Goal: Task Accomplishment & Management: Manage account settings

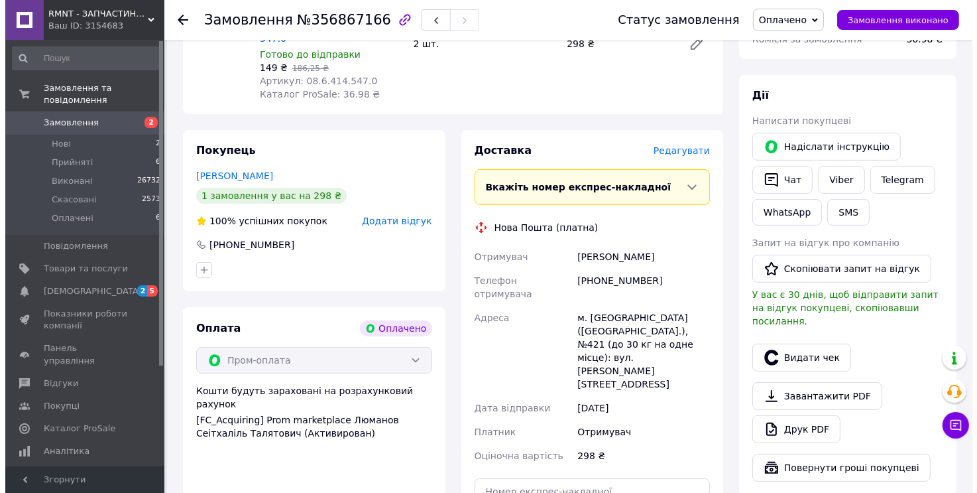
scroll to position [133, 0]
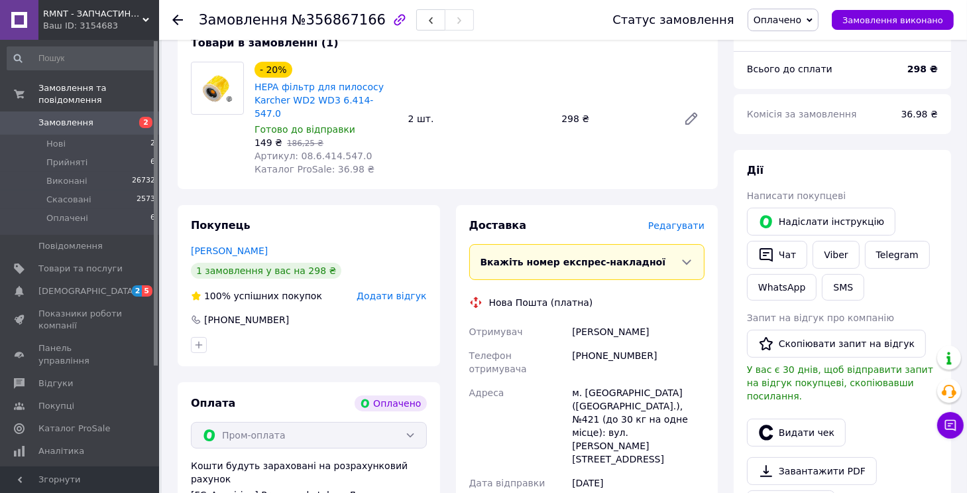
click at [680, 220] on span "Редагувати" at bounding box center [676, 225] width 56 height 11
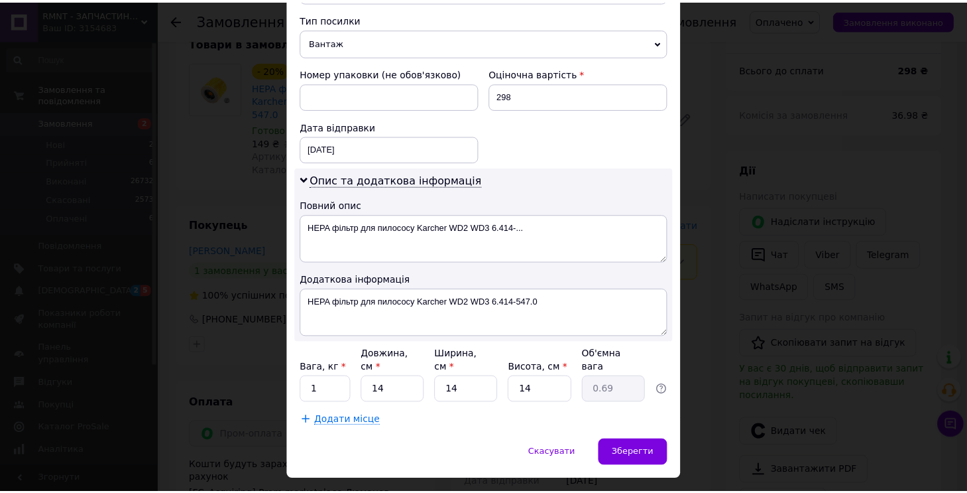
scroll to position [532, 0]
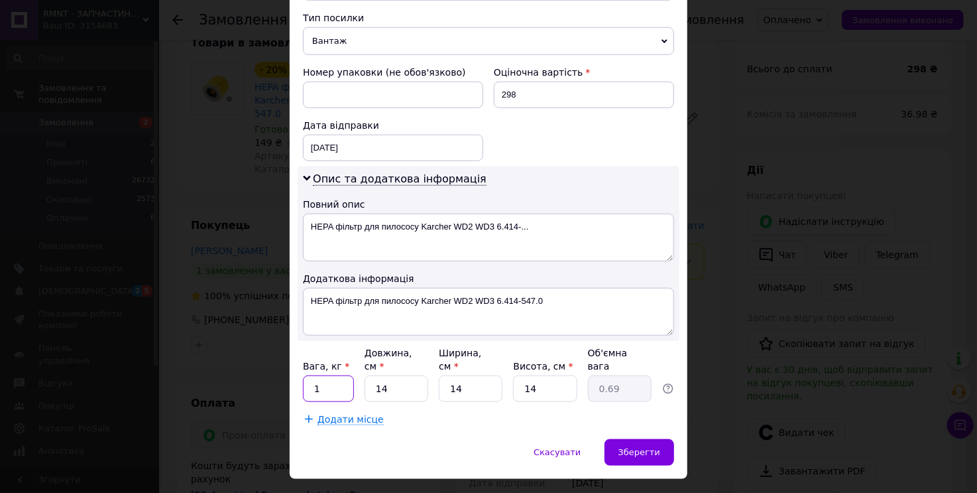
click at [335, 375] on input "1" at bounding box center [328, 388] width 51 height 27
type input "2"
click at [650, 447] on span "Зберегти" at bounding box center [640, 452] width 42 height 10
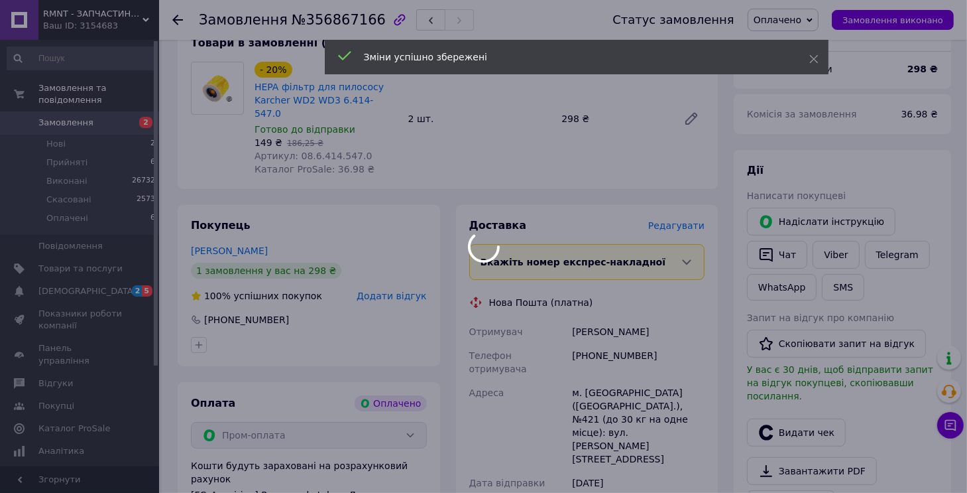
scroll to position [464, 0]
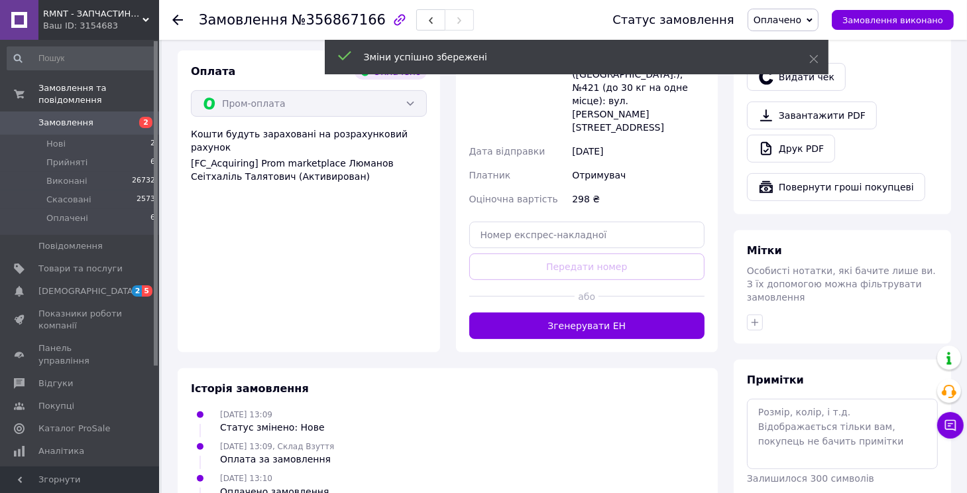
click at [622, 312] on button "Згенерувати ЕН" at bounding box center [587, 325] width 236 height 27
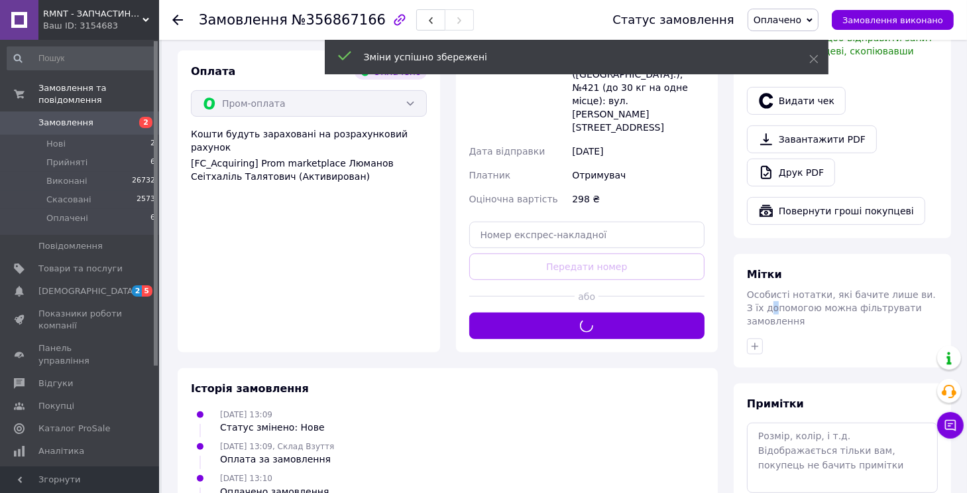
click at [758, 294] on span "Особисті нотатки, які бачите лише ви. З їх допомогою можна фільтрувати замовлен…" at bounding box center [841, 307] width 189 height 37
click at [749, 300] on div at bounding box center [749, 300] width 0 height 0
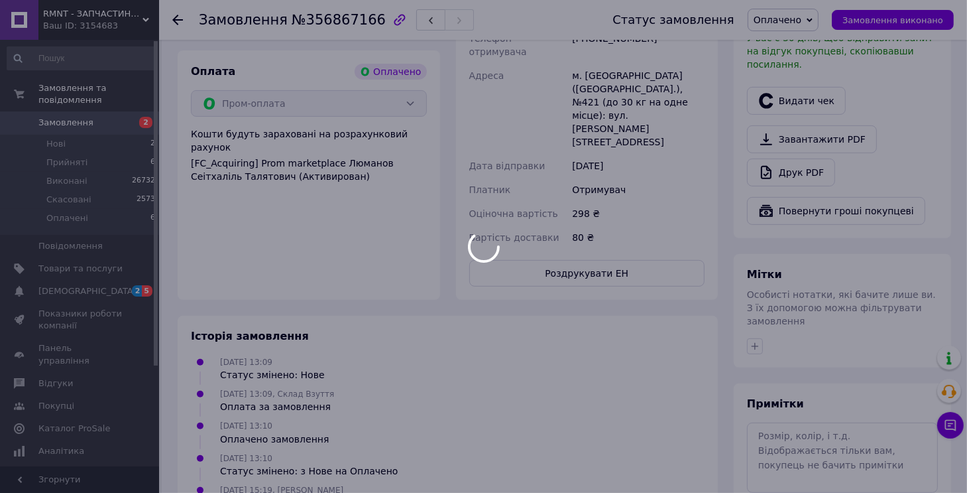
click at [773, 351] on body "RMNT - ЗАПЧАСТИНИ ПОБУТ Ваш ID: 3154683 Сайт RMNT - ЗАПЧАСТИНИ ПОБУТ Кабінет по…" at bounding box center [483, 77] width 967 height 1082
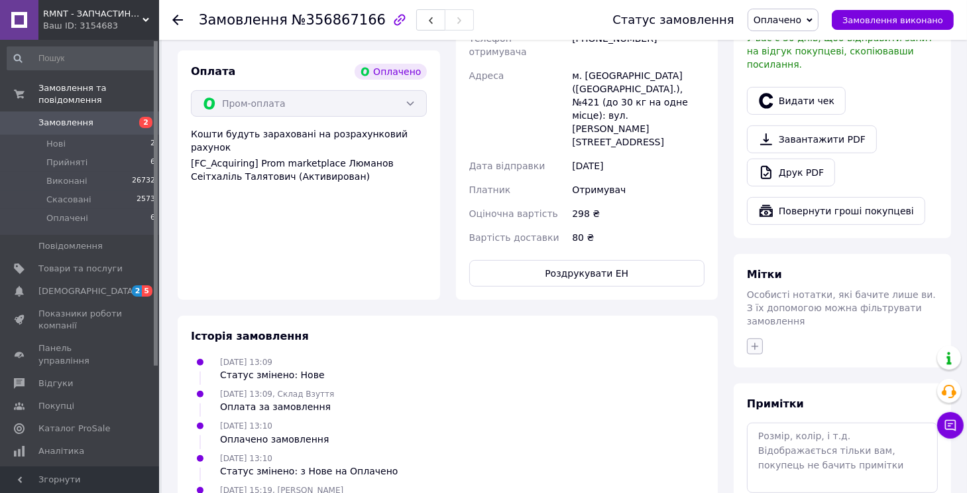
click at [750, 341] on icon "button" at bounding box center [755, 346] width 11 height 11
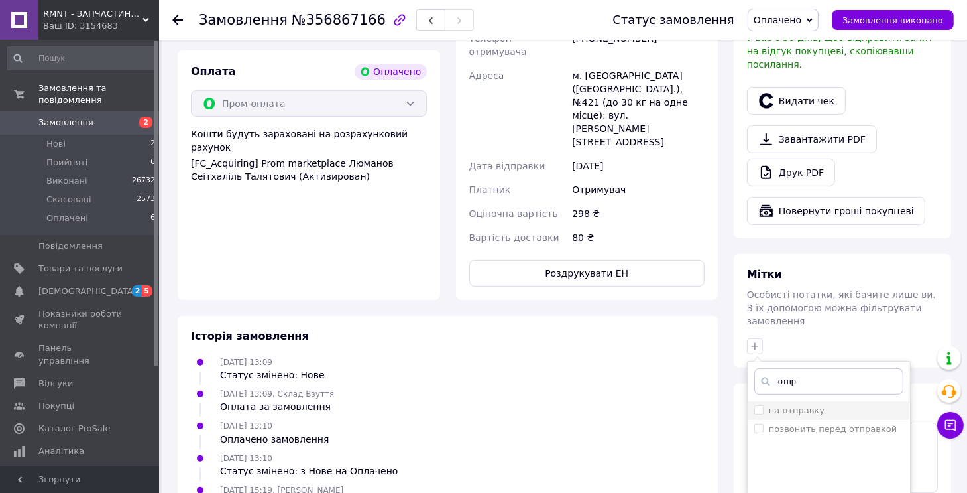
type input "отпр"
click at [794, 405] on label "на отправку" at bounding box center [797, 410] width 56 height 10
checkbox input "true"
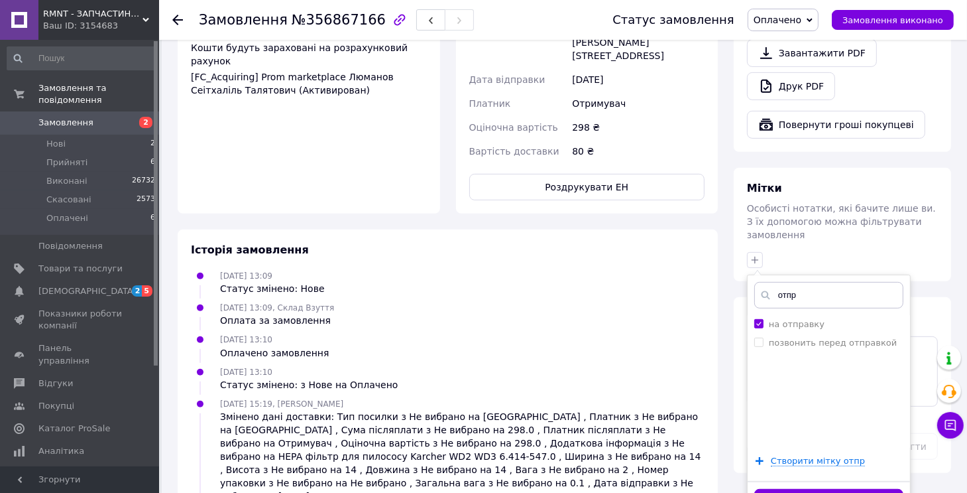
click at [785, 489] on button "Додати мітку" at bounding box center [828, 502] width 149 height 26
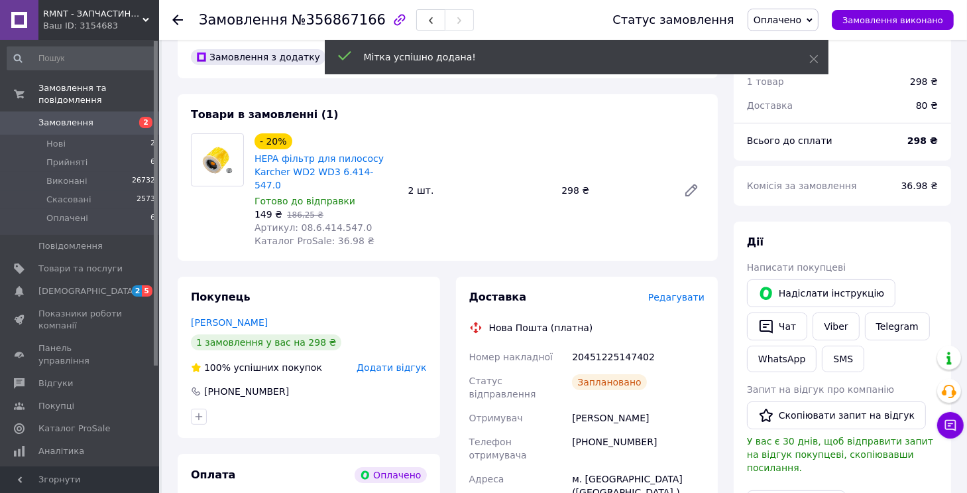
scroll to position [0, 0]
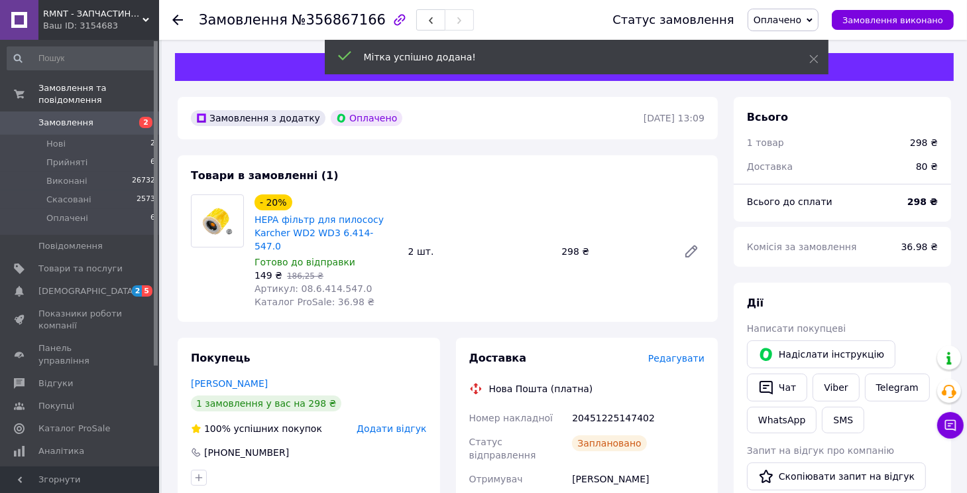
click at [333, 283] on span "Артикул: 08.6.414.547.0" at bounding box center [313, 288] width 117 height 11
copy span "08.6.414.547.0"
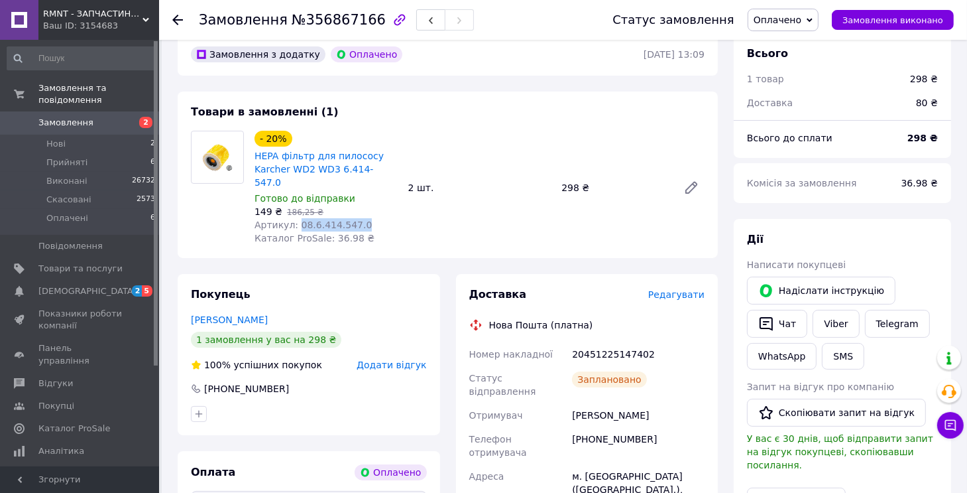
scroll to position [133, 0]
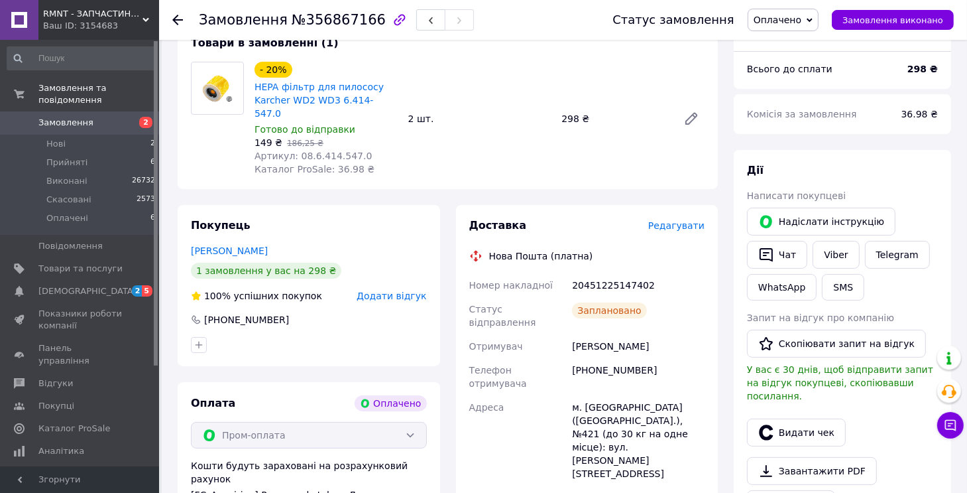
click at [613, 274] on div "20451225147402" at bounding box center [638, 285] width 138 height 24
copy div "20451225147402"
click at [347, 20] on span "№356867166" at bounding box center [339, 20] width 94 height 16
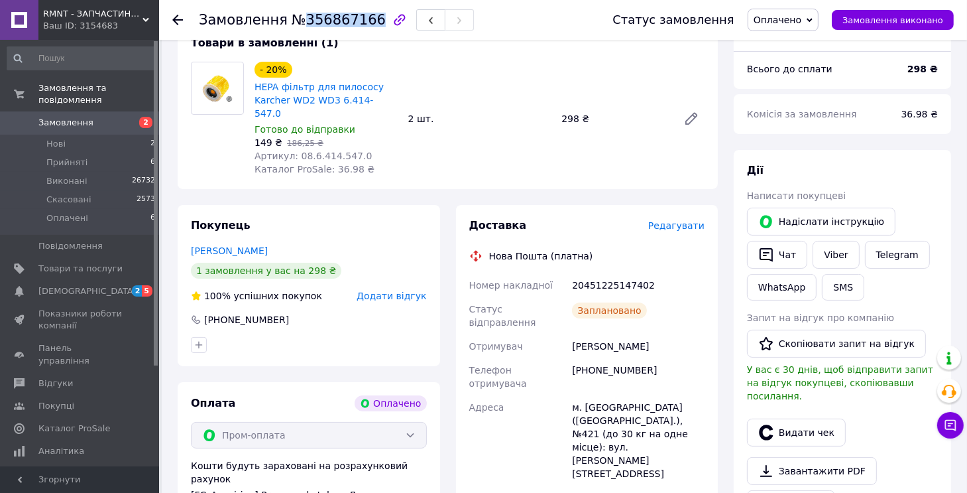
copy span "356867166"
click at [309, 150] on span "Артикул: 08.6.414.547.0" at bounding box center [313, 155] width 117 height 11
copy span "08.6.414.547.0"
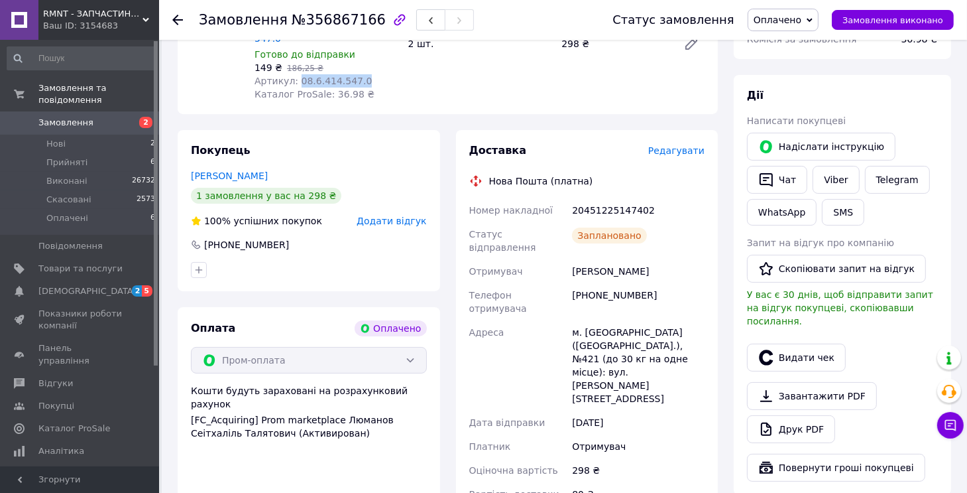
scroll to position [265, 0]
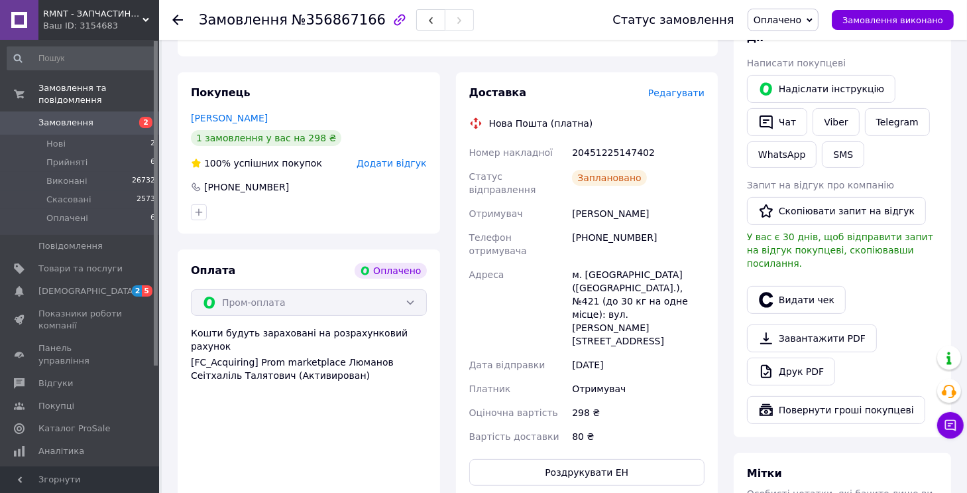
click at [601, 141] on div "20451225147402" at bounding box center [638, 153] width 138 height 24
copy div "20451225147402"
click at [549, 459] on button "Роздрукувати ЕН" at bounding box center [587, 472] width 236 height 27
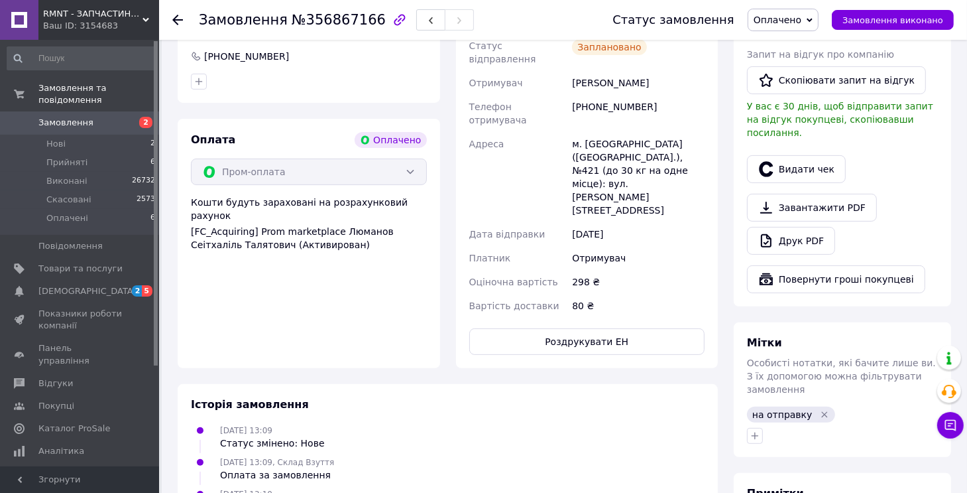
scroll to position [565, 0]
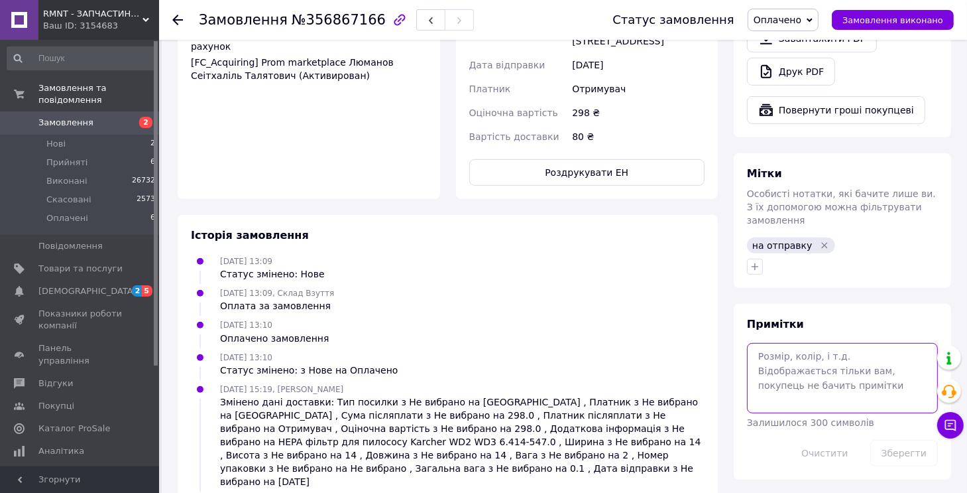
click at [802, 370] on textarea at bounding box center [842, 378] width 191 height 70
paste textarea "359665"
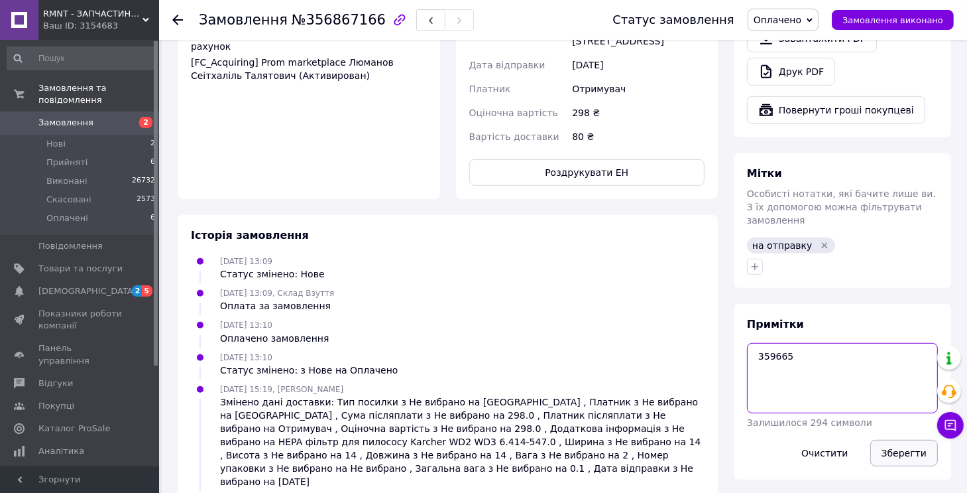
type textarea "359665"
click at [906, 440] on button "Зберегти" at bounding box center [904, 453] width 68 height 27
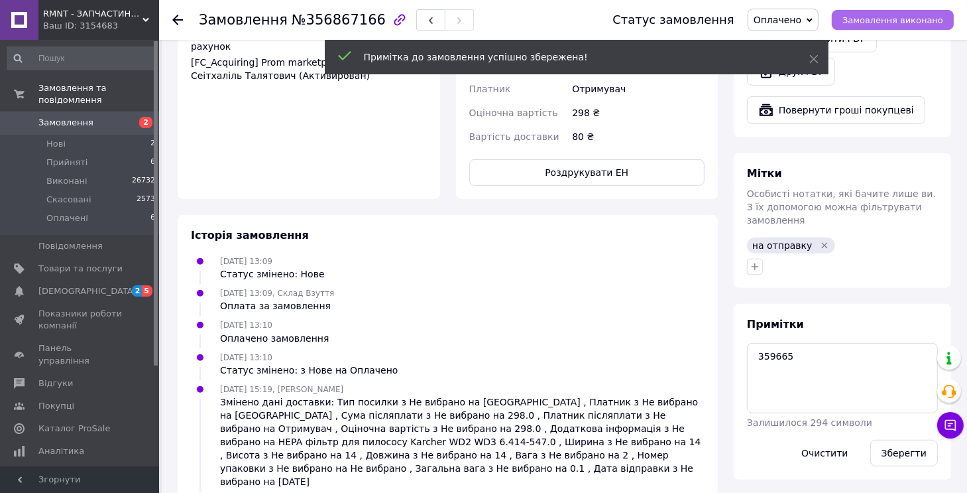
drag, startPoint x: 914, startPoint y: 25, endPoint x: 928, endPoint y: 25, distance: 13.9
click at [915, 25] on span "Замовлення виконано" at bounding box center [893, 20] width 101 height 10
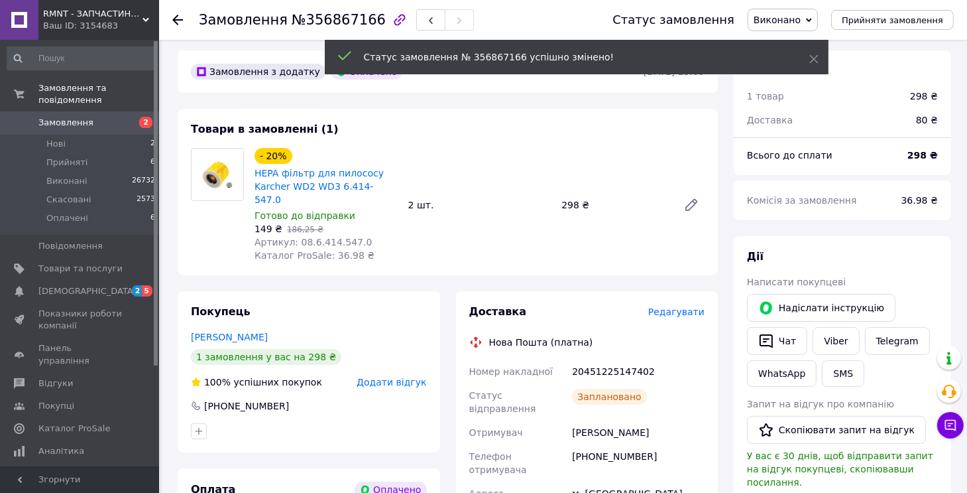
scroll to position [0, 0]
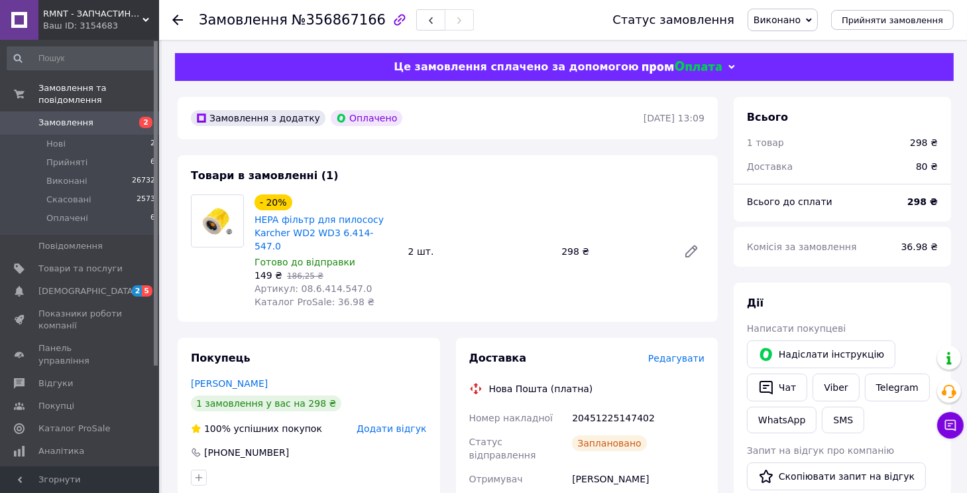
click at [594, 182] on div "Товари в замовленні (1) - 20% HEPA фільтр для пилососу Karcher WD2 WD3 6.414-54…" at bounding box center [448, 238] width 540 height 166
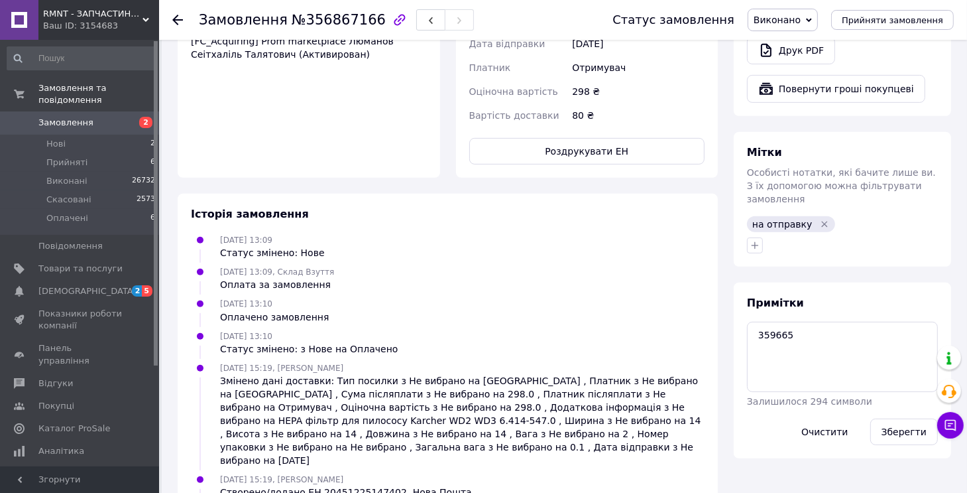
scroll to position [629, 0]
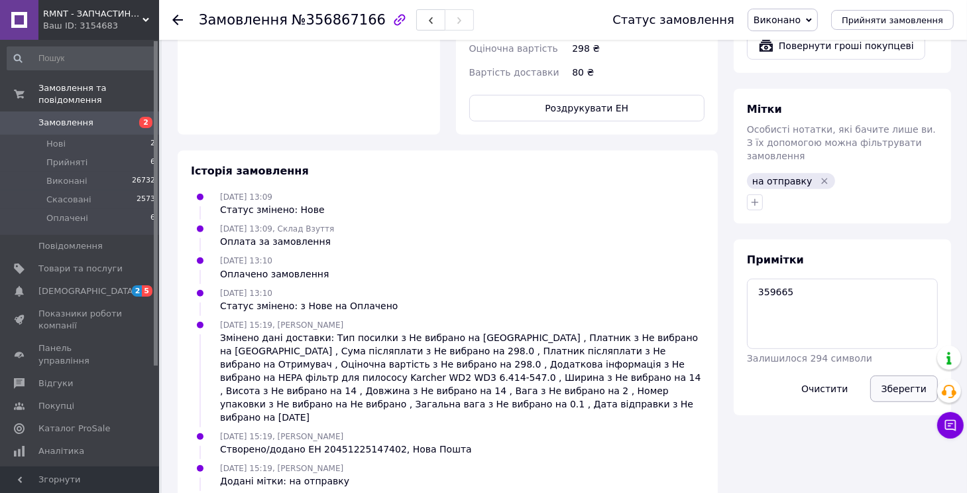
click at [914, 375] on button "Зберегти" at bounding box center [904, 388] width 68 height 27
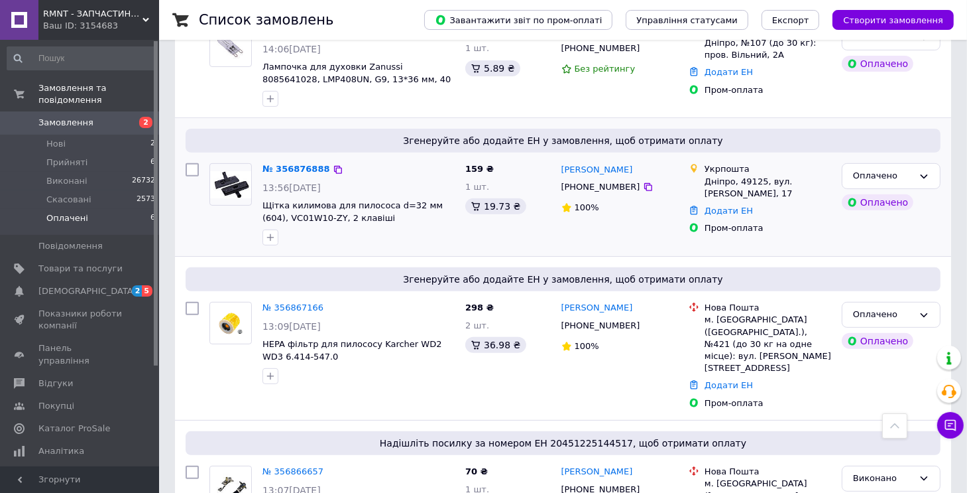
scroll to position [530, 0]
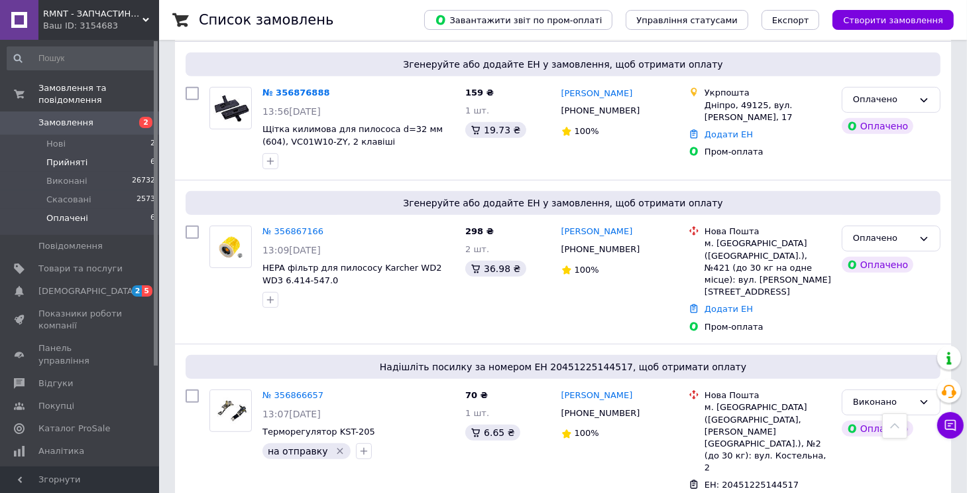
click at [80, 156] on span "Прийняті" at bounding box center [66, 162] width 41 height 12
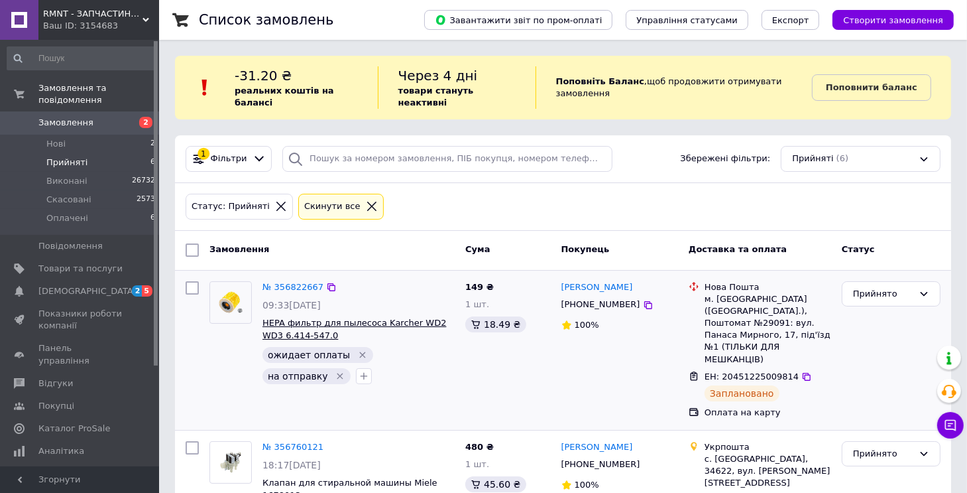
scroll to position [133, 0]
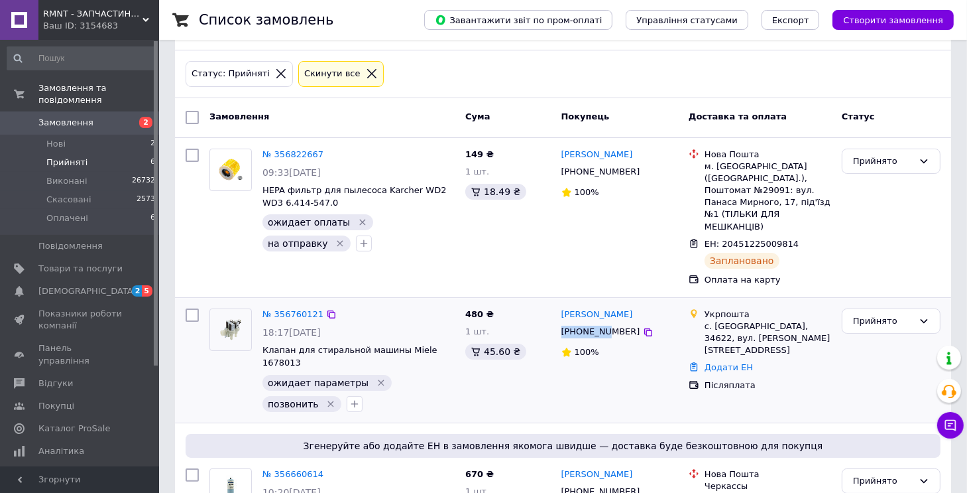
drag, startPoint x: 561, startPoint y: 300, endPoint x: 605, endPoint y: 302, distance: 43.8
click at [605, 323] on div "+380960267686" at bounding box center [601, 332] width 84 height 18
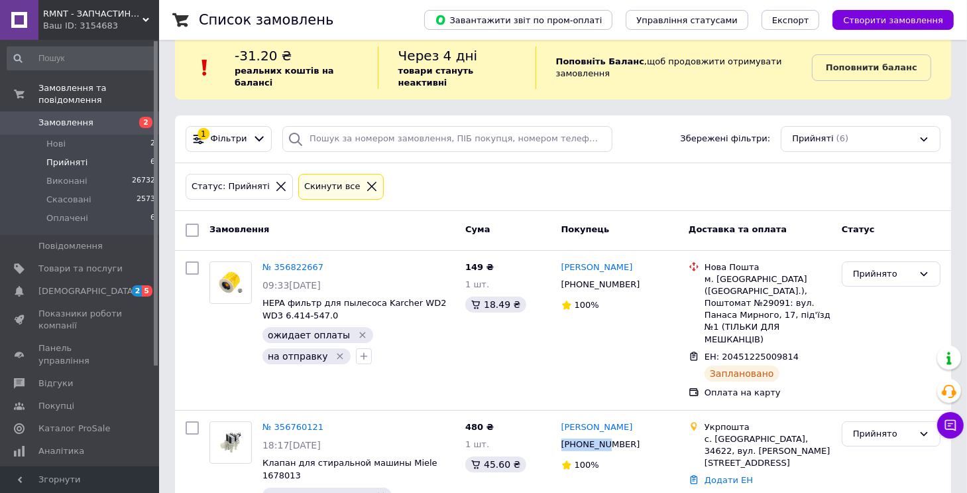
scroll to position [0, 0]
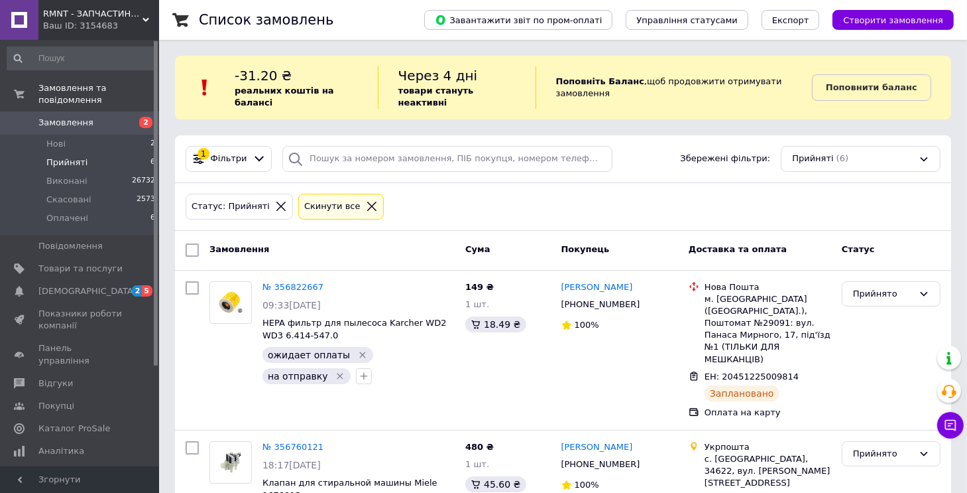
click at [315, 200] on div "Cкинути все" at bounding box center [333, 207] width 62 height 14
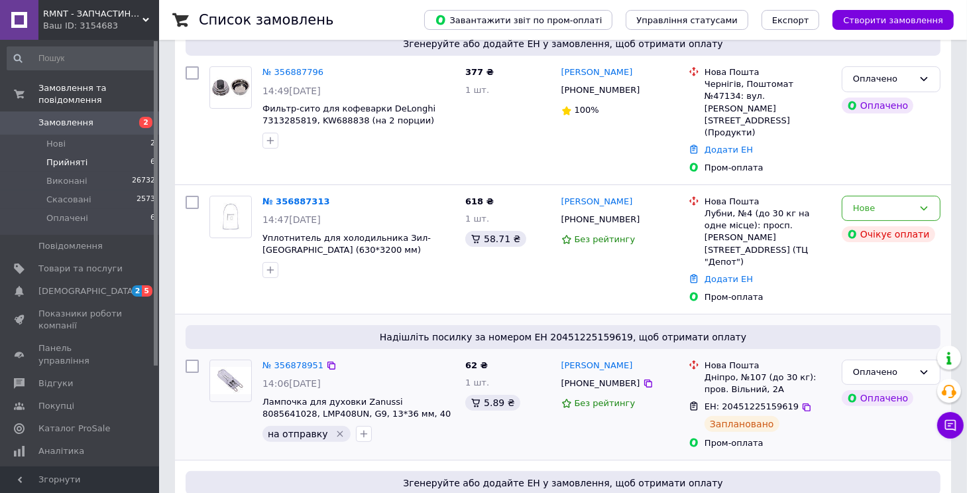
scroll to position [133, 0]
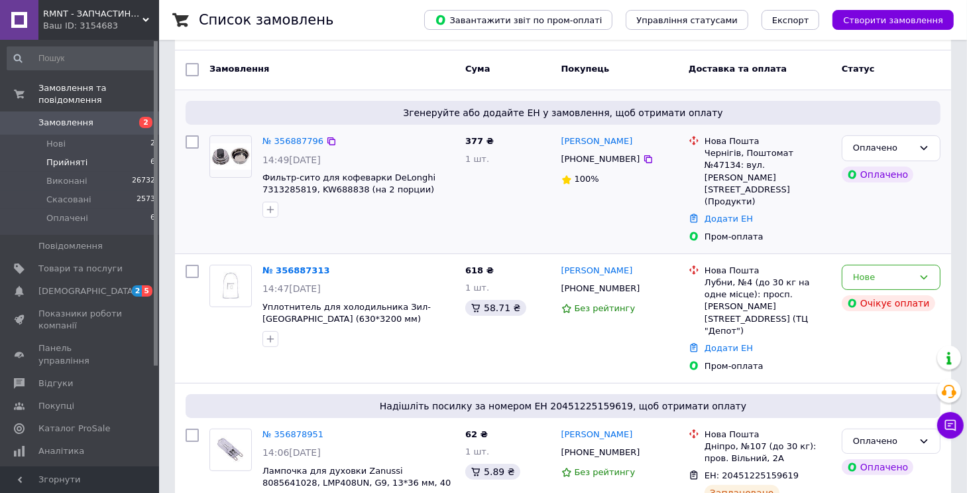
drag, startPoint x: 215, startPoint y: 252, endPoint x: 240, endPoint y: 187, distance: 69.7
click at [954, 429] on icon at bounding box center [950, 425] width 11 height 11
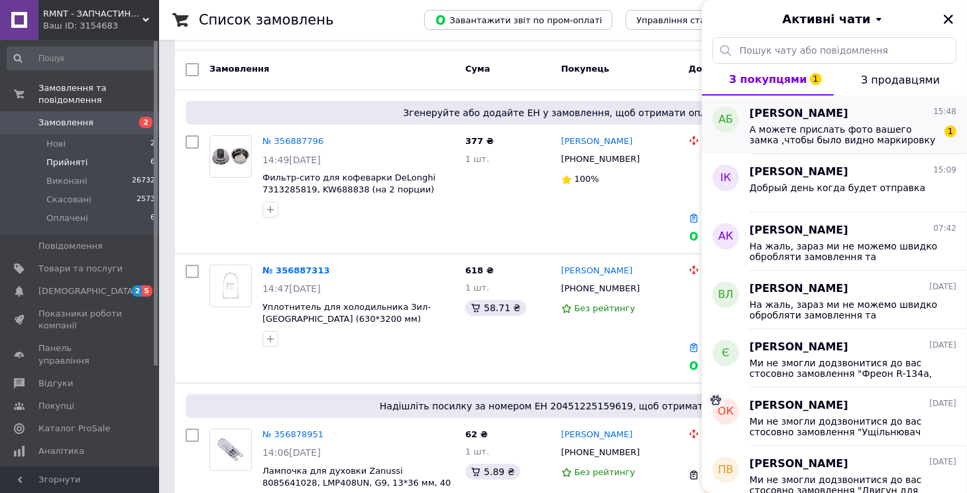
click at [841, 140] on span "А можете прислать фото вашего замка ,чтобы было видно маркировку" at bounding box center [844, 134] width 188 height 21
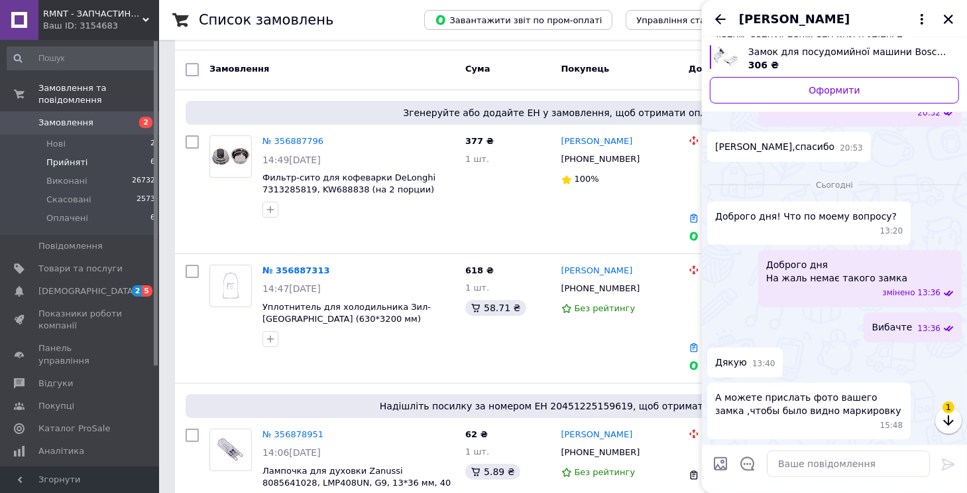
scroll to position [846, 0]
click at [949, 20] on icon "Закрити" at bounding box center [948, 19] width 9 height 9
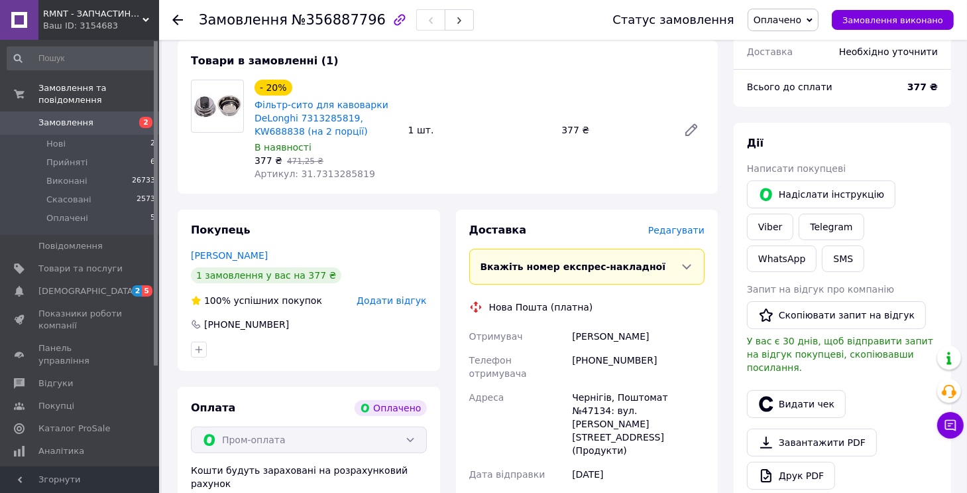
scroll to position [199, 0]
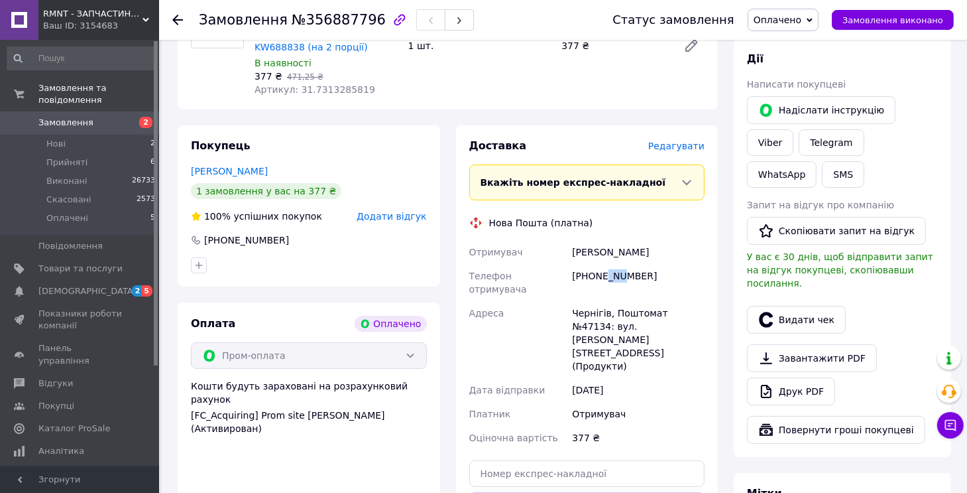
drag, startPoint x: 605, startPoint y: 280, endPoint x: 620, endPoint y: 280, distance: 15.2
click at [620, 280] on div "[PHONE_NUMBER]" at bounding box center [638, 282] width 138 height 37
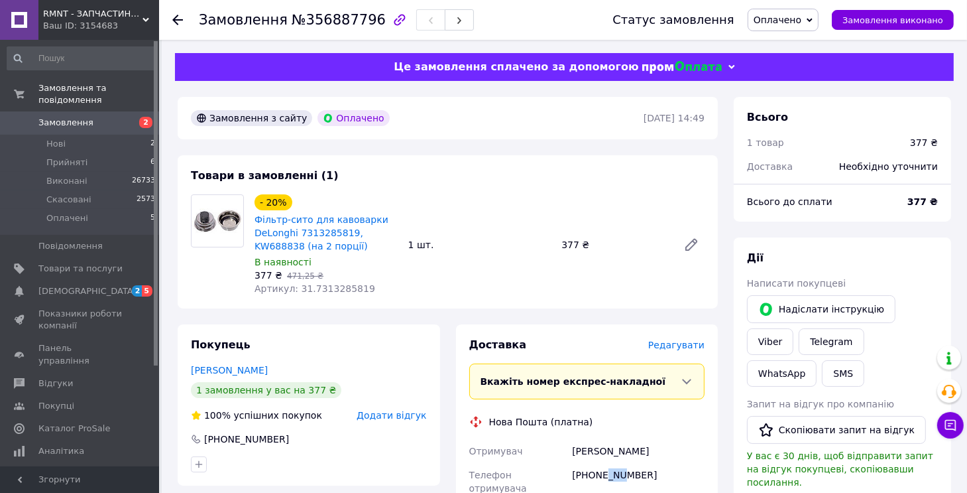
scroll to position [265, 0]
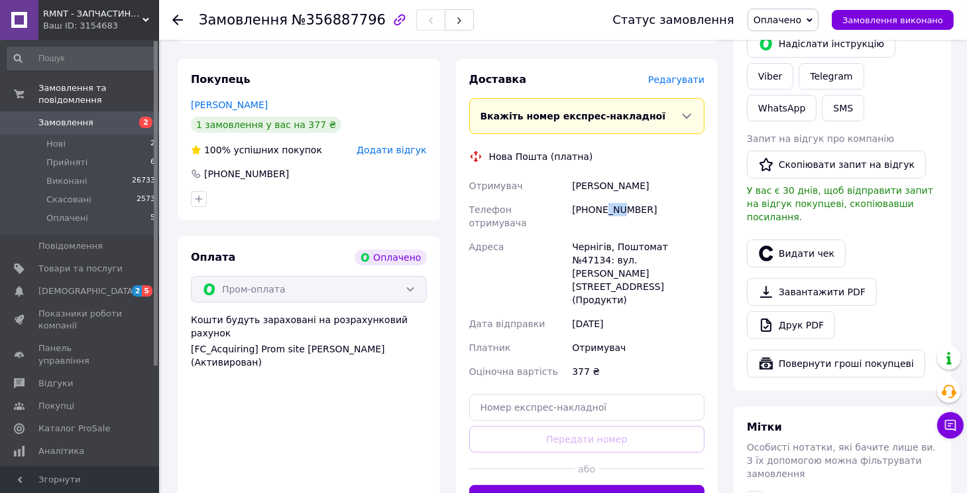
click at [753, 491] on button "button" at bounding box center [755, 499] width 16 height 16
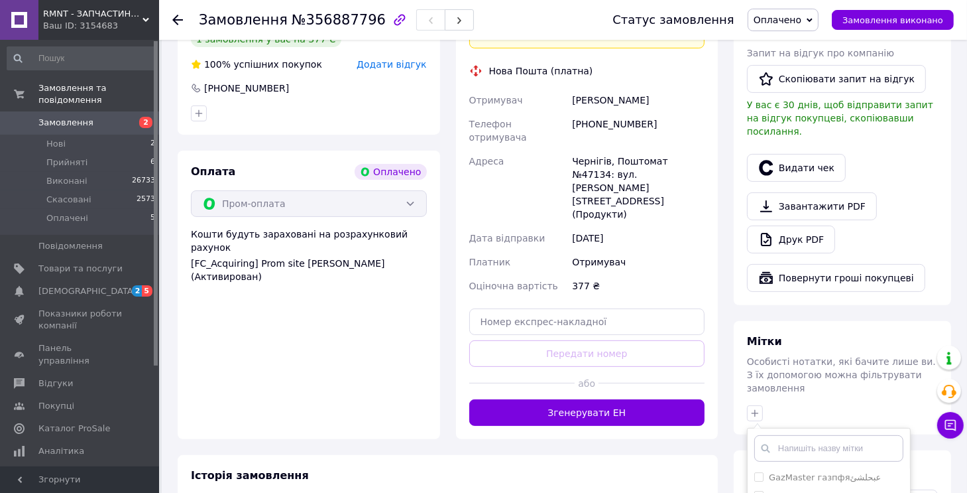
scroll to position [464, 0]
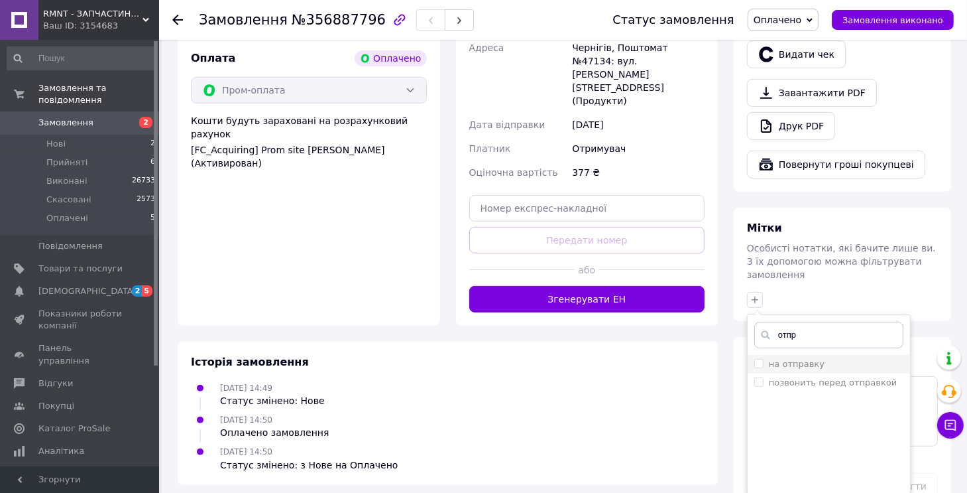
type input "отпр"
click at [830, 355] on li "на отправку" at bounding box center [829, 364] width 162 height 19
checkbox input "true"
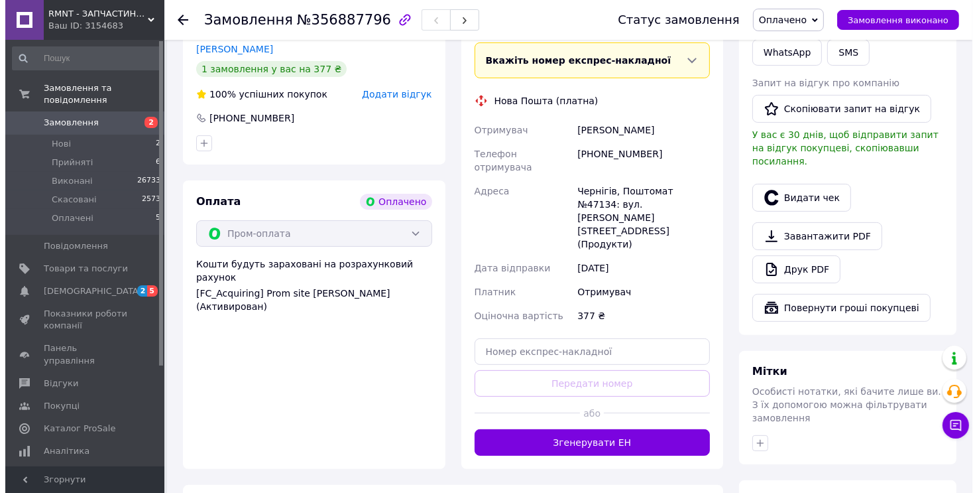
scroll to position [109, 0]
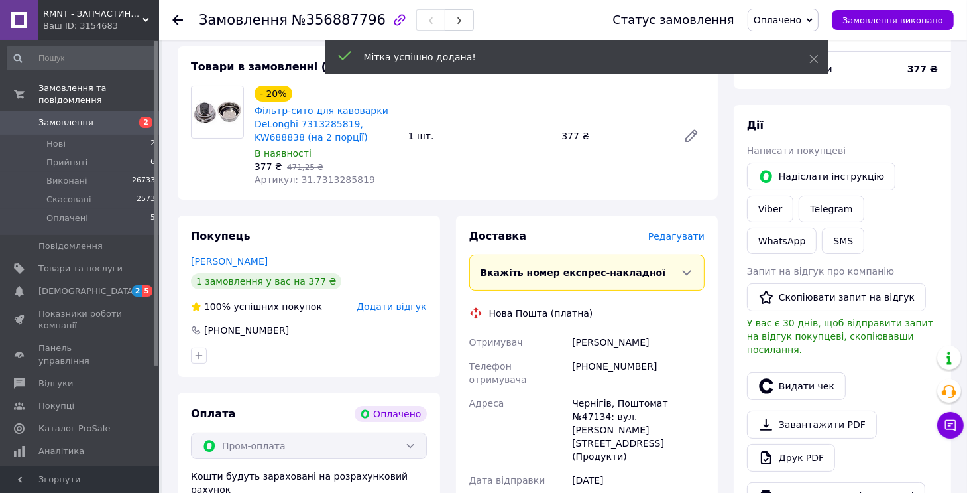
click at [684, 237] on span "Редагувати" at bounding box center [676, 236] width 56 height 11
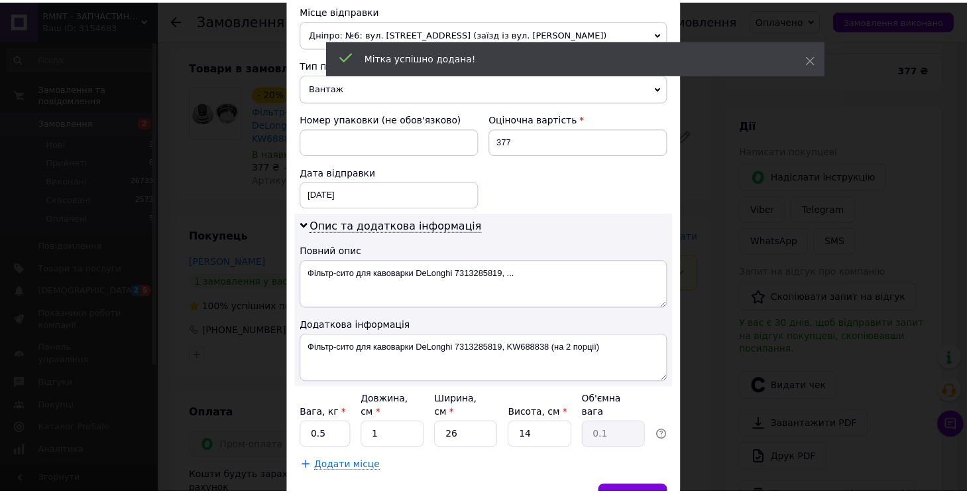
scroll to position [532, 0]
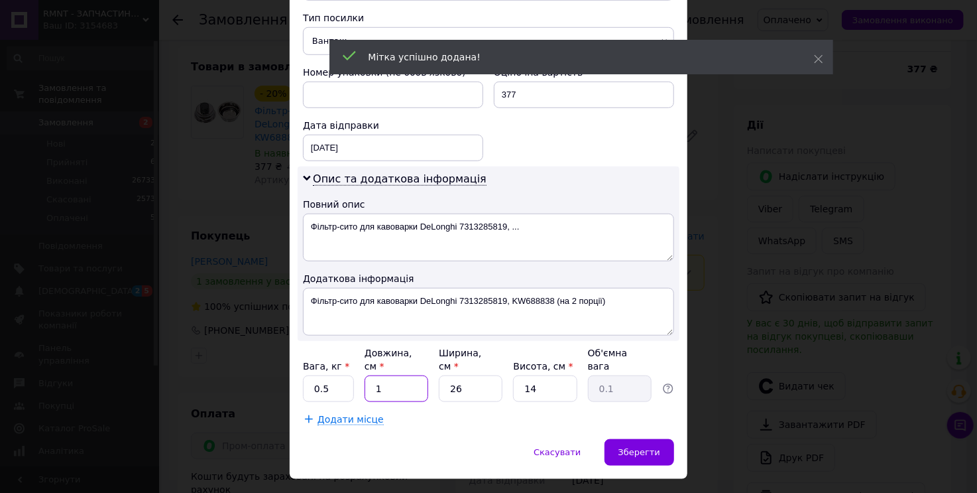
click at [387, 375] on input "1" at bounding box center [397, 388] width 64 height 27
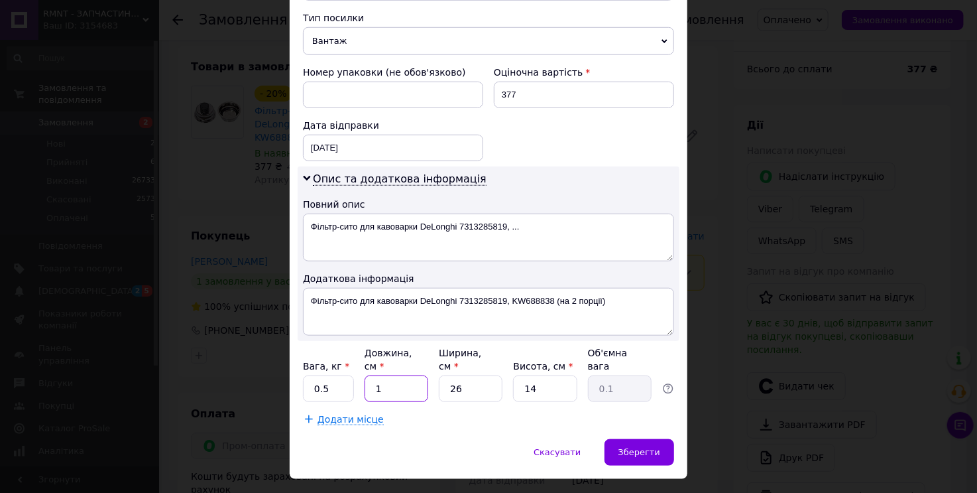
type input "15"
type input "1.37"
type input "15"
type input "1"
type input "0.1"
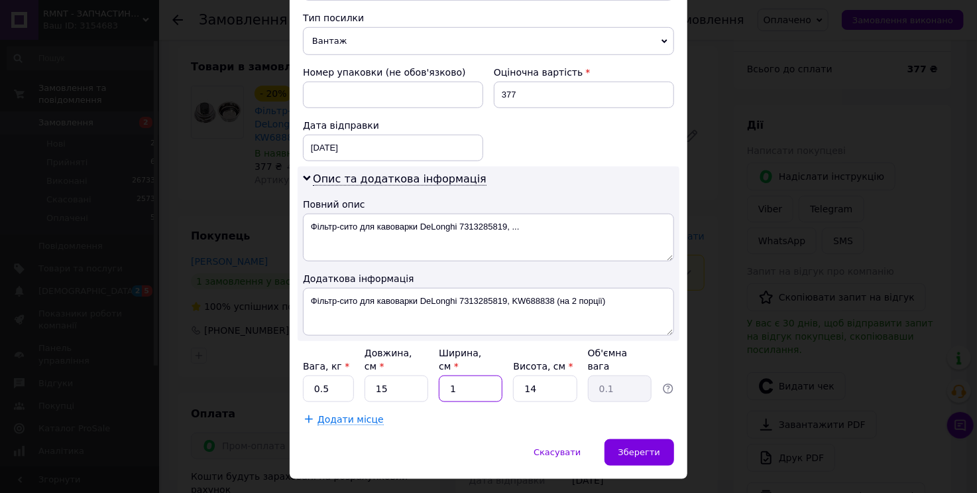
type input "10"
type input "0.53"
type input "10"
type input "1"
type input "0.1"
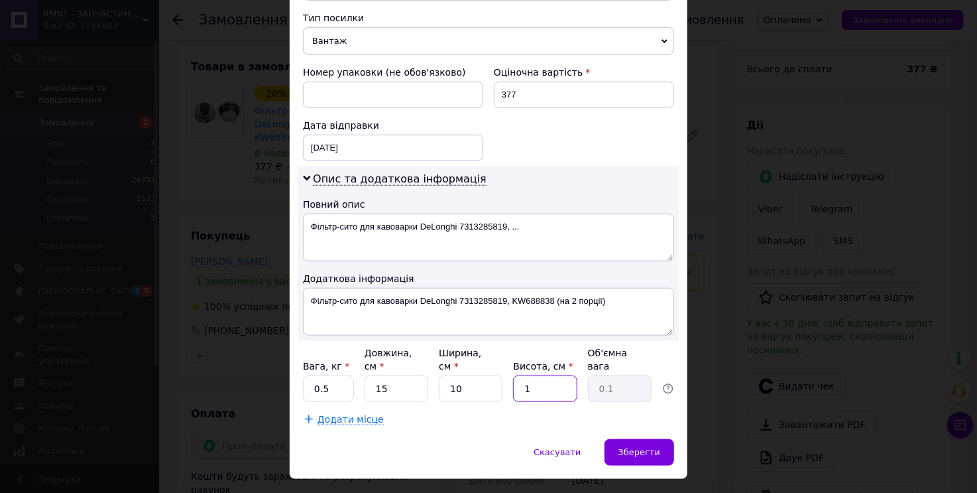
type input "10"
type input "0.38"
type input "10"
click at [646, 447] on span "Зберегти" at bounding box center [640, 452] width 42 height 10
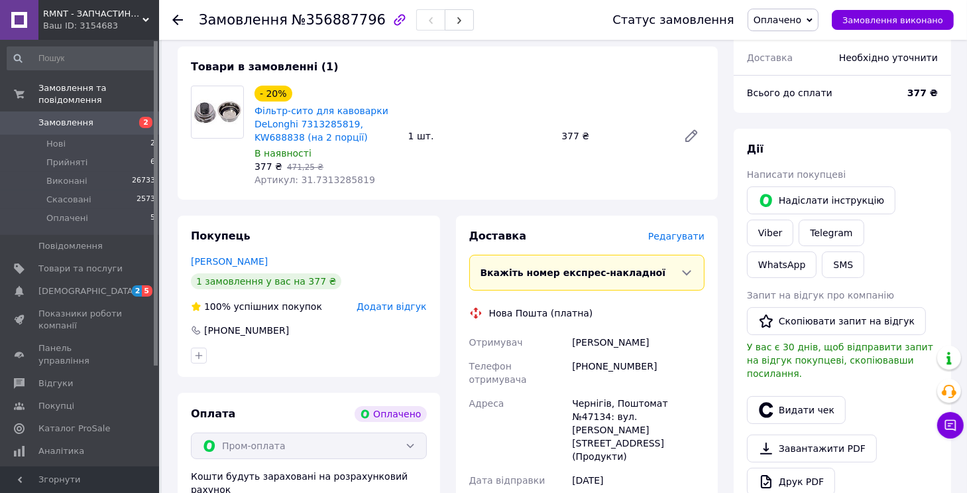
scroll to position [374, 0]
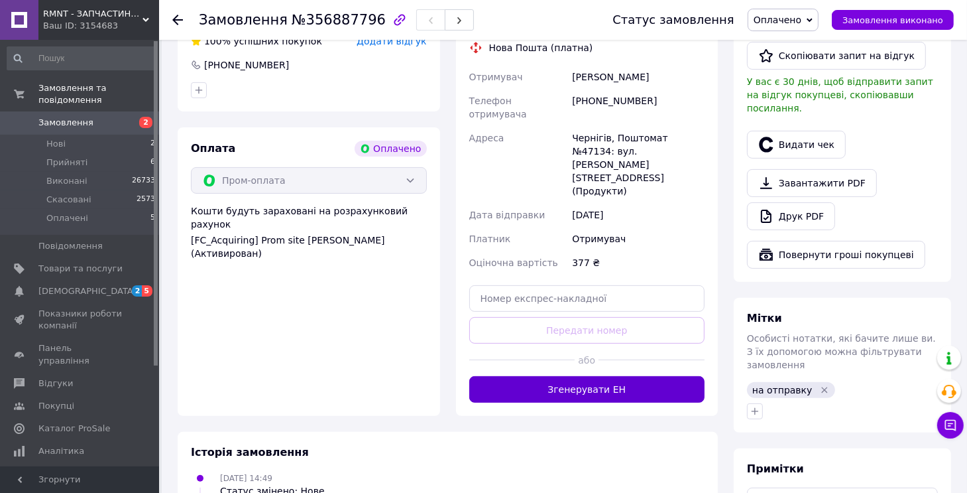
click at [640, 376] on button "Згенерувати ЕН" at bounding box center [587, 389] width 236 height 27
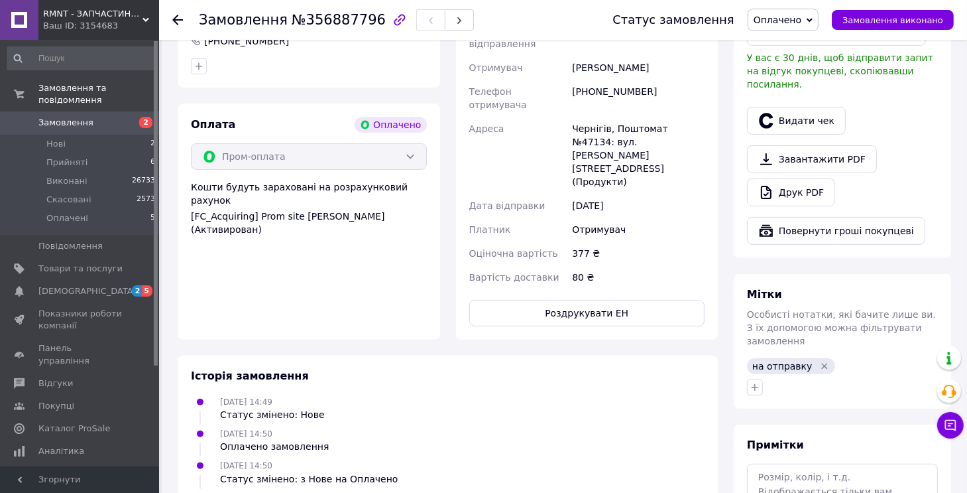
scroll to position [530, 0]
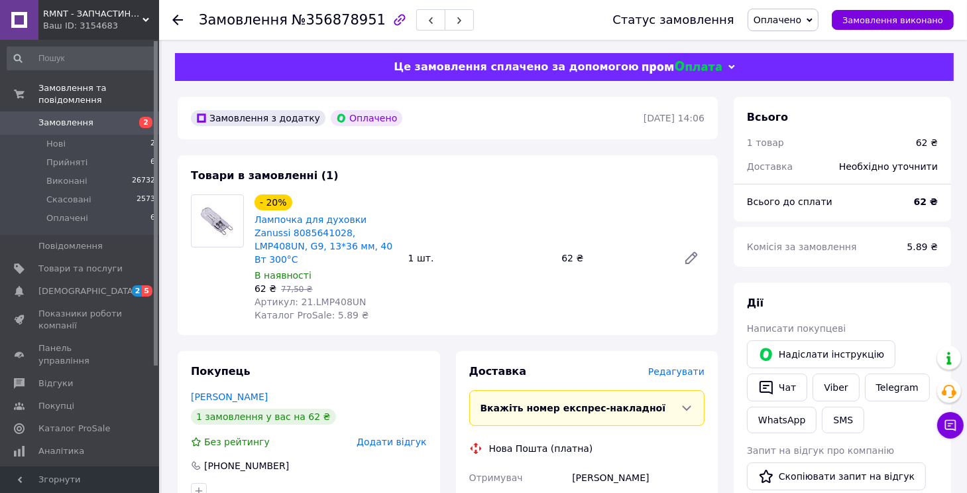
scroll to position [133, 0]
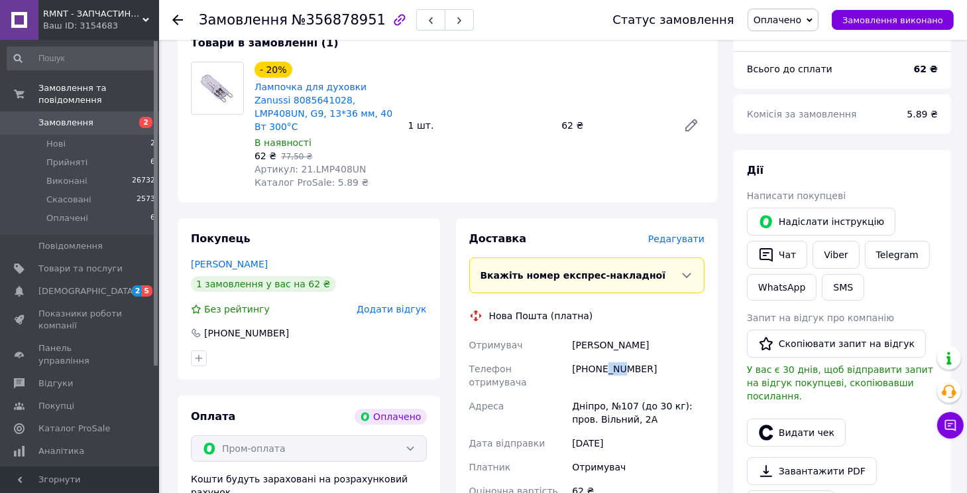
drag, startPoint x: 605, startPoint y: 357, endPoint x: 618, endPoint y: 357, distance: 13.3
click at [618, 357] on div "+380989713530" at bounding box center [638, 375] width 138 height 37
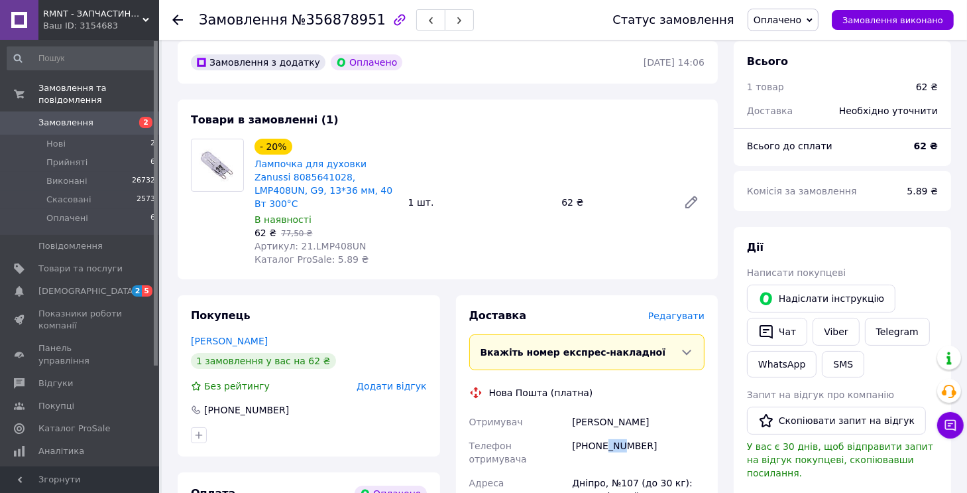
scroll to position [0, 0]
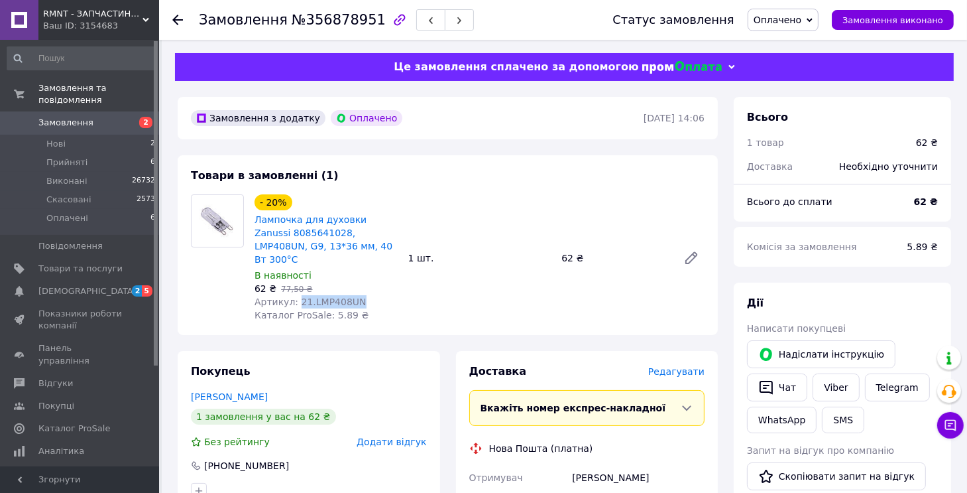
drag, startPoint x: 358, startPoint y: 290, endPoint x: 296, endPoint y: 294, distance: 62.4
click at [296, 295] on div "Артикул: 21.LMP408UN" at bounding box center [326, 301] width 143 height 13
copy span "21.LMP408UN"
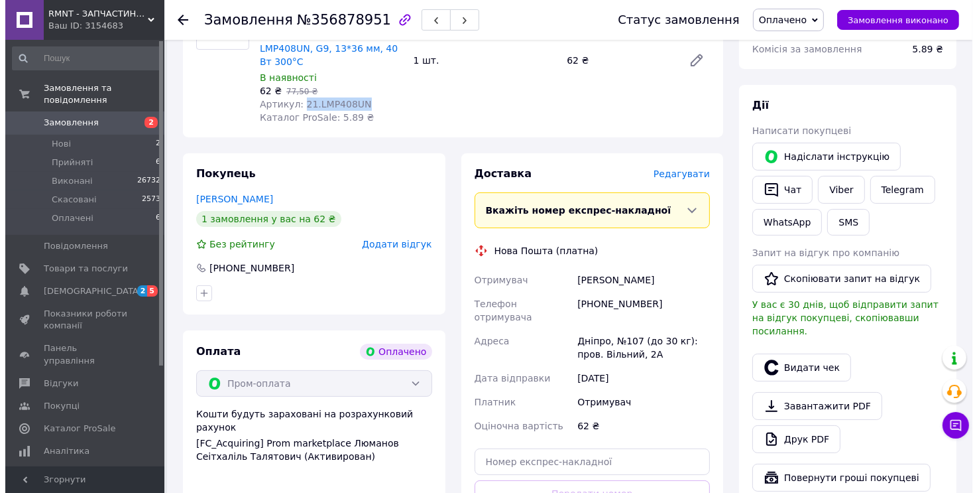
scroll to position [66, 0]
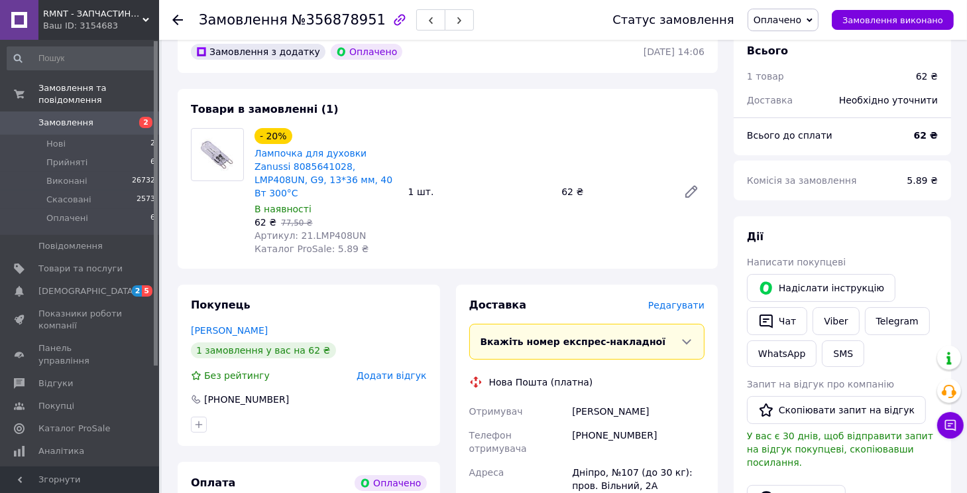
click at [666, 299] on div "Редагувати" at bounding box center [676, 304] width 56 height 13
click at [666, 300] on span "Редагувати" at bounding box center [676, 305] width 56 height 11
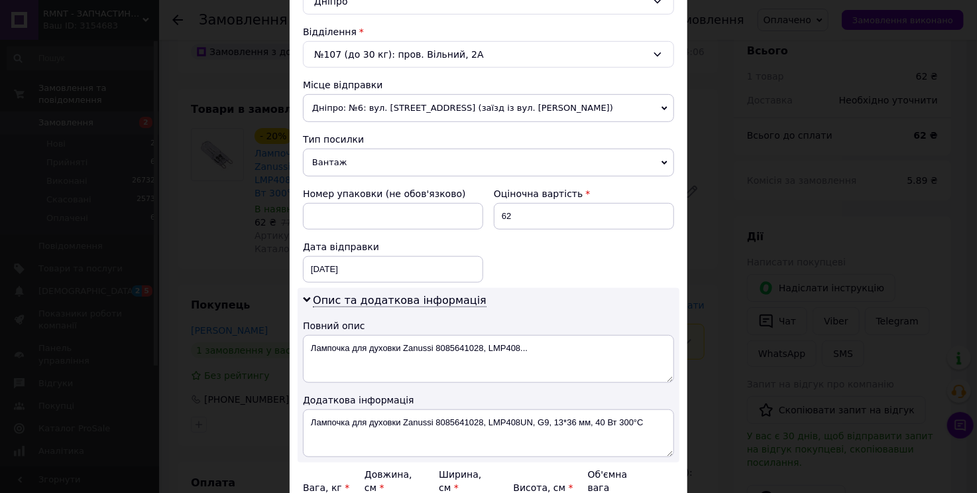
scroll to position [398, 0]
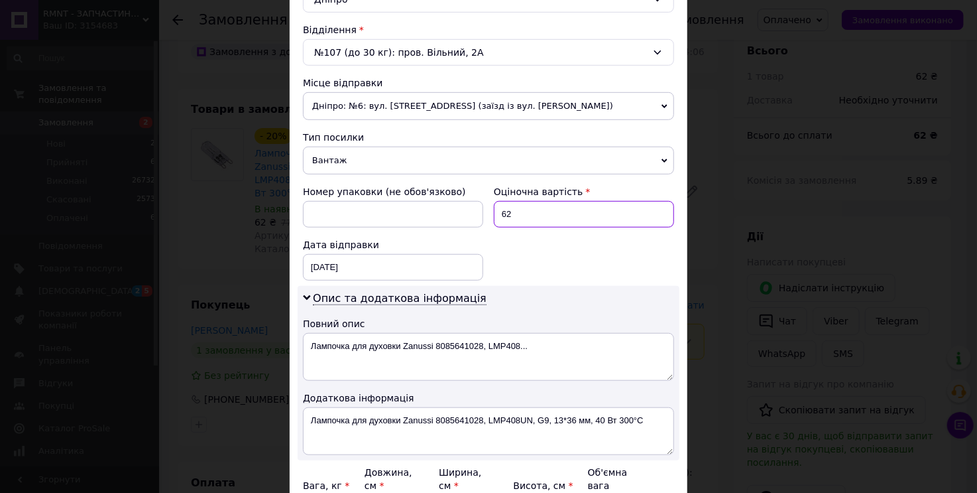
click at [530, 216] on input "62" at bounding box center [584, 214] width 180 height 27
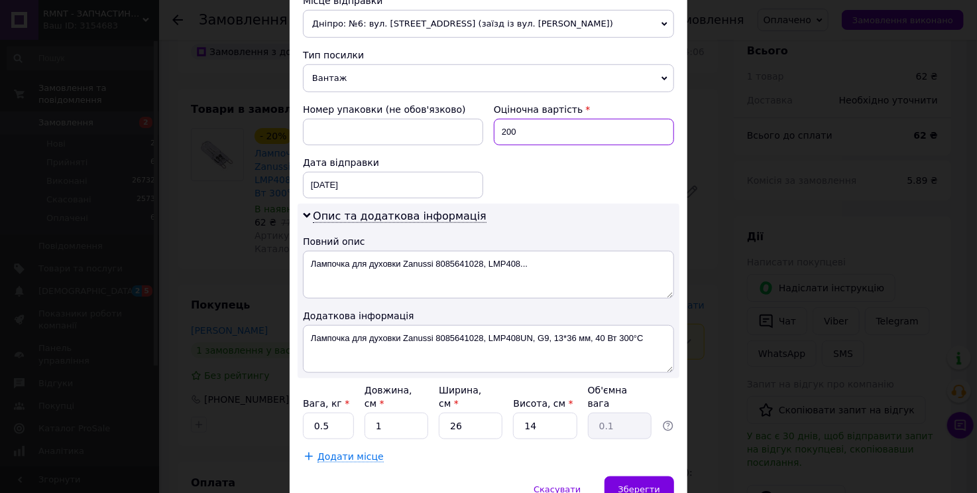
scroll to position [532, 0]
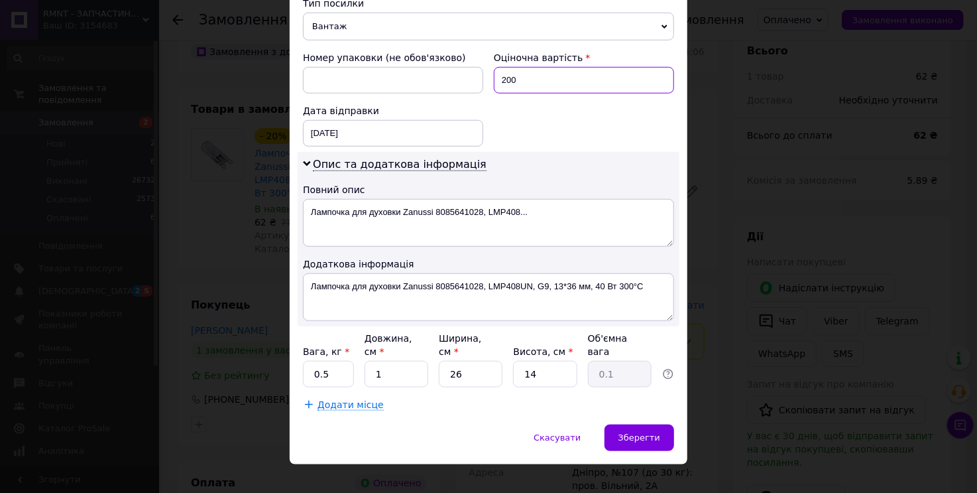
type input "200"
click at [400, 361] on input "1" at bounding box center [397, 374] width 64 height 27
type input "15"
type input "1.37"
type input "15"
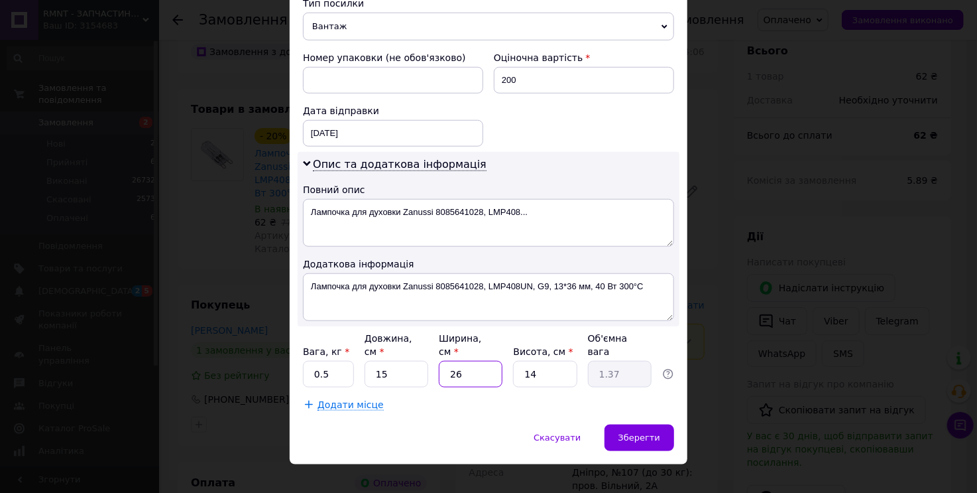
type input "1"
type input "0.1"
type input "10"
type input "0.53"
type input "10"
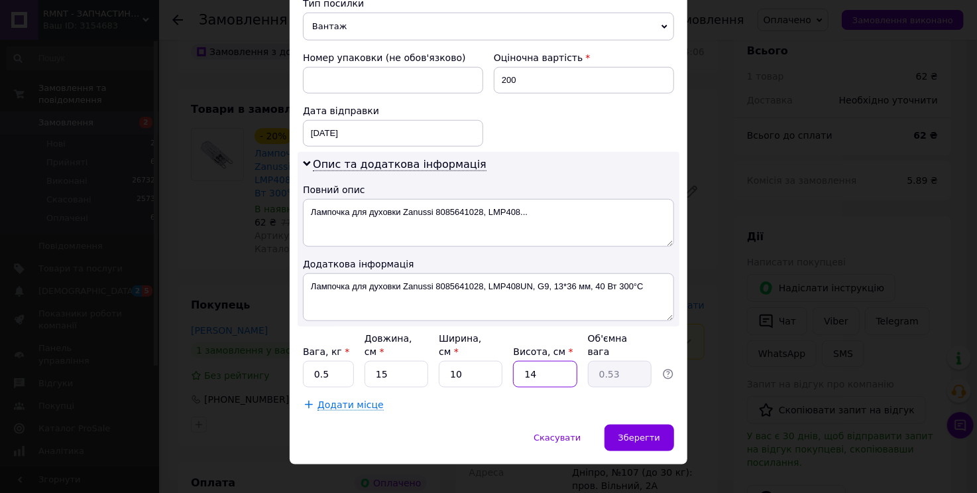
type input "1"
type input "0.1"
type input "10"
type input "0.38"
type input "10"
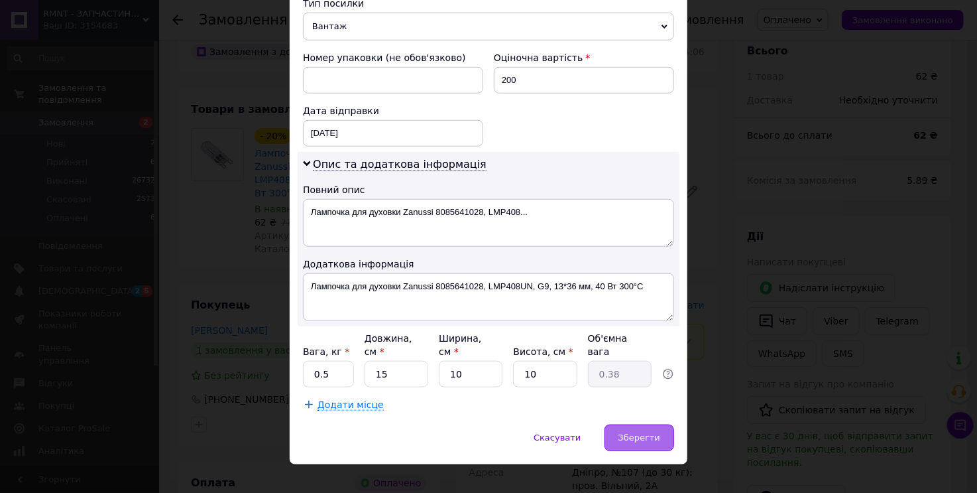
click at [623, 432] on span "Зберегти" at bounding box center [640, 437] width 42 height 10
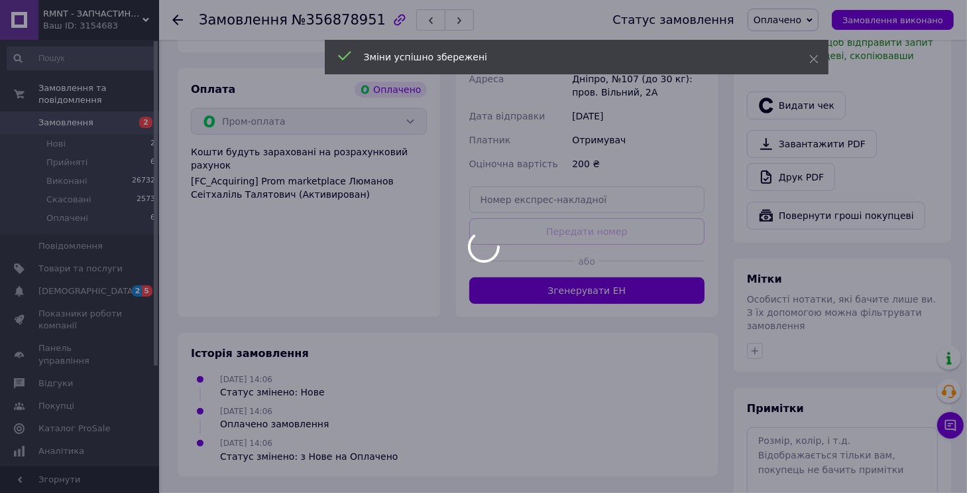
scroll to position [518, 0]
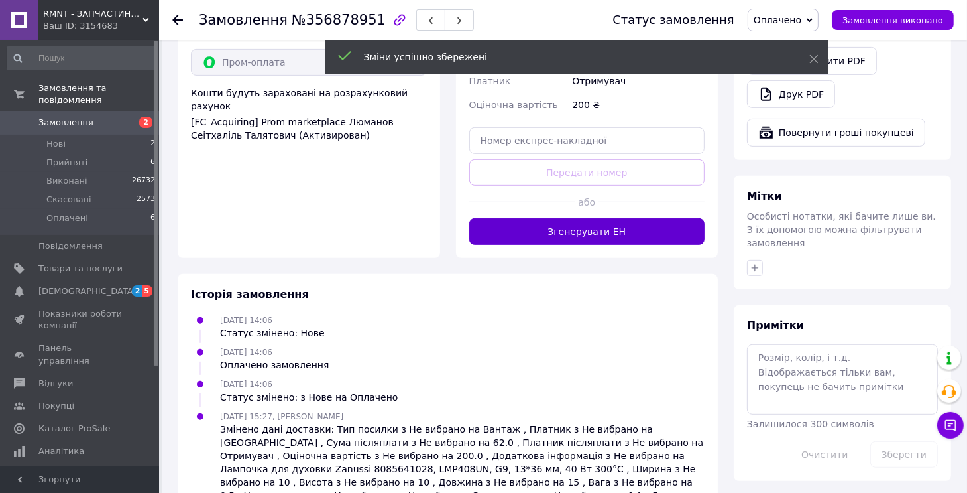
click at [625, 218] on button "Згенерувати ЕН" at bounding box center [587, 231] width 236 height 27
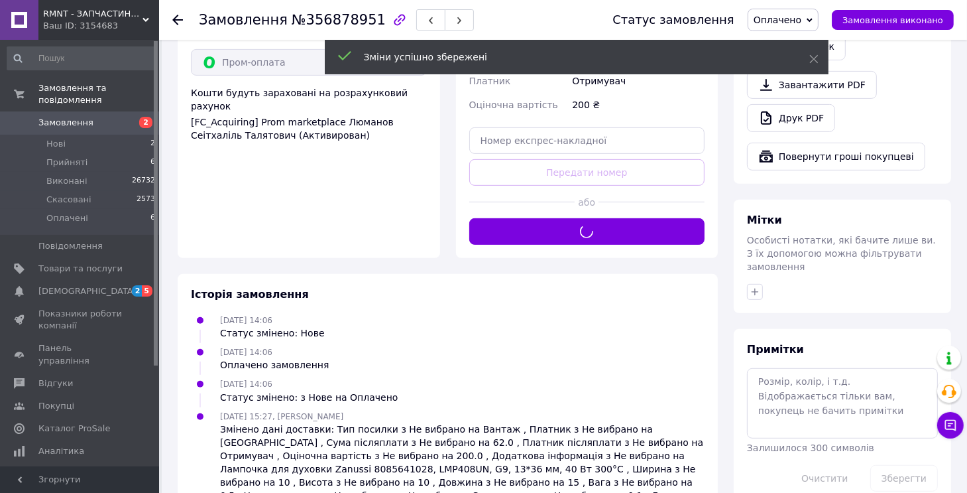
click at [753, 240] on span "Особисті нотатки, які бачите лише ви. З їх допомогою можна фільтрувати замовлен…" at bounding box center [841, 253] width 189 height 37
click at [757, 281] on div at bounding box center [842, 291] width 196 height 21
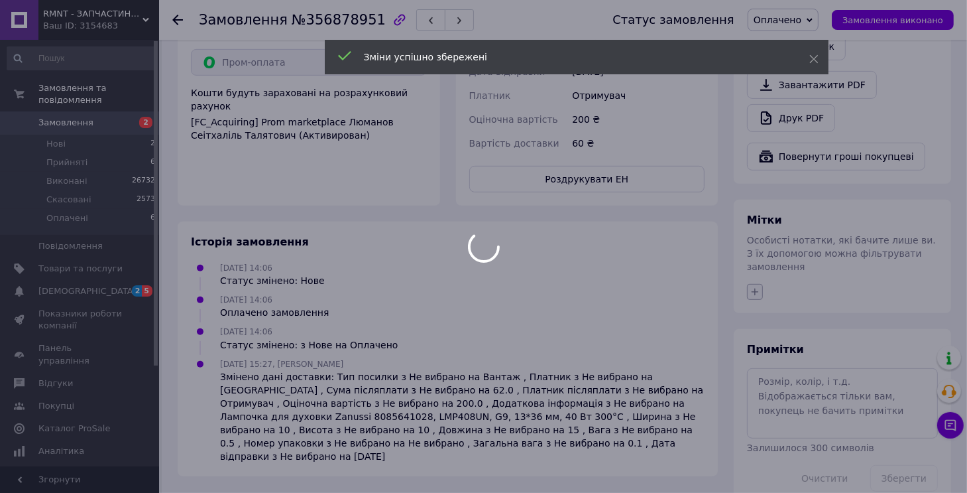
click at [757, 260] on body "RMNT - ЗАПЧАСТИНИ ПОБУТ Ваш ID: 3154683 Сайт RMNT - ЗАПЧАСТИНИ ПОБУТ Кабінет по…" at bounding box center [483, 1] width 967 height 1039
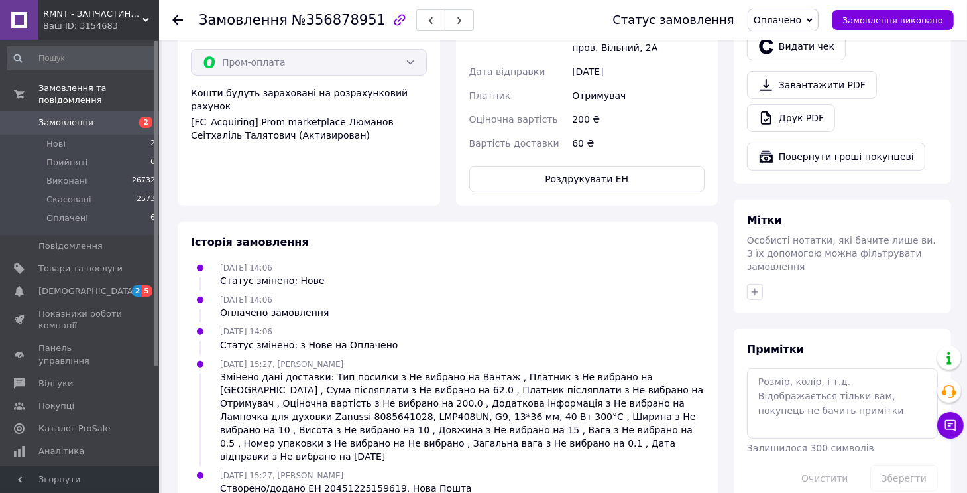
click at [756, 286] on icon "button" at bounding box center [755, 291] width 11 height 11
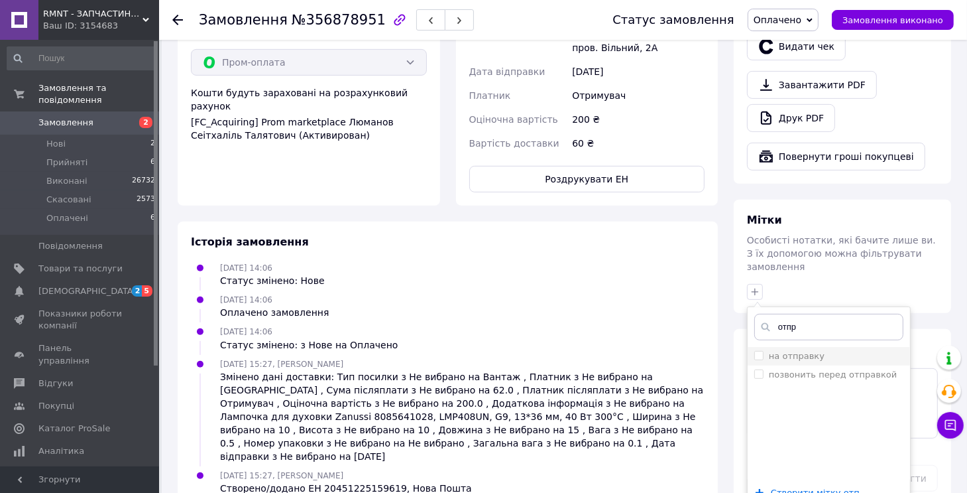
type input "отпр"
click at [803, 351] on label "на отправку" at bounding box center [797, 356] width 56 height 10
checkbox input "true"
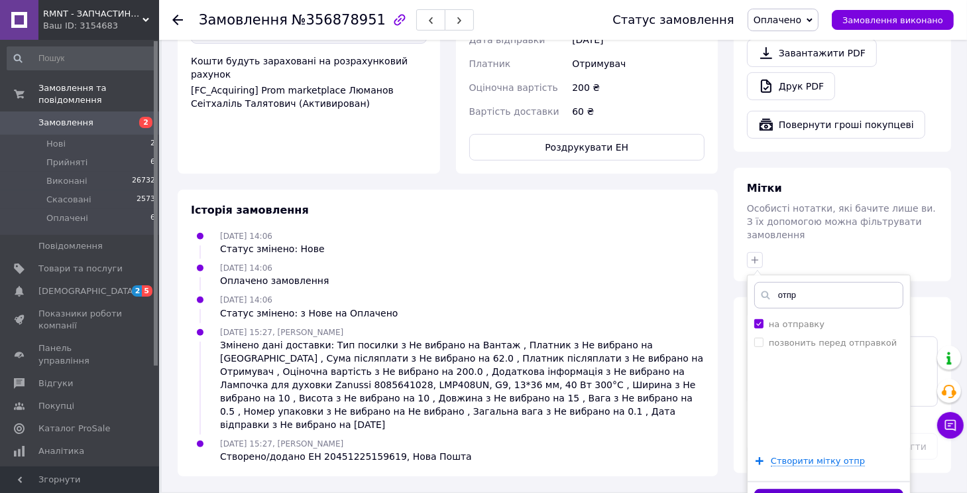
click at [785, 489] on button "Додати мітку" at bounding box center [828, 502] width 149 height 26
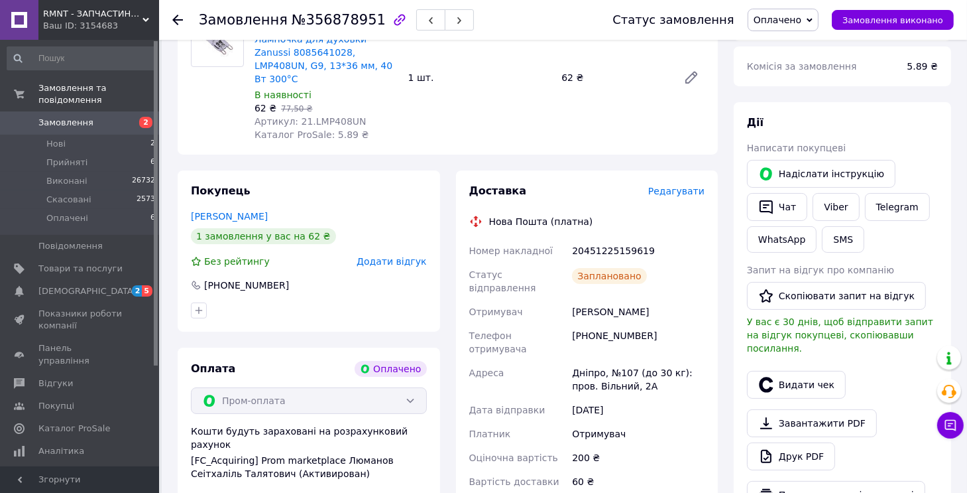
scroll to position [142, 0]
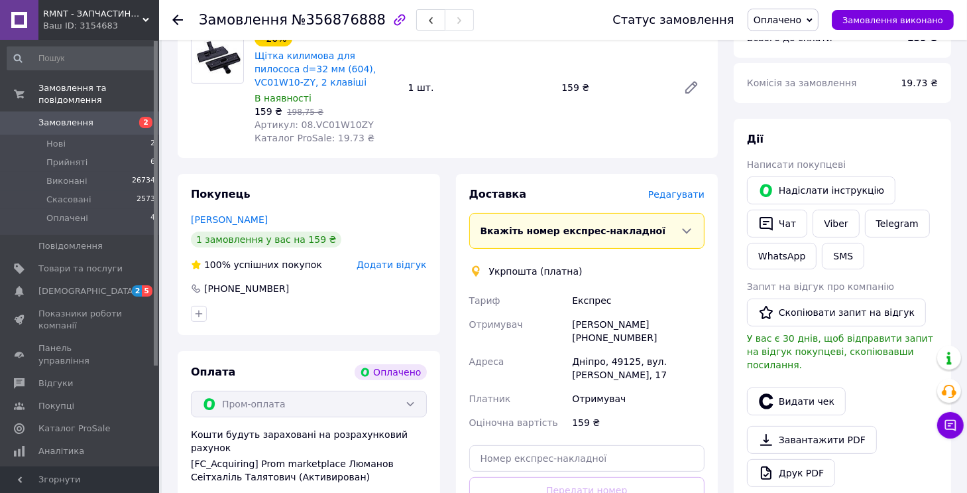
scroll to position [265, 0]
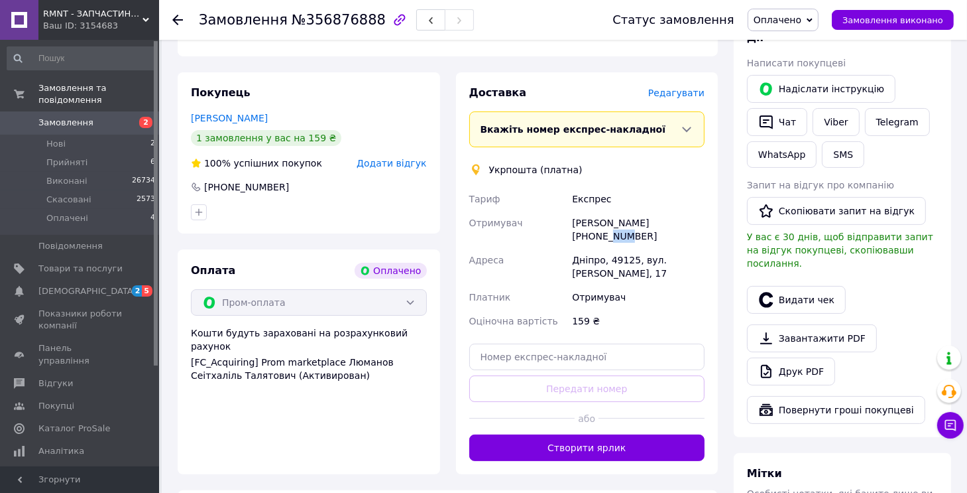
drag, startPoint x: 604, startPoint y: 238, endPoint x: 617, endPoint y: 239, distance: 12.6
click at [617, 239] on div "[PERSON_NAME] [PHONE_NUMBER]" at bounding box center [638, 229] width 138 height 37
click at [681, 97] on span "Редагувати" at bounding box center [676, 93] width 56 height 11
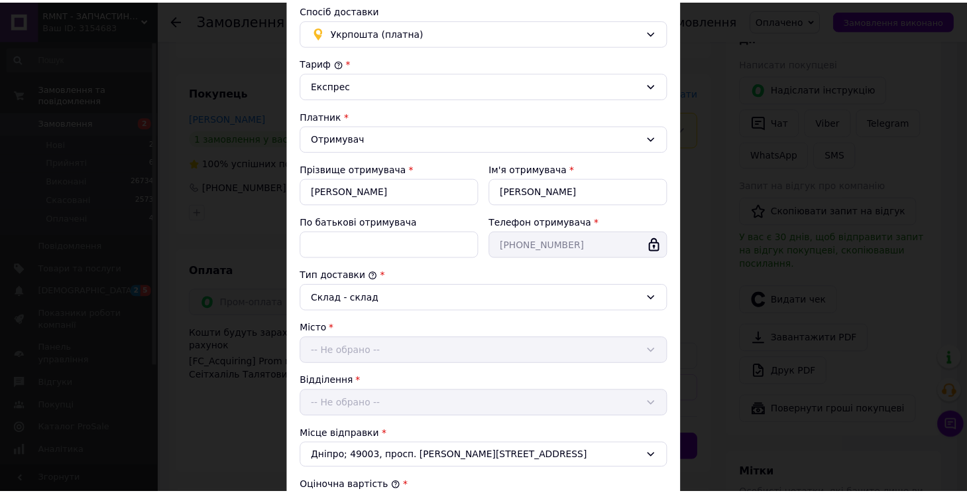
scroll to position [331, 0]
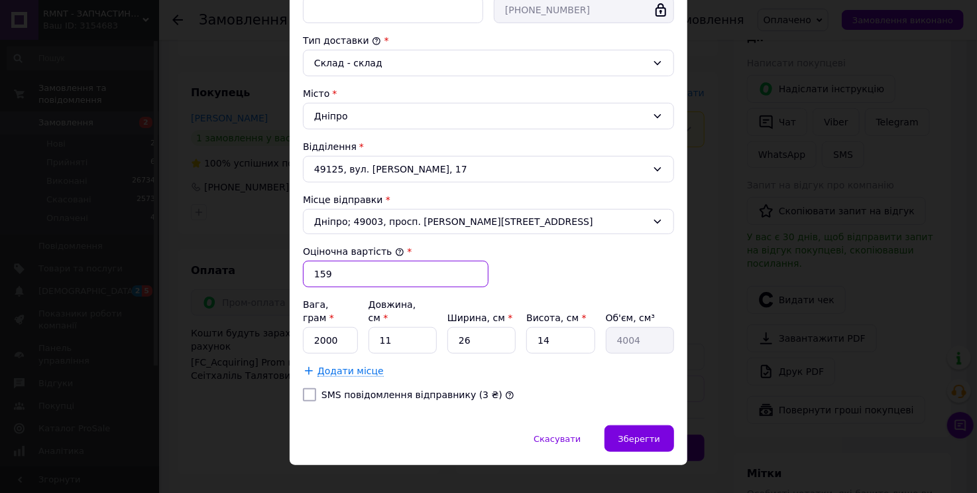
click at [340, 275] on input "159" at bounding box center [396, 274] width 186 height 27
type input "200"
click at [632, 434] on span "Зберегти" at bounding box center [640, 439] width 42 height 10
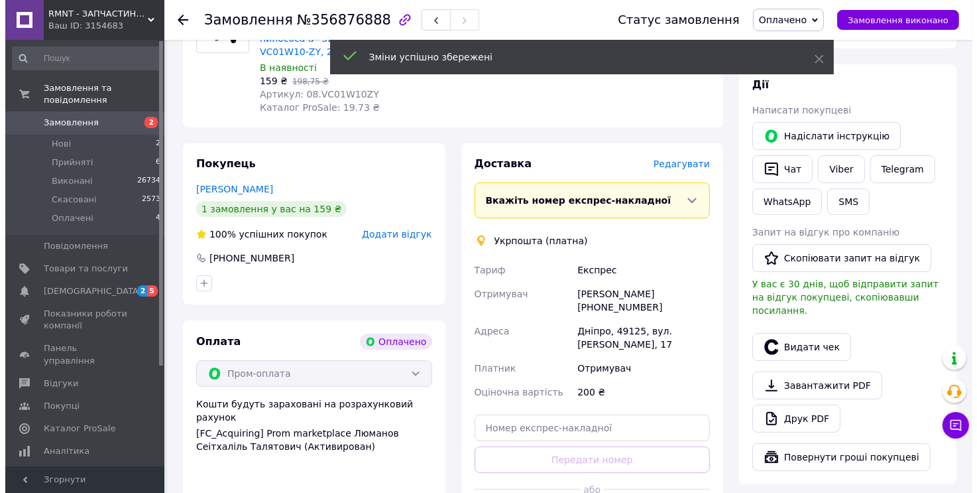
scroll to position [133, 0]
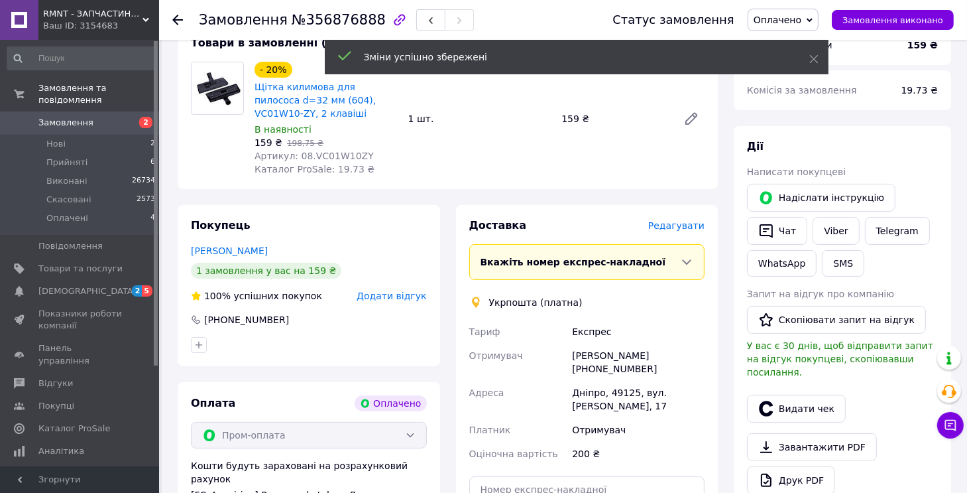
click at [676, 227] on span "Редагувати" at bounding box center [676, 225] width 56 height 11
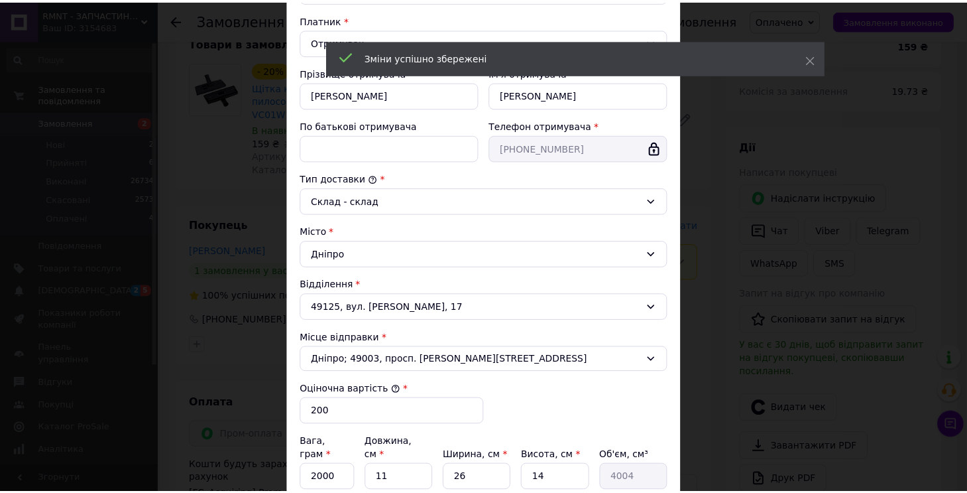
scroll to position [333, 0]
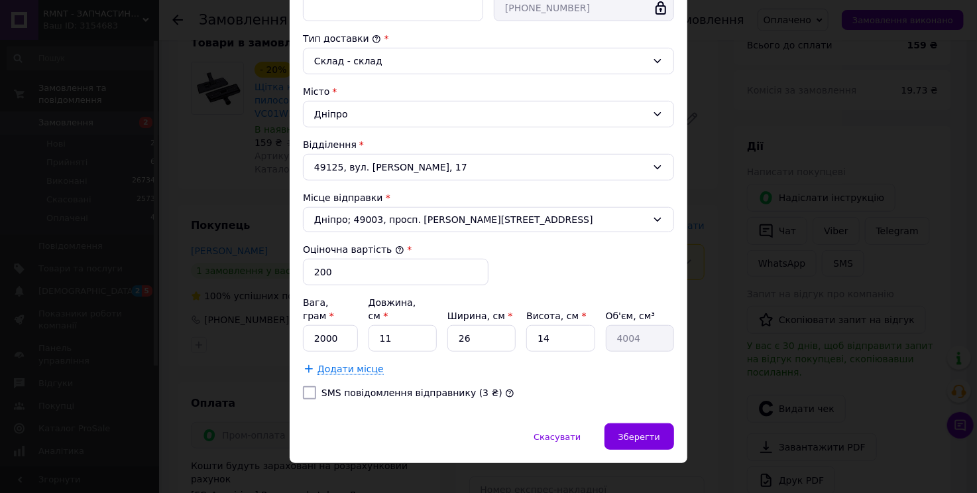
click at [762, 326] on div "× Редагування доставки Спосіб доставки Укрпошта (платна) Тариф * Експрес Платни…" at bounding box center [488, 246] width 977 height 493
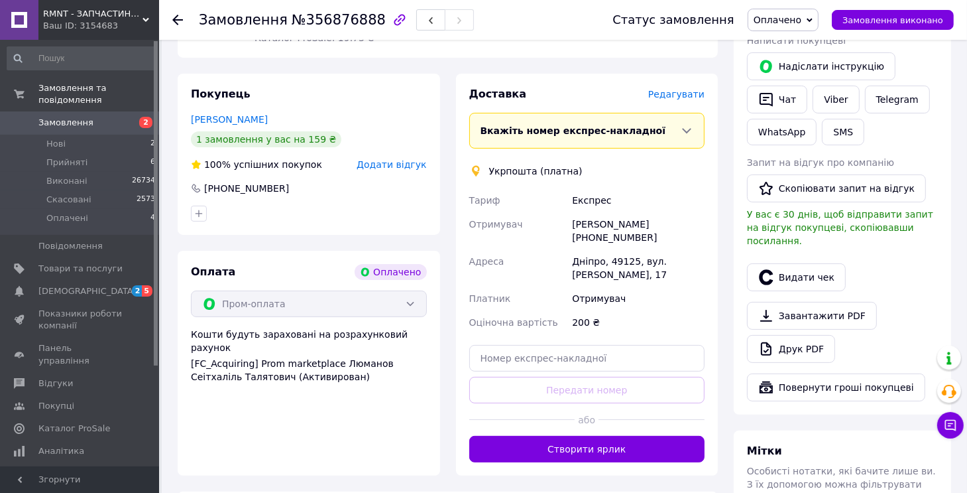
scroll to position [398, 0]
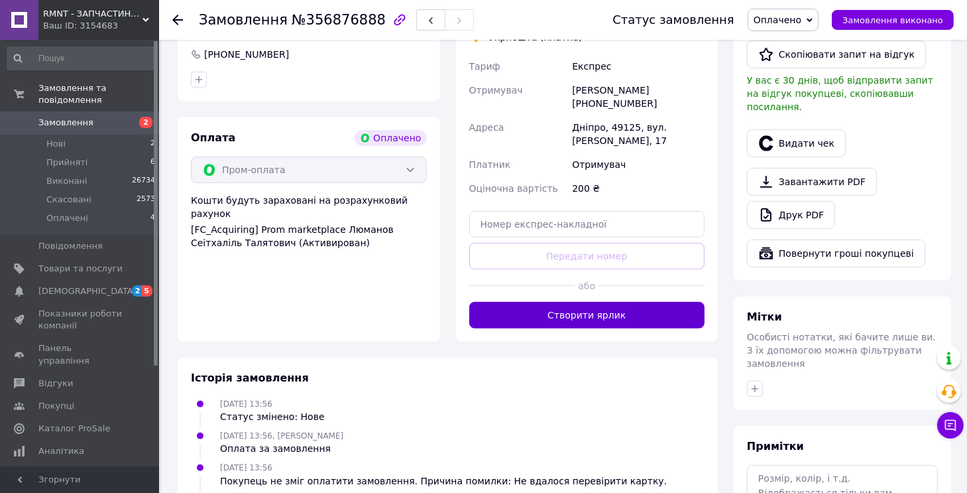
click at [617, 322] on button "Створити ярлик" at bounding box center [587, 315] width 236 height 27
click at [757, 383] on icon "button" at bounding box center [755, 388] width 11 height 11
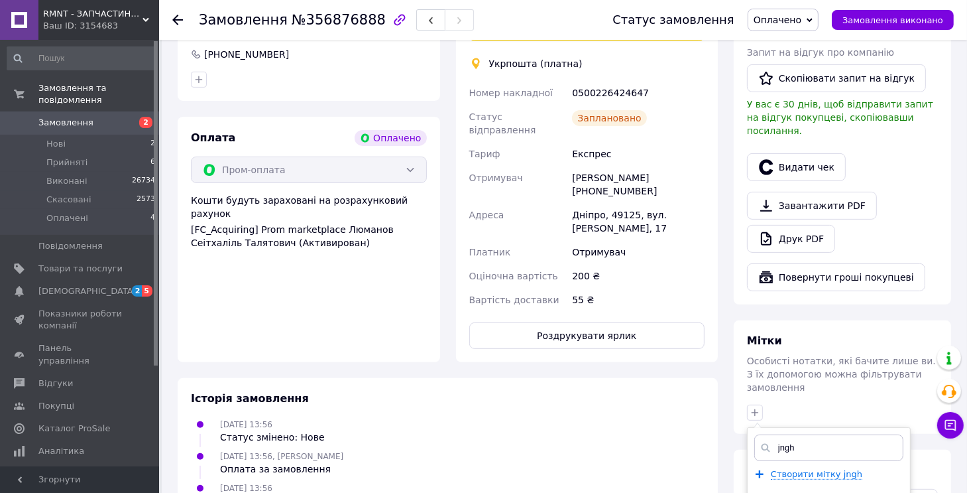
click at [796, 434] on input "jngh" at bounding box center [828, 447] width 149 height 27
type input "отпр"
click at [813, 467] on li "на отправку" at bounding box center [829, 476] width 162 height 19
checkbox input "true"
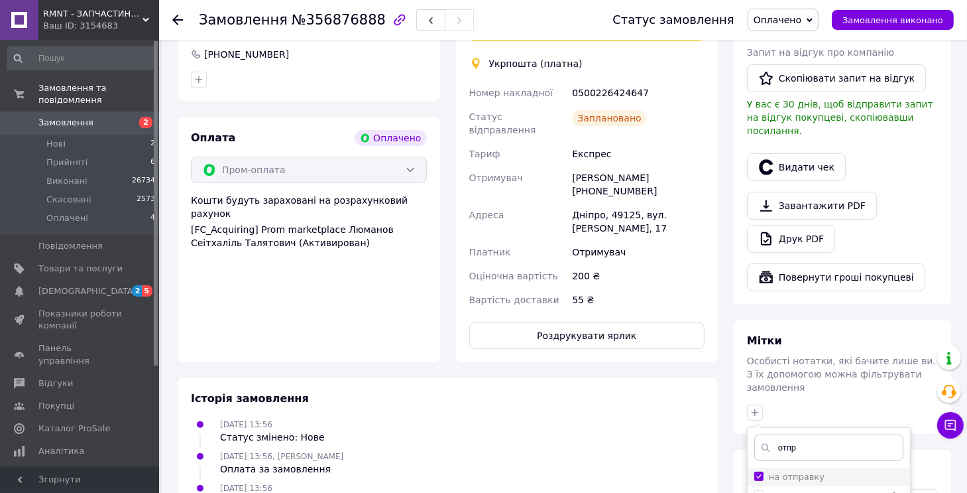
scroll to position [574, 0]
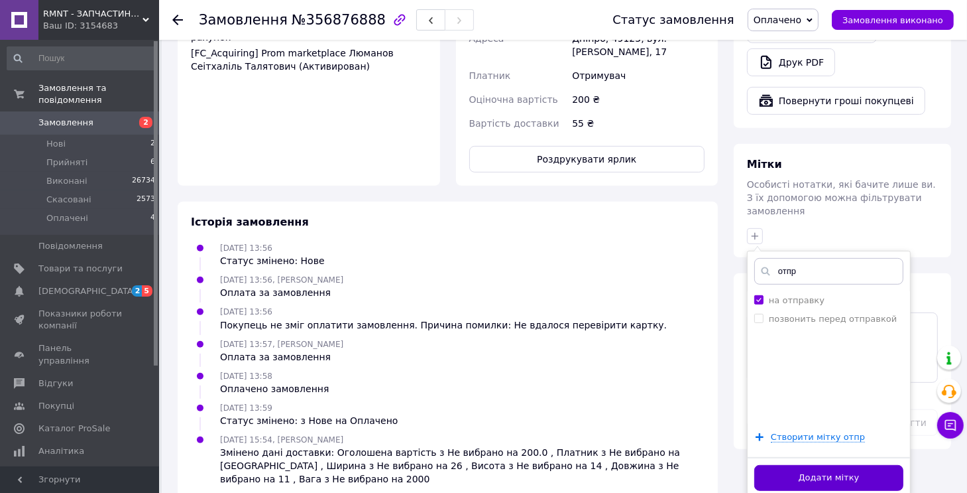
click at [806, 465] on button "Додати мітку" at bounding box center [828, 478] width 149 height 26
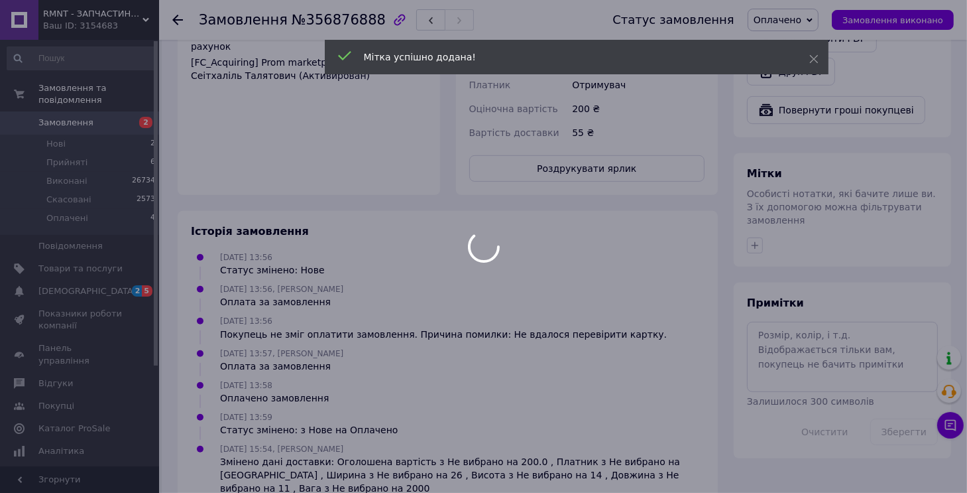
scroll to position [442, 0]
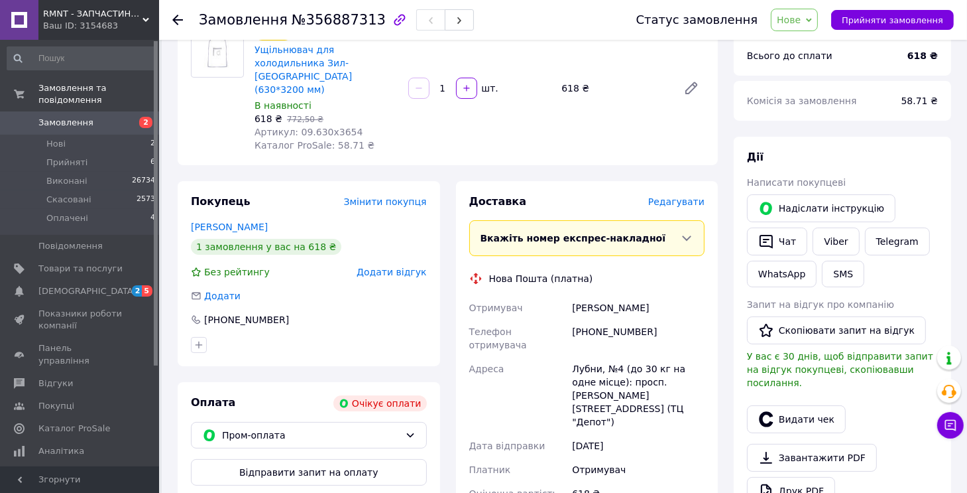
scroll to position [265, 0]
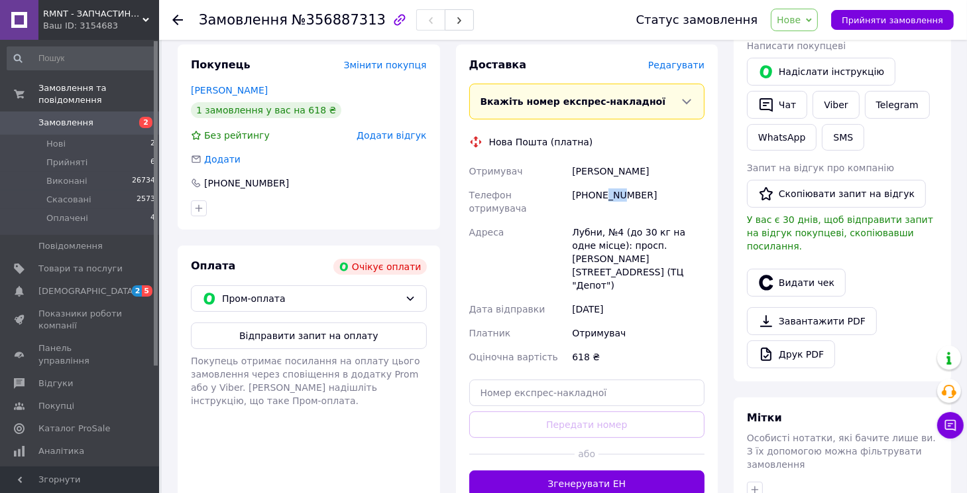
drag, startPoint x: 604, startPoint y: 171, endPoint x: 618, endPoint y: 171, distance: 13.9
click at [618, 183] on div "[PHONE_NUMBER]" at bounding box center [638, 201] width 138 height 37
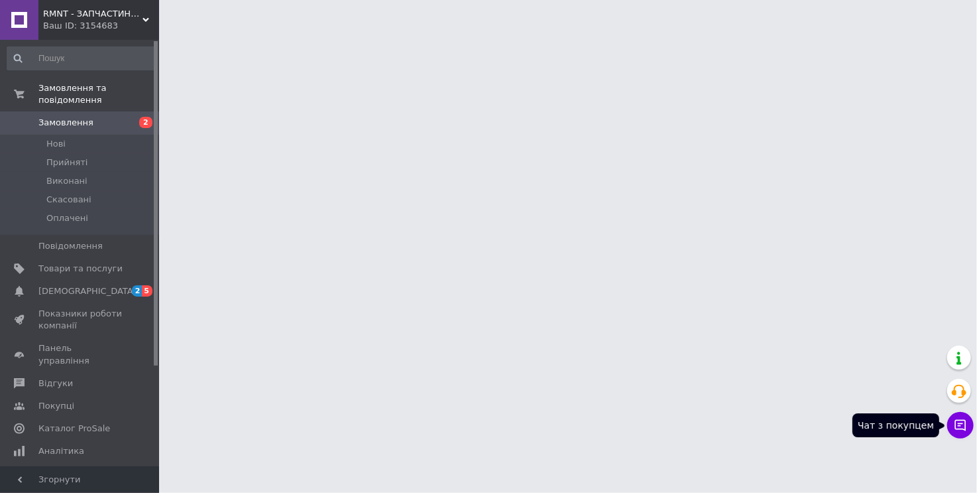
click at [954, 423] on icon at bounding box center [960, 424] width 13 height 13
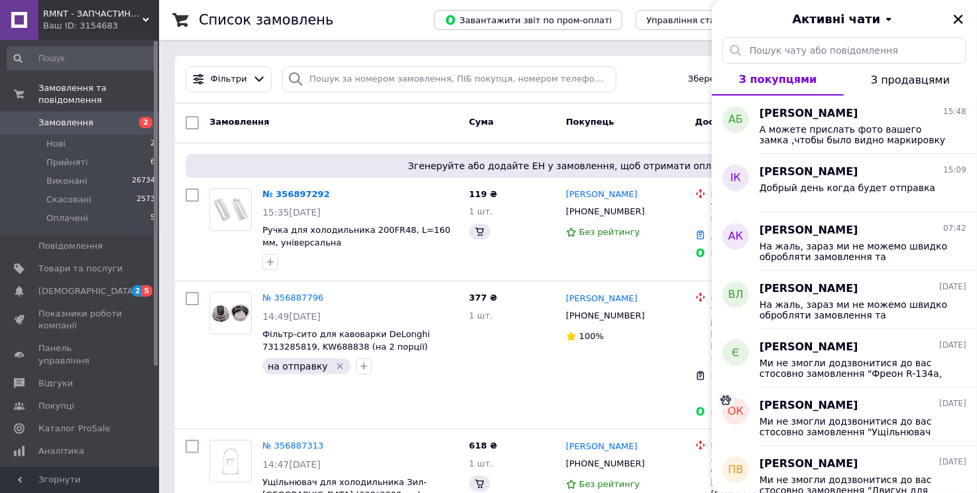
click at [799, 131] on span "А можете прислать фото вашего замка ,чтобы было видно маркировку" at bounding box center [854, 134] width 188 height 21
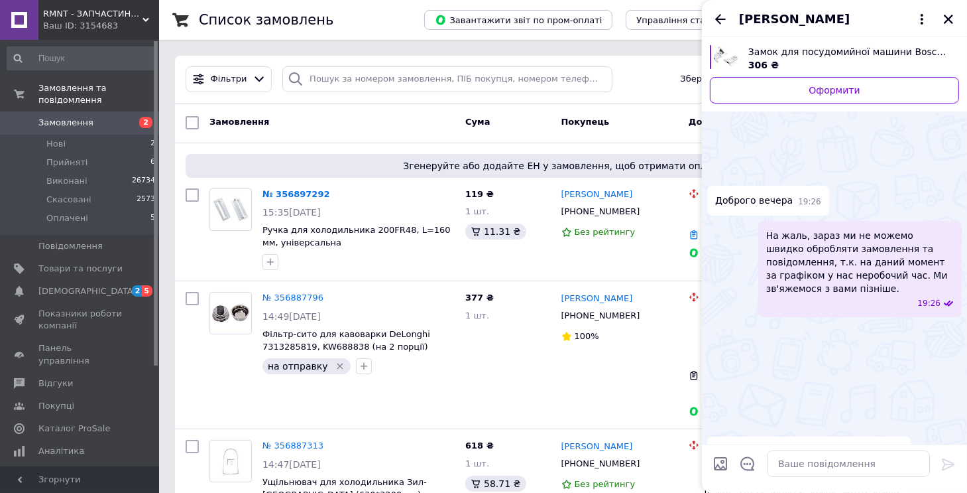
scroll to position [822, 0]
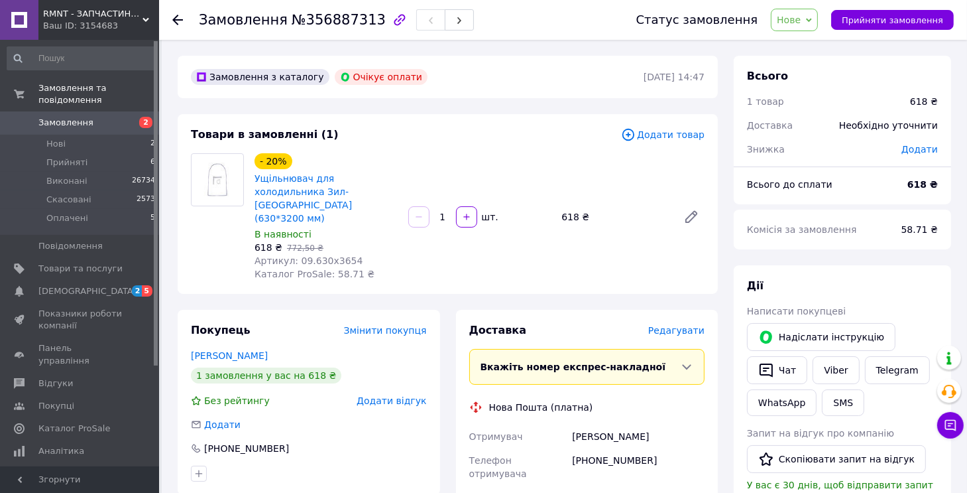
click at [812, 19] on icon at bounding box center [809, 20] width 6 height 4
click at [633, 85] on div "Замовлення з каталогу [PERSON_NAME] оплати [DATE] 14:47" at bounding box center [448, 77] width 540 height 42
click at [801, 20] on span "Нове" at bounding box center [789, 20] width 24 height 11
click at [803, 86] on li "Скасовано" at bounding box center [802, 86] width 61 height 20
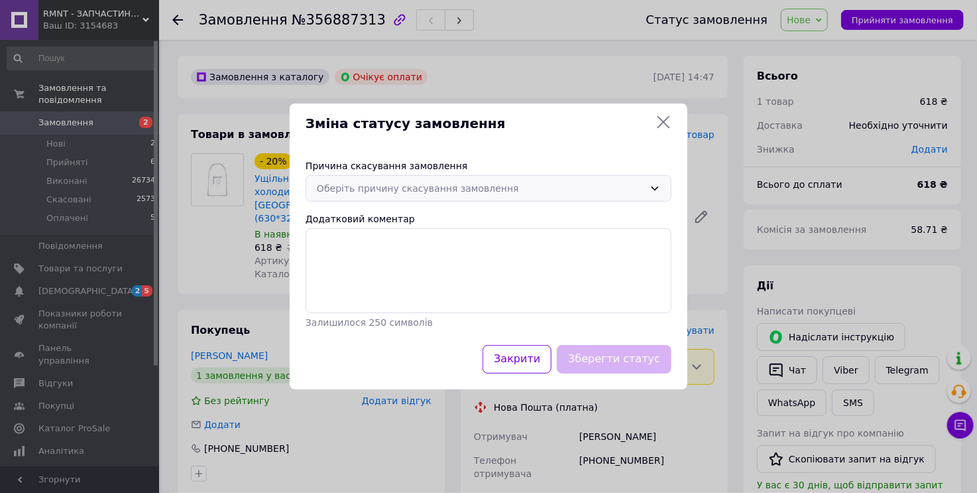
click at [458, 188] on div "Оберіть причину скасування замовлення" at bounding box center [480, 188] width 327 height 15
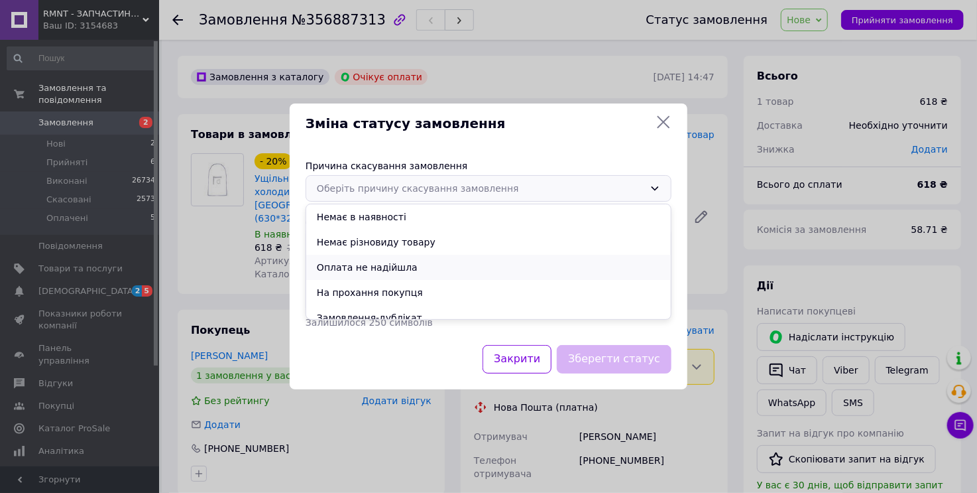
click at [355, 267] on li "Оплата не надійшла" at bounding box center [488, 267] width 365 height 25
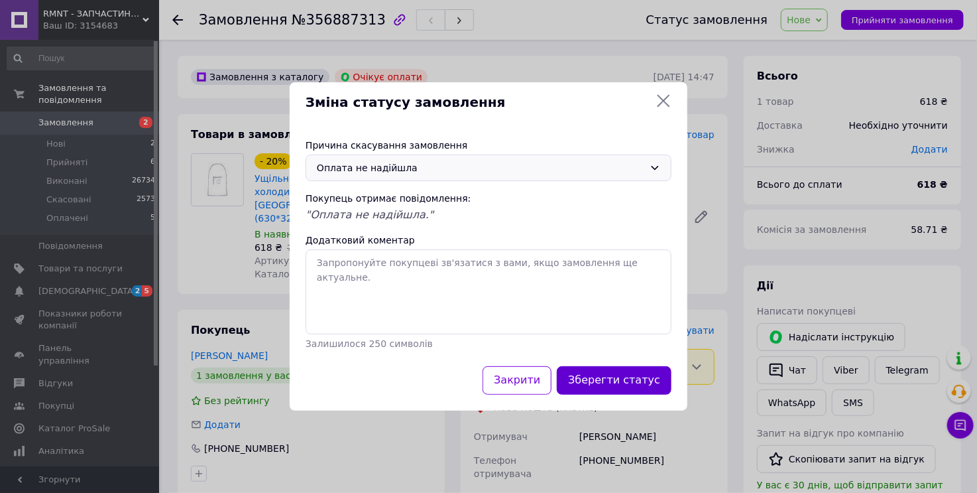
click at [615, 377] on button "Зберегти статус" at bounding box center [614, 380] width 115 height 29
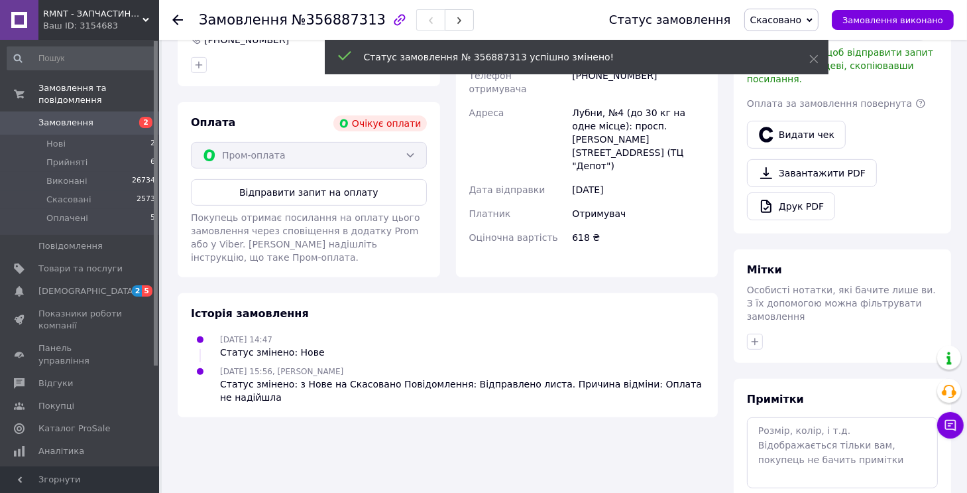
scroll to position [387, 0]
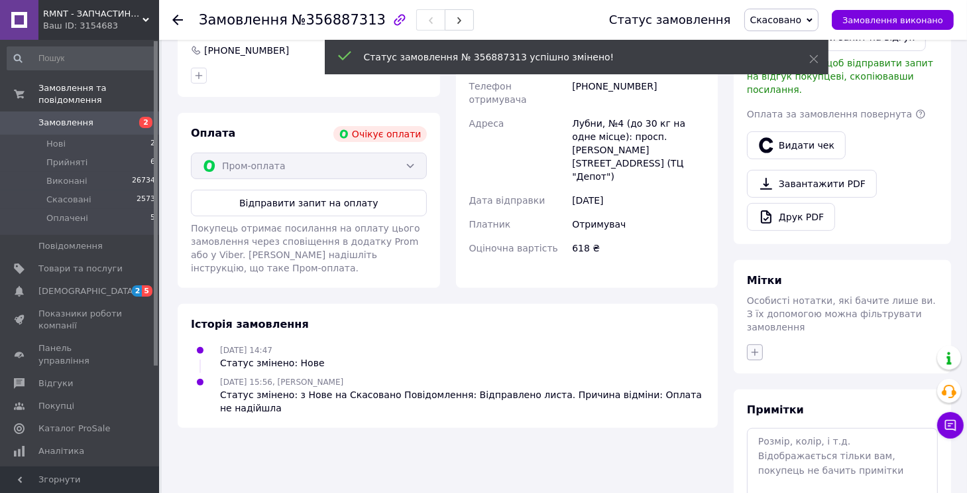
click at [756, 347] on icon "button" at bounding box center [755, 352] width 11 height 11
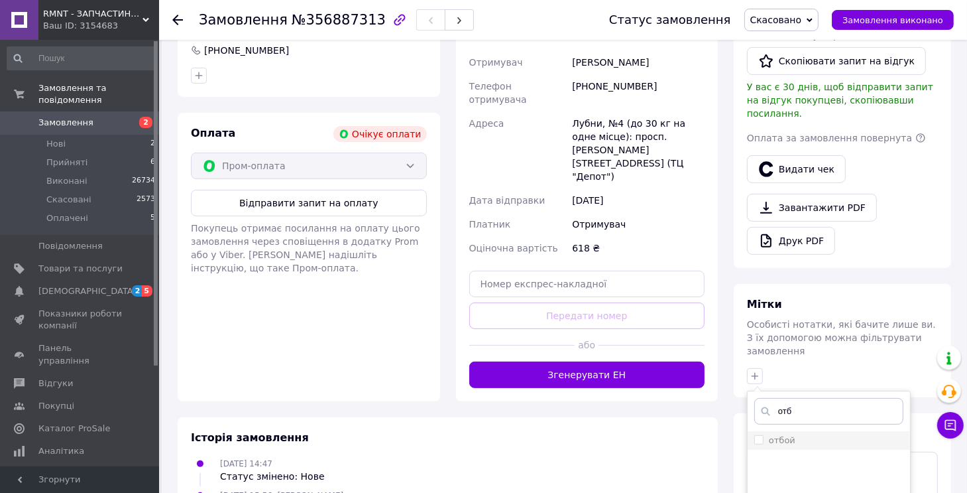
type input "отб"
click at [814, 434] on div "отбой" at bounding box center [828, 440] width 149 height 12
checkbox input "true"
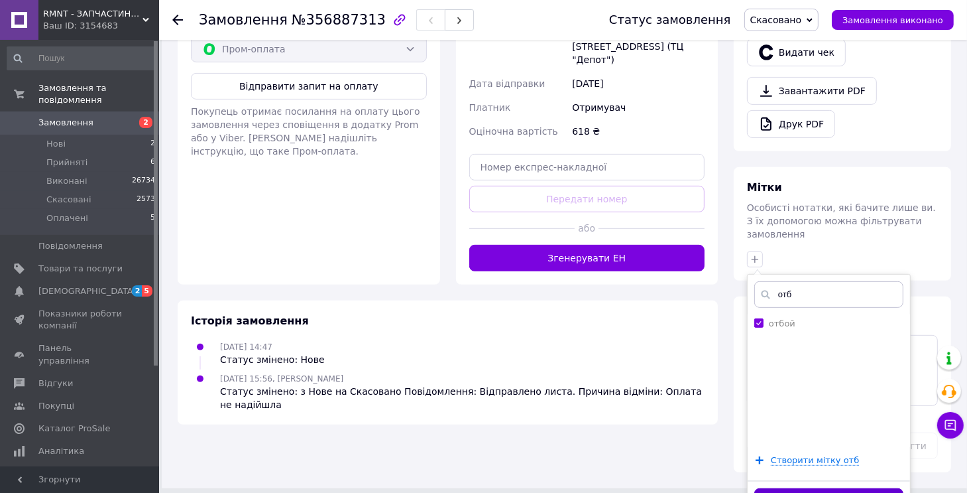
click at [792, 488] on button "Додати мітку" at bounding box center [828, 501] width 149 height 26
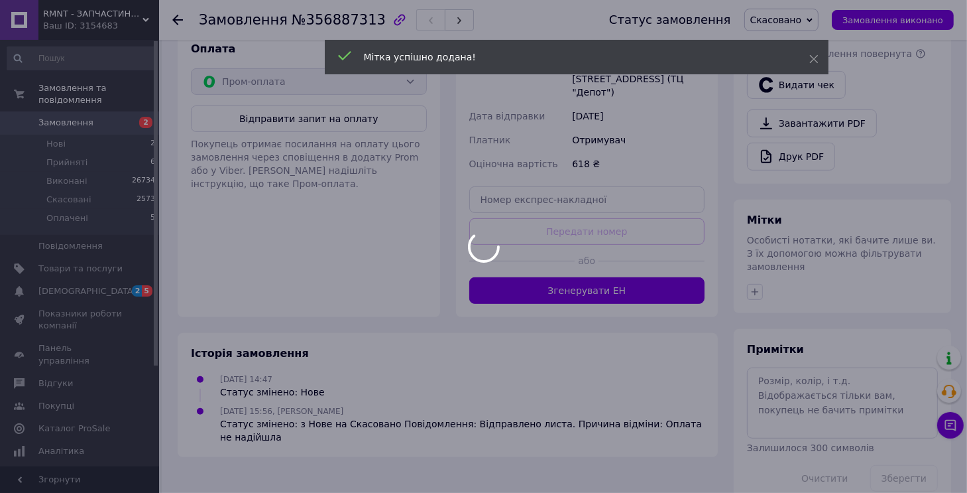
scroll to position [469, 0]
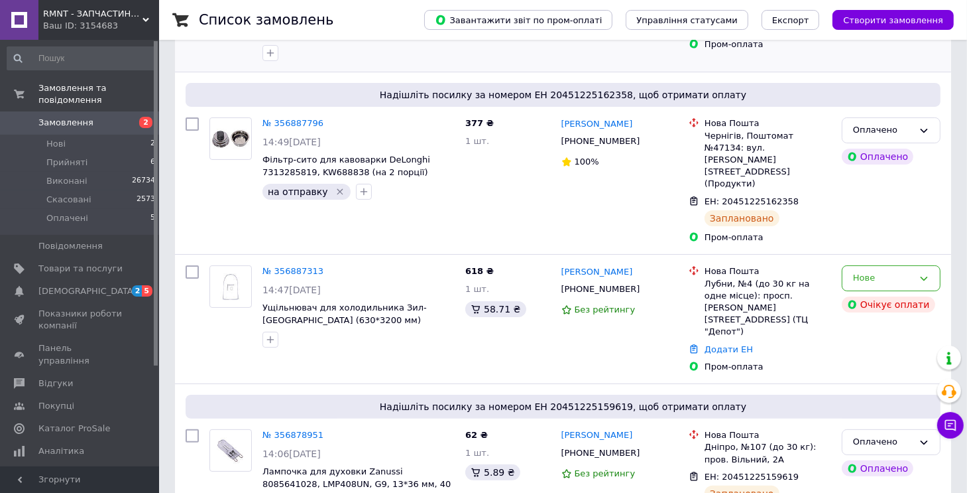
scroll to position [262, 0]
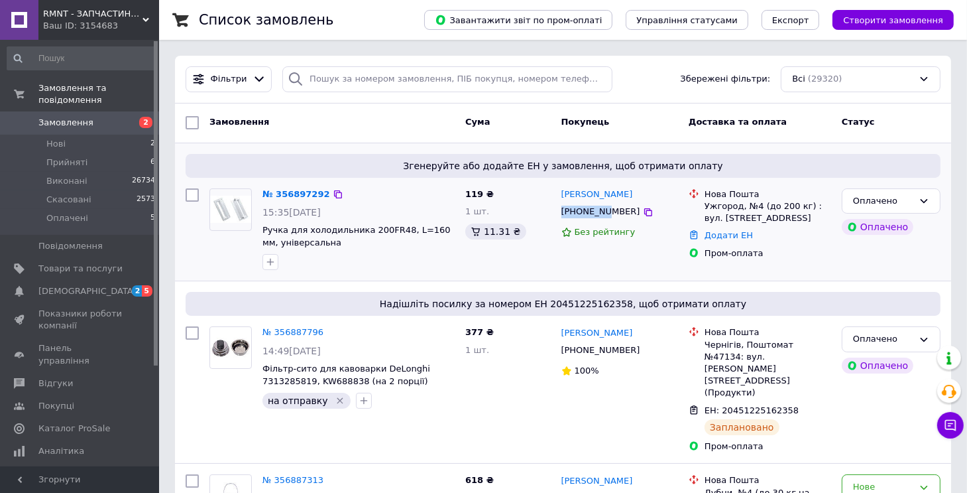
drag, startPoint x: 557, startPoint y: 213, endPoint x: 605, endPoint y: 219, distance: 48.1
click at [605, 219] on div "Анастасія Шпонтак +380669615809 Без рейтингу" at bounding box center [620, 229] width 128 height 93
click at [85, 209] on li "Оплачені 5" at bounding box center [81, 221] width 163 height 25
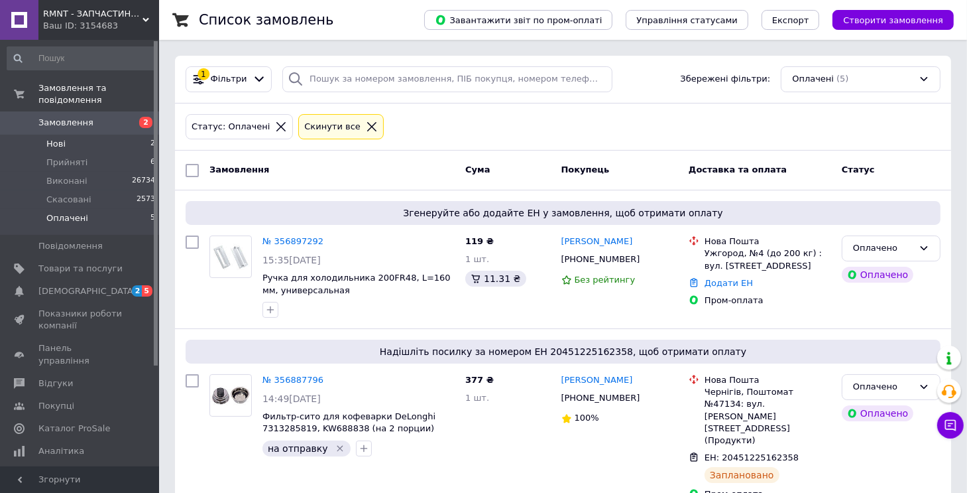
click at [88, 135] on li "Нові 2" at bounding box center [81, 144] width 163 height 19
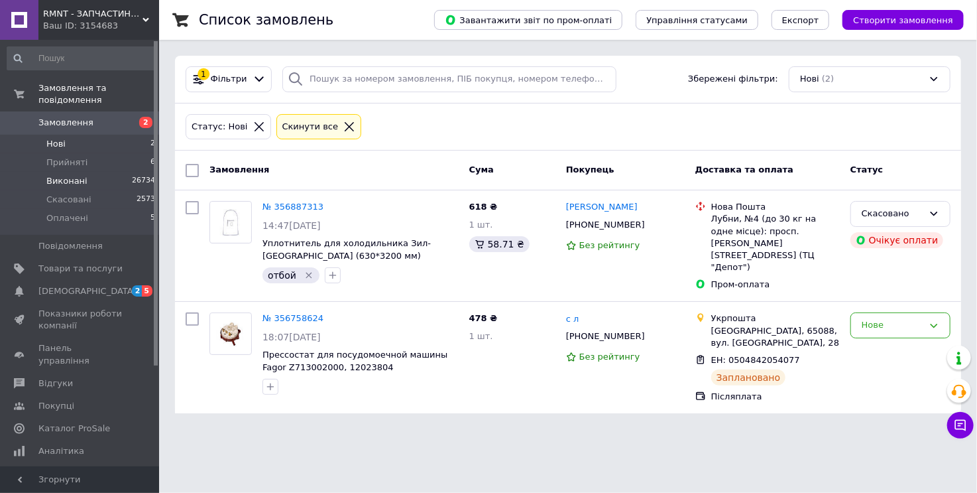
click at [74, 172] on li "Виконані 26734" at bounding box center [81, 181] width 163 height 19
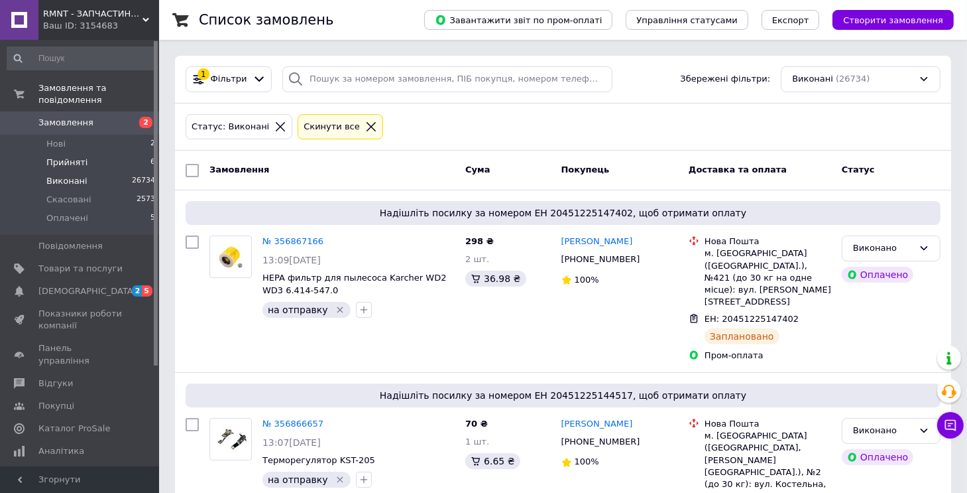
click at [64, 156] on span "Прийняті" at bounding box center [66, 162] width 41 height 12
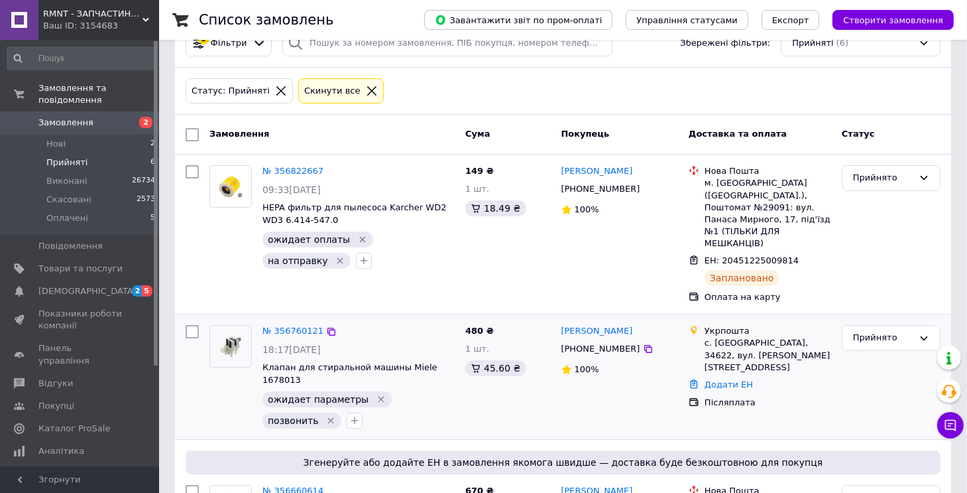
scroll to position [66, 0]
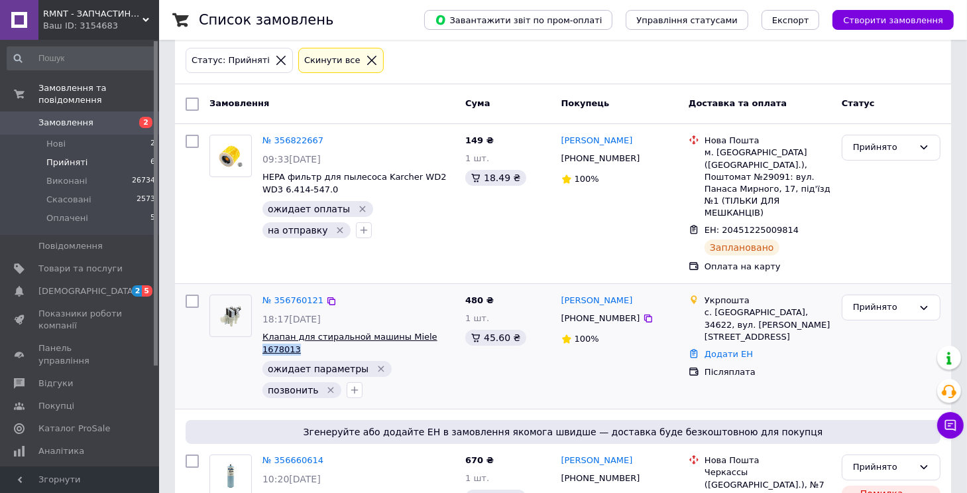
drag, startPoint x: 456, startPoint y: 310, endPoint x: 414, endPoint y: 312, distance: 41.8
click at [414, 312] on div "№ 356760121 18:17, 11.08.2025 Клапан для стиральной машины Miele 1678013 ожидае…" at bounding box center [358, 346] width 203 height 114
copy span "1678013"
click at [325, 384] on icon "Видалити мітку" at bounding box center [330, 389] width 11 height 11
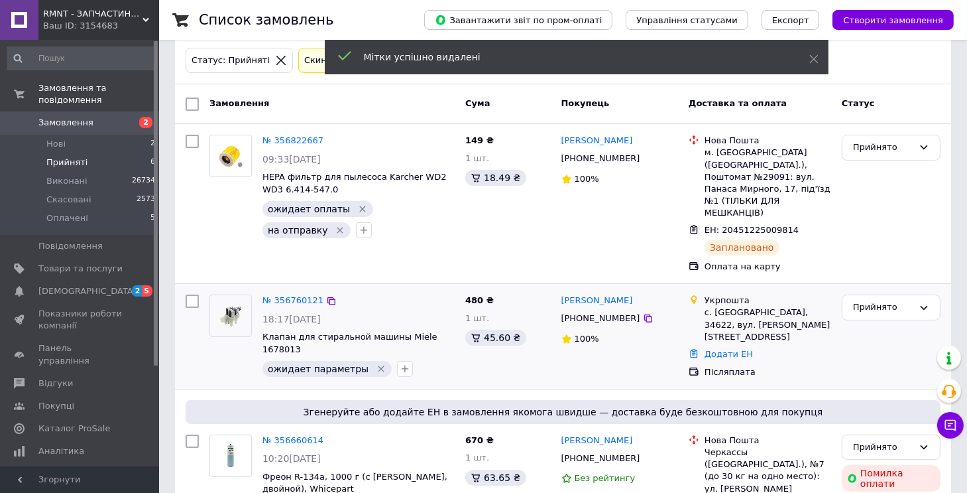
click at [376, 363] on icon "Видалити мітку" at bounding box center [381, 368] width 11 height 11
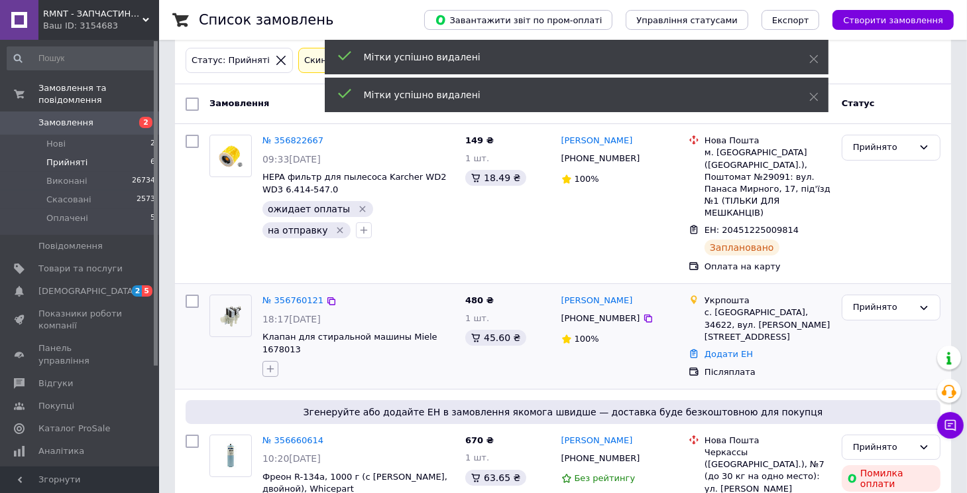
click at [270, 363] on icon "button" at bounding box center [270, 368] width 11 height 11
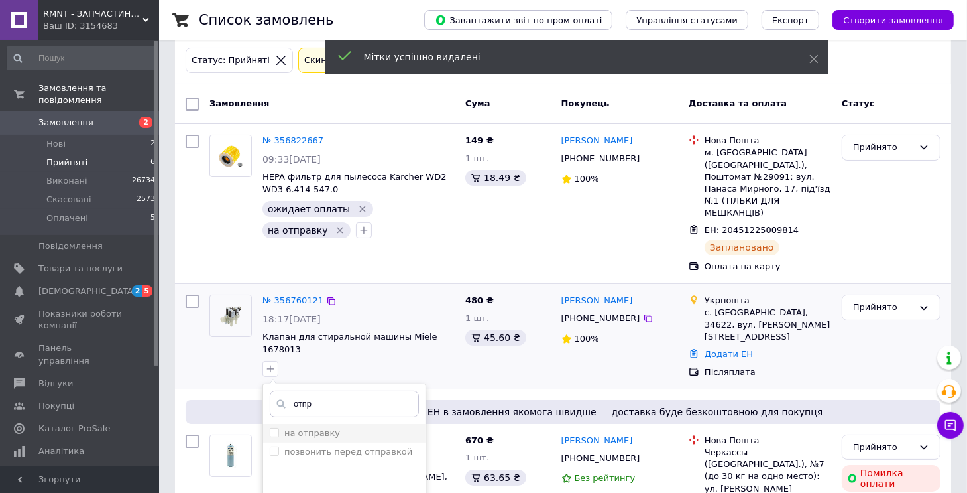
type input "отпр"
click at [289, 428] on label "на отправку" at bounding box center [312, 433] width 56 height 10
checkbox input "true"
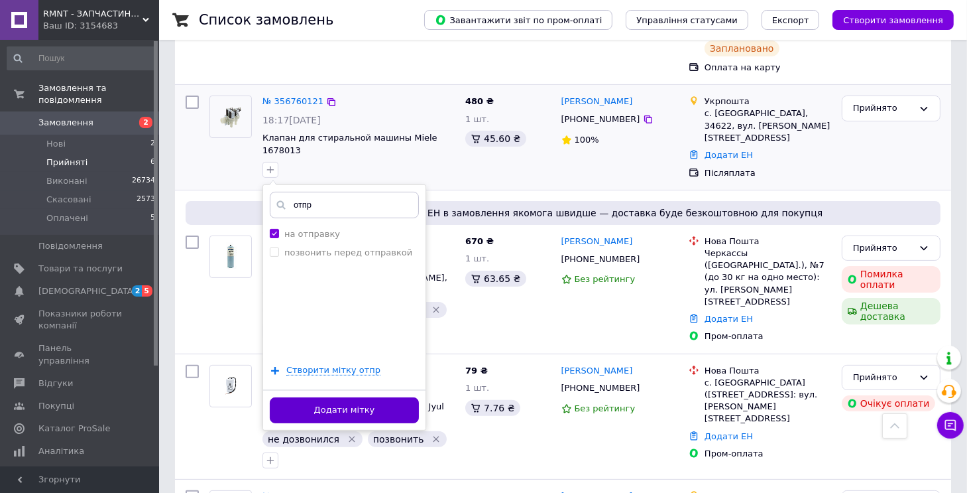
click at [312, 397] on button "Додати мітку" at bounding box center [344, 410] width 149 height 26
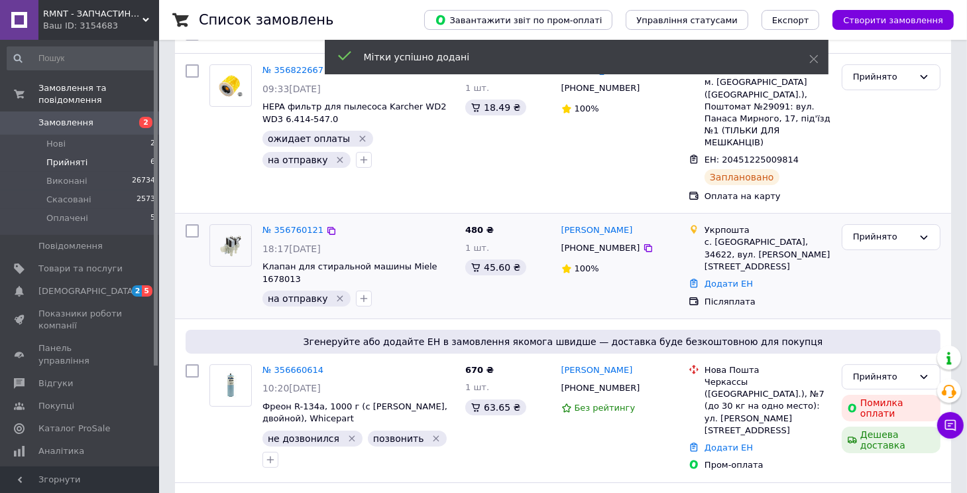
scroll to position [133, 0]
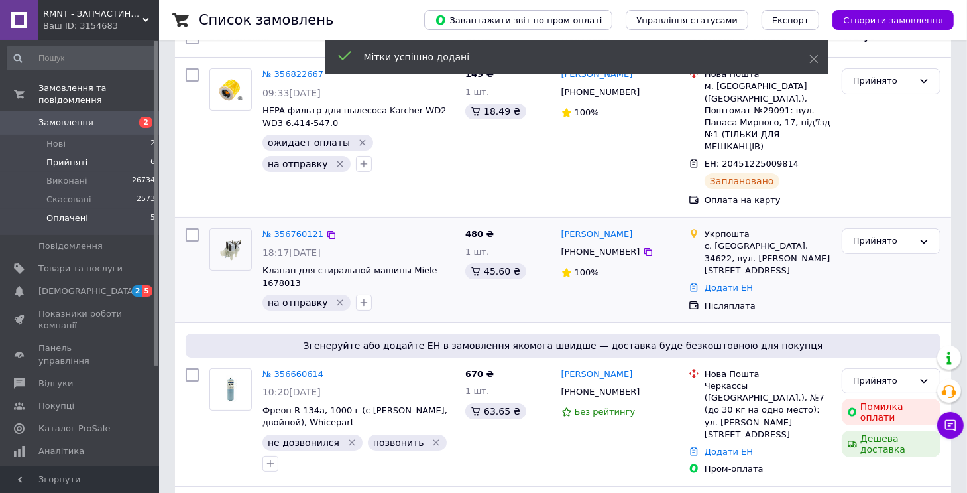
click at [59, 212] on span "Оплачені" at bounding box center [67, 218] width 42 height 12
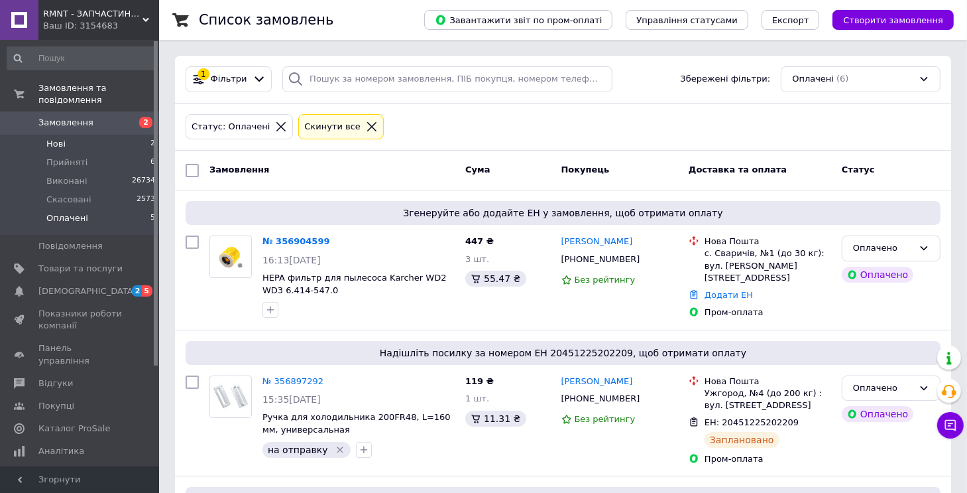
click at [75, 135] on li "Нові 2" at bounding box center [81, 144] width 163 height 19
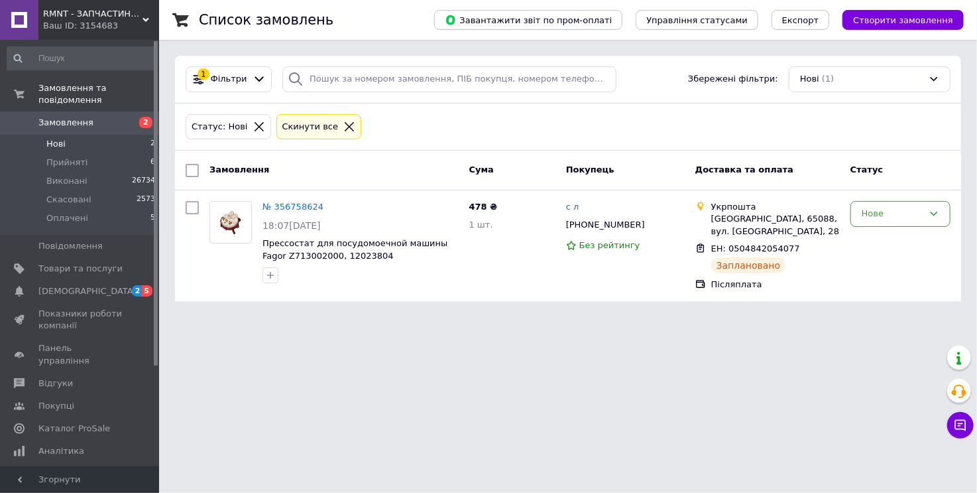
click at [280, 131] on div "Cкинути все" at bounding box center [311, 127] width 62 height 14
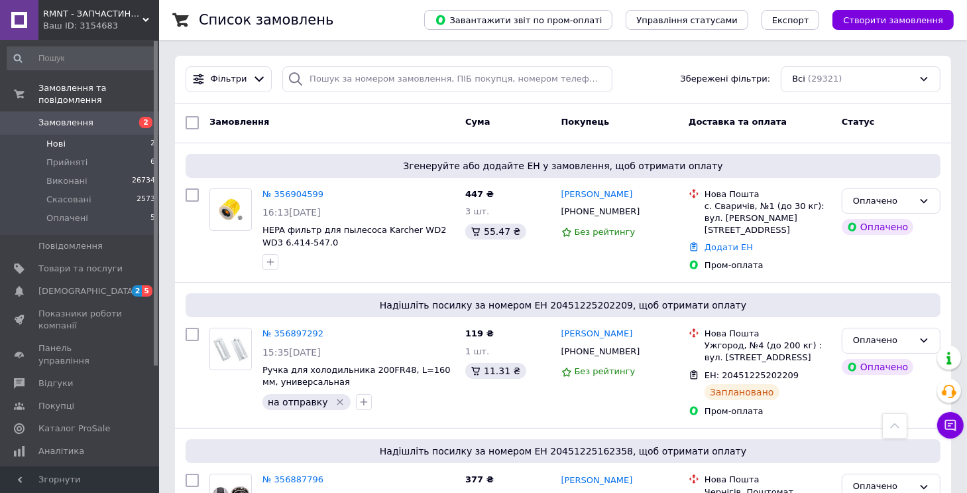
scroll to position [2365, 0]
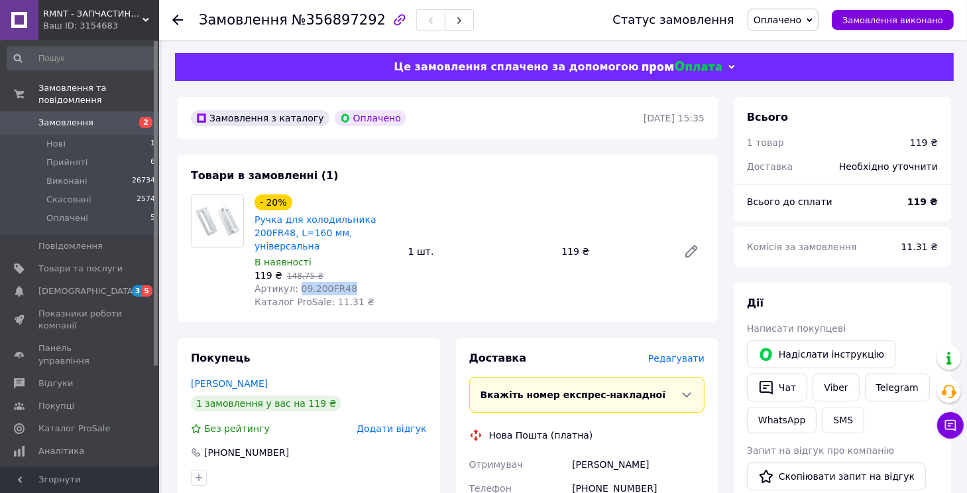
drag, startPoint x: 345, startPoint y: 272, endPoint x: 296, endPoint y: 276, distance: 49.2
click at [296, 282] on div "Артикул: 09.200FR48" at bounding box center [326, 288] width 143 height 13
copy span "09.200FR48"
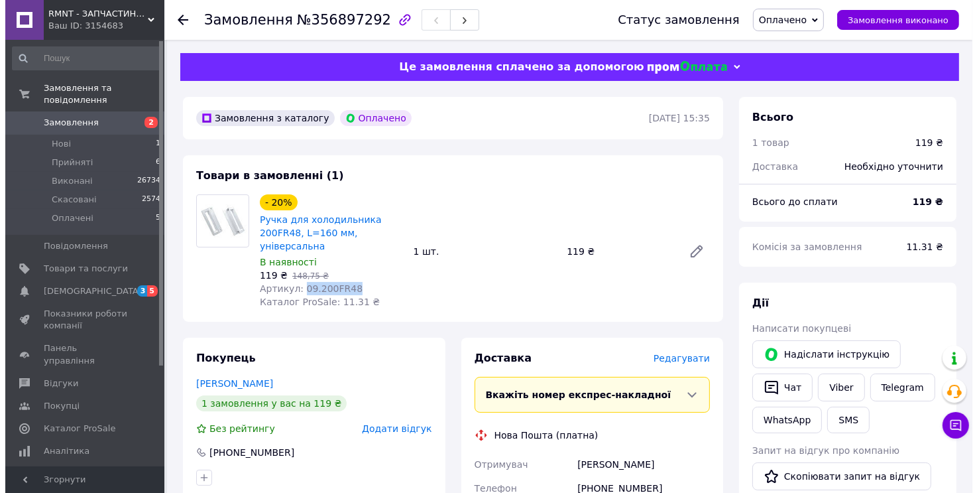
scroll to position [199, 0]
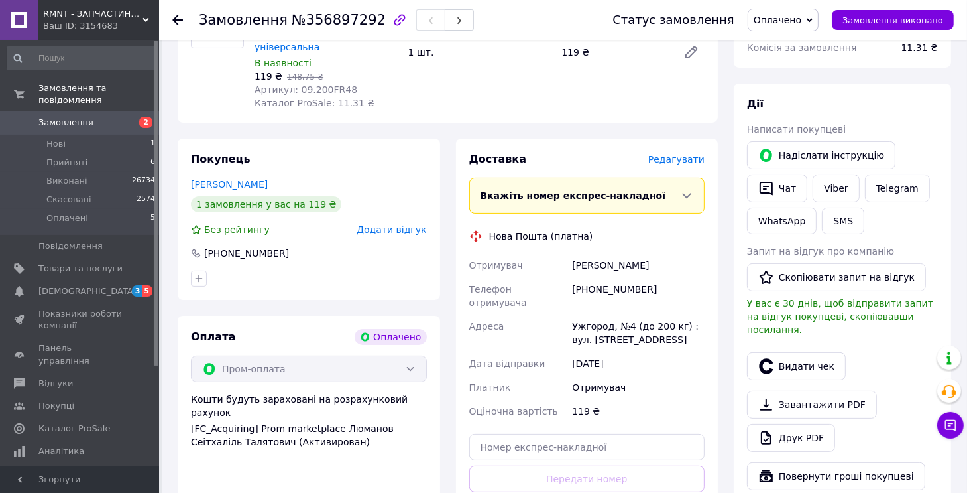
click at [681, 154] on span "Редагувати" at bounding box center [676, 159] width 56 height 11
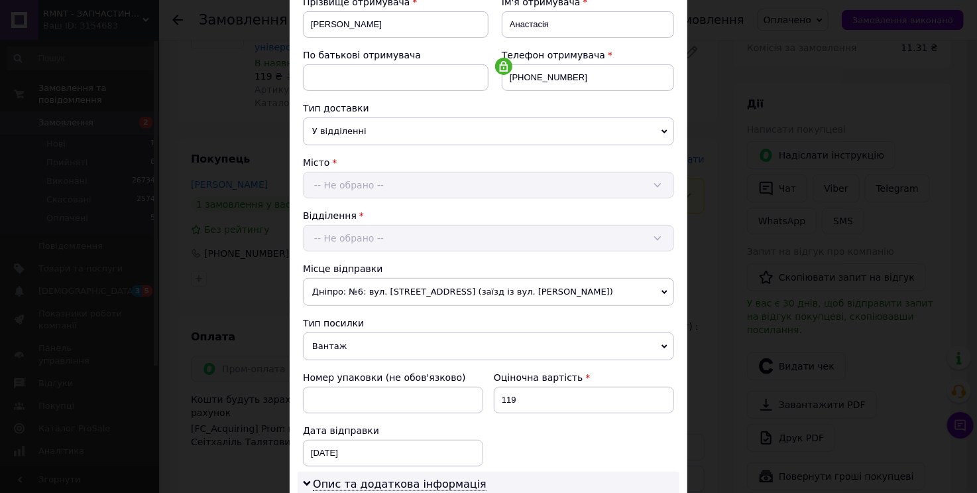
scroll to position [265, 0]
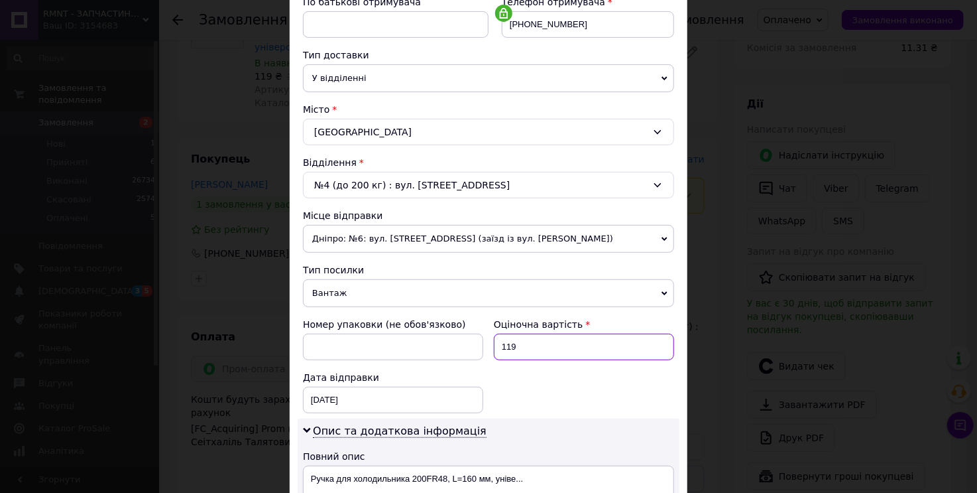
click at [521, 337] on input "119" at bounding box center [584, 346] width 180 height 27
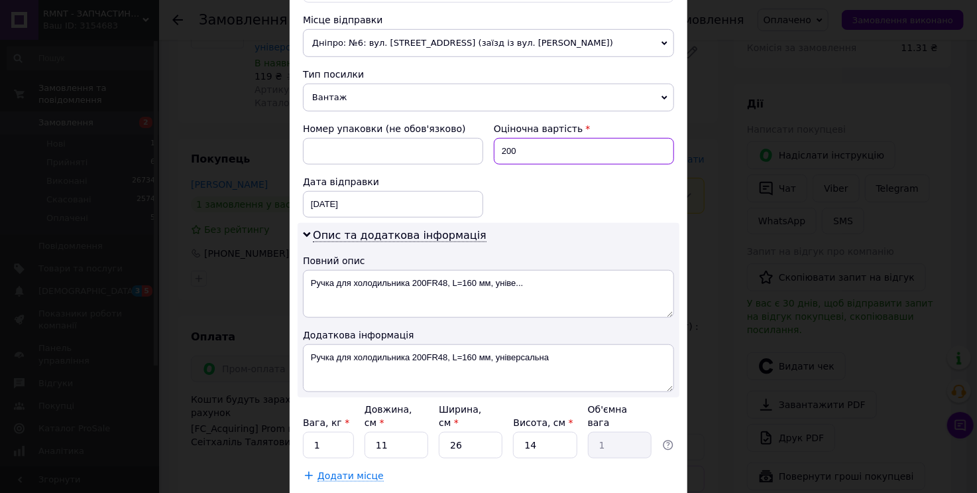
scroll to position [532, 0]
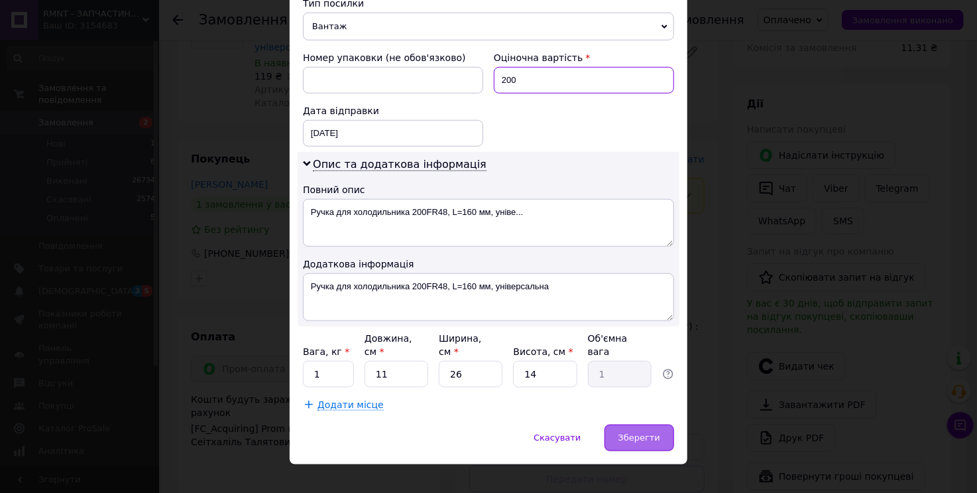
type input "200"
click at [654, 428] on div "Зберегти" at bounding box center [640, 437] width 70 height 27
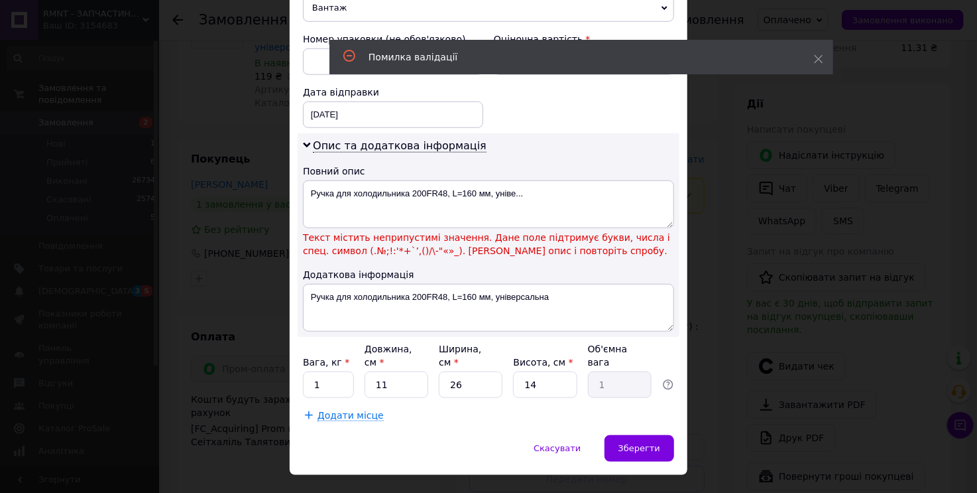
scroll to position [561, 0]
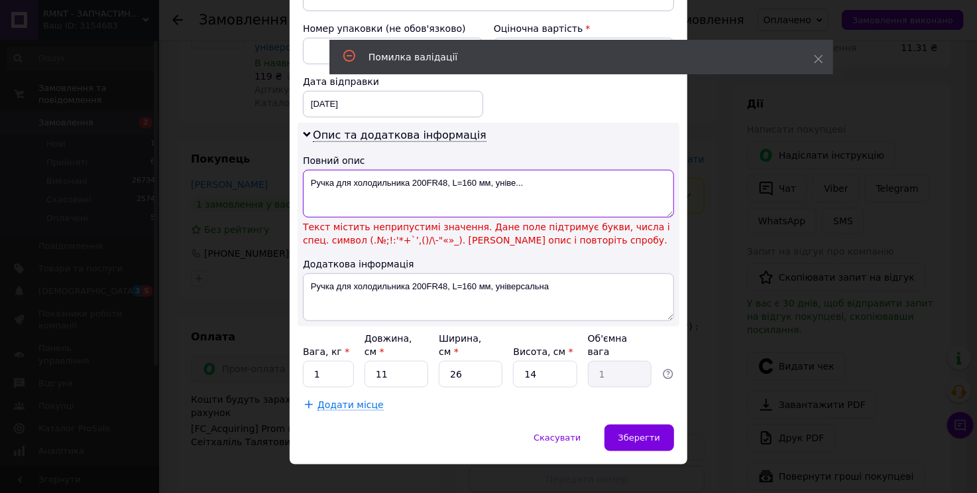
click at [461, 184] on textarea "Ручка для холодильника 200FR48, L=160 мм, уніве..." at bounding box center [488, 194] width 371 height 48
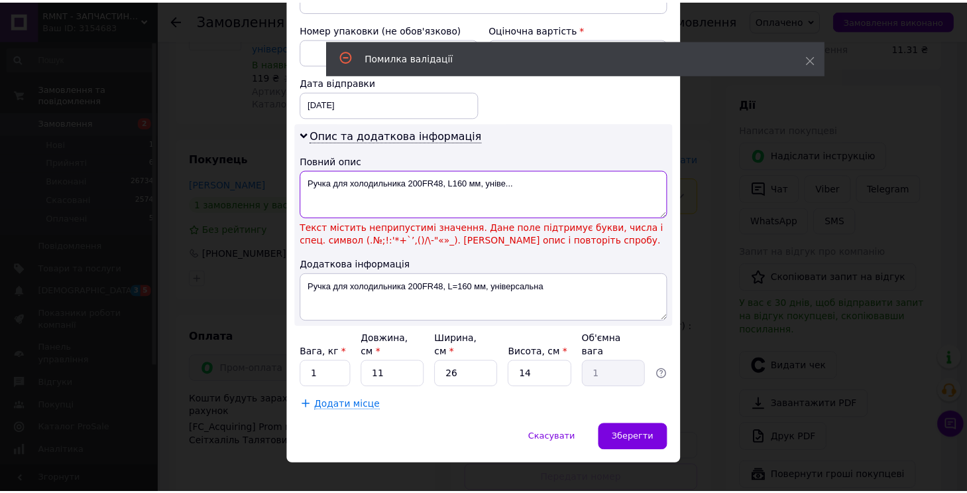
scroll to position [532, 0]
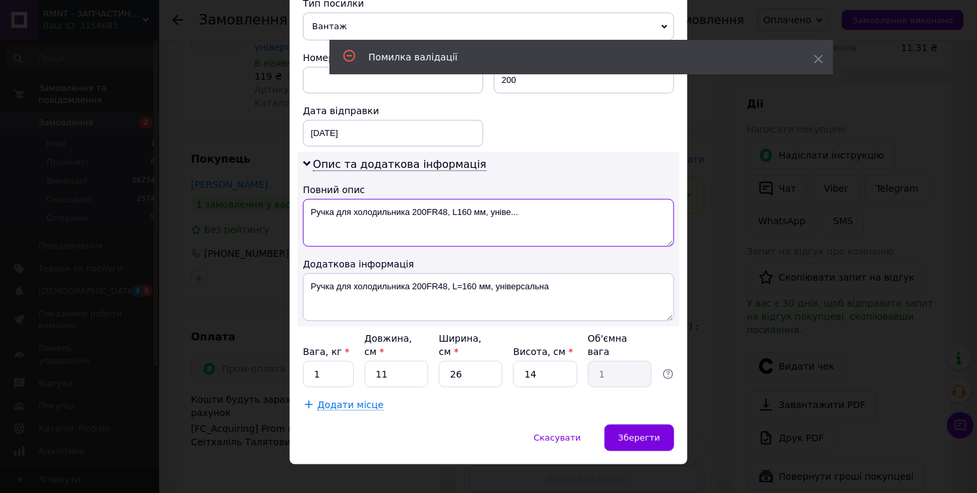
type textarea "Ручка для холодильника 200FR48, L160 мм, уніве..."
click at [634, 438] on div "Скасувати   Зберегти" at bounding box center [489, 444] width 398 height 40
click at [628, 428] on div "Зберегти" at bounding box center [640, 437] width 70 height 27
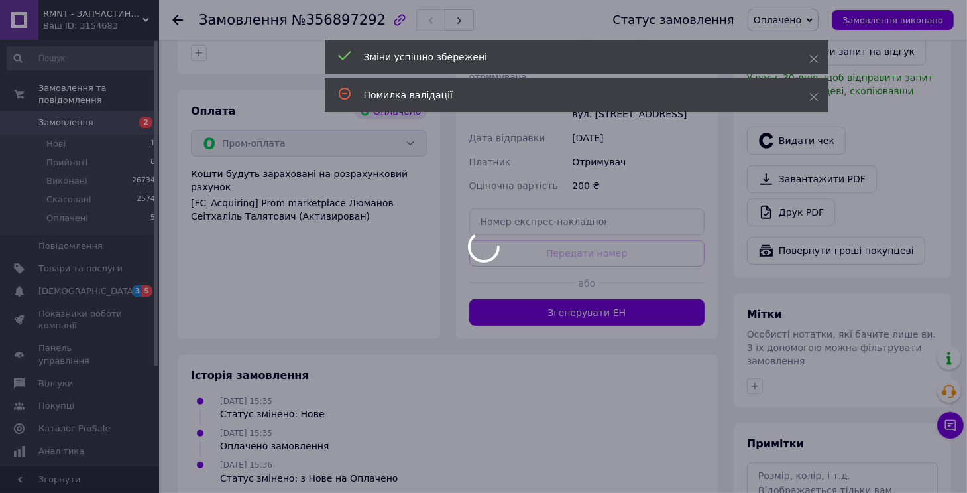
scroll to position [517, 0]
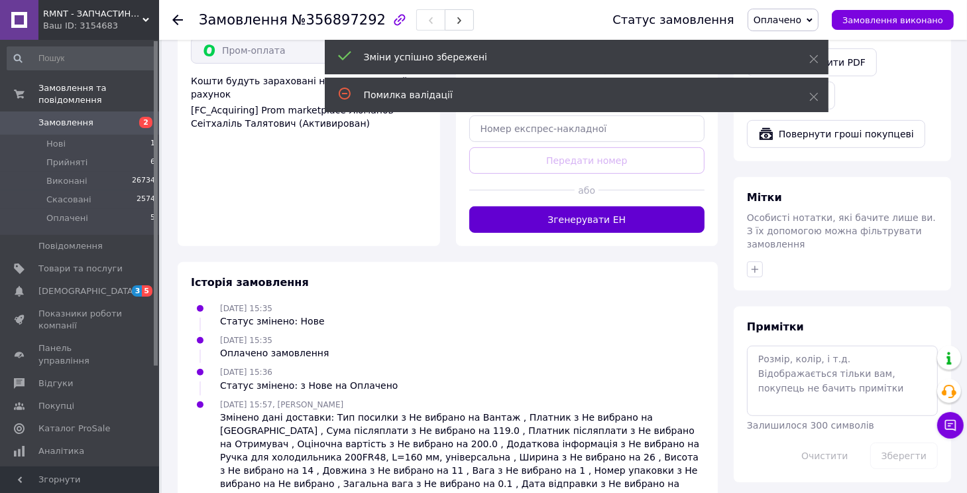
click at [567, 206] on button "Згенерувати ЕН" at bounding box center [587, 219] width 236 height 27
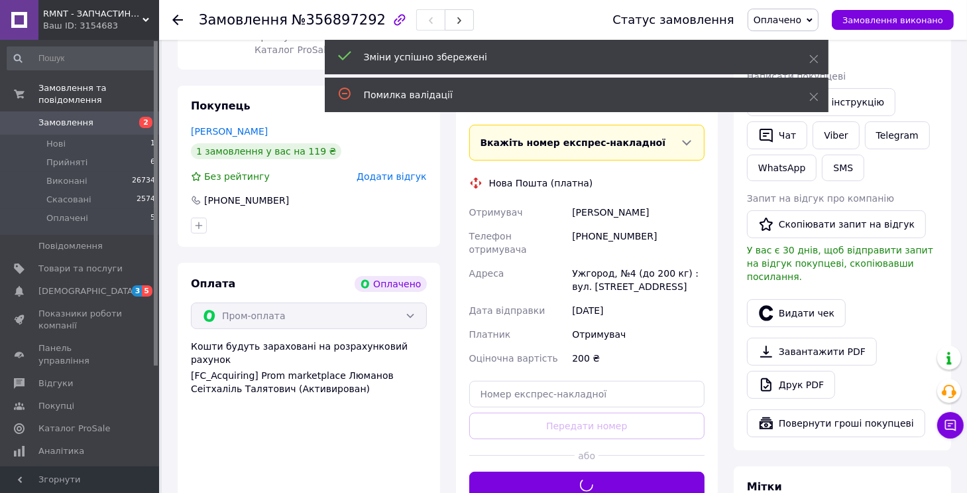
scroll to position [384, 0]
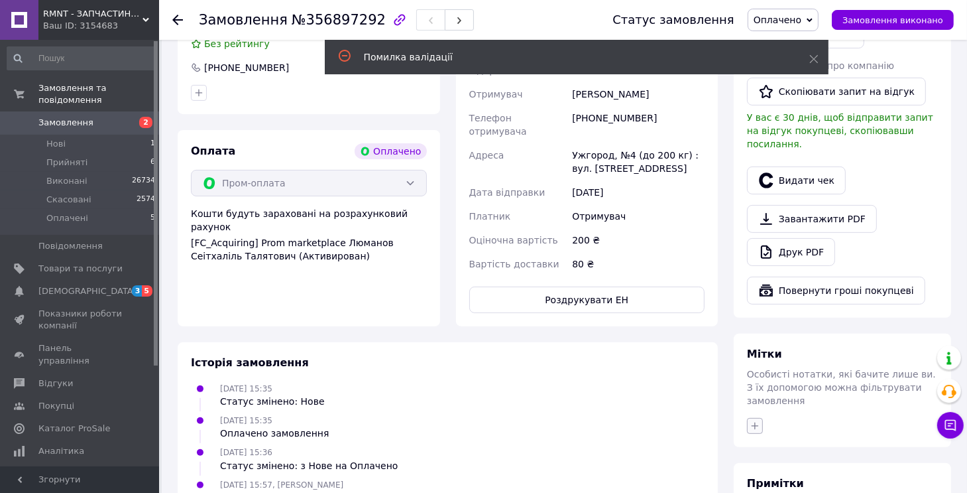
click at [756, 420] on icon "button" at bounding box center [755, 425] width 11 height 11
type input "отпр"
click at [794, 485] on label "на отправку" at bounding box center [797, 490] width 56 height 10
checkbox input "true"
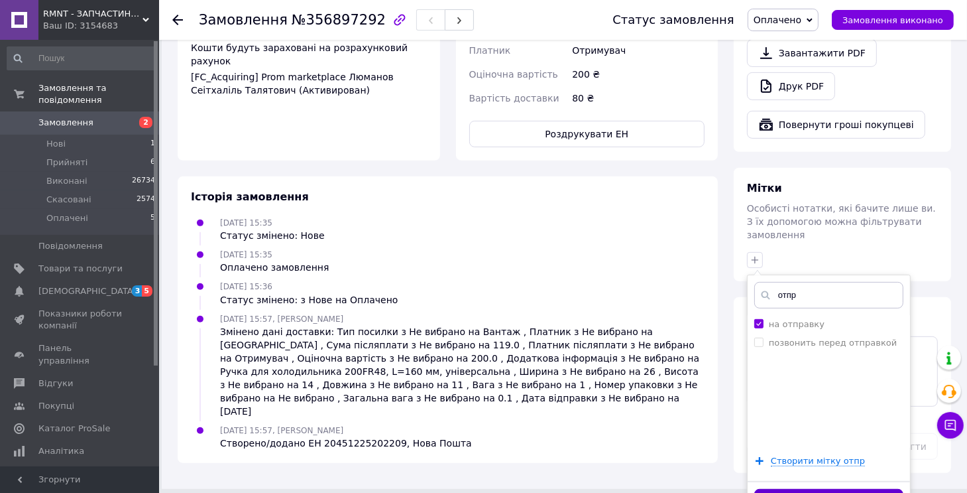
click at [790, 489] on button "Додати мітку" at bounding box center [828, 502] width 149 height 26
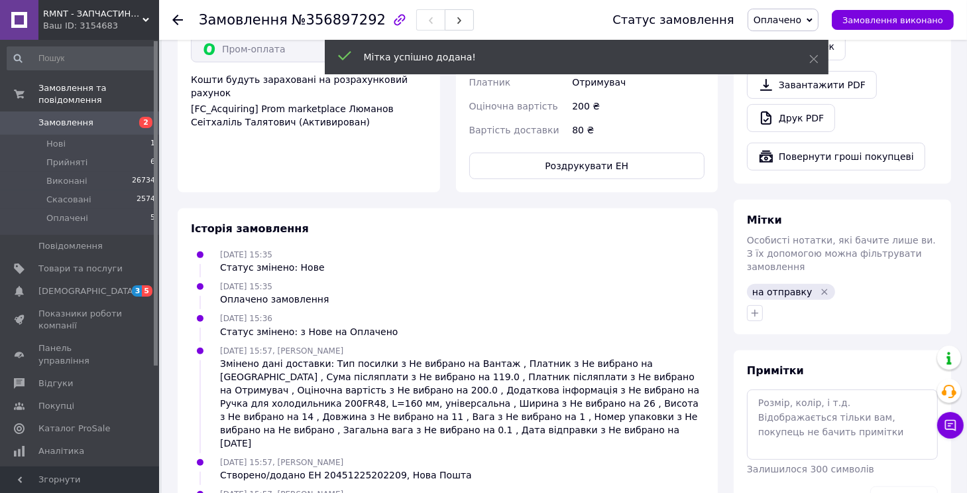
scroll to position [540, 0]
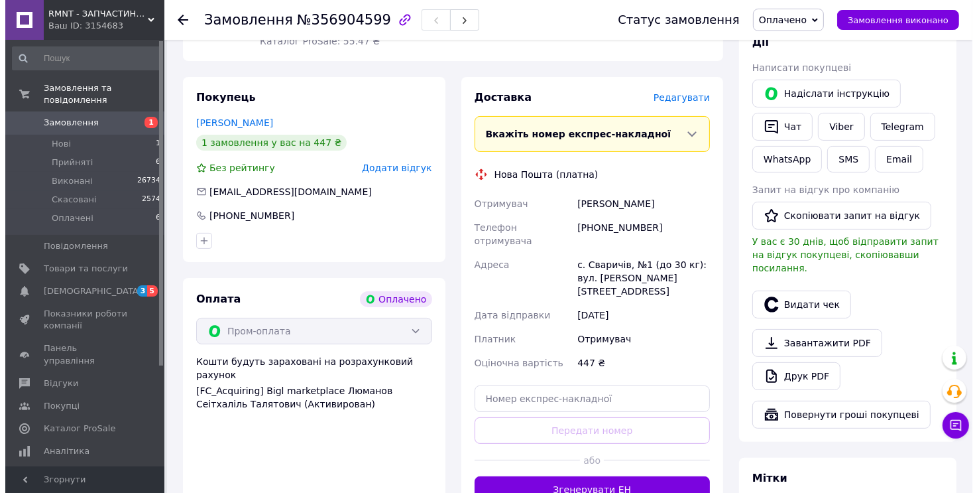
scroll to position [265, 0]
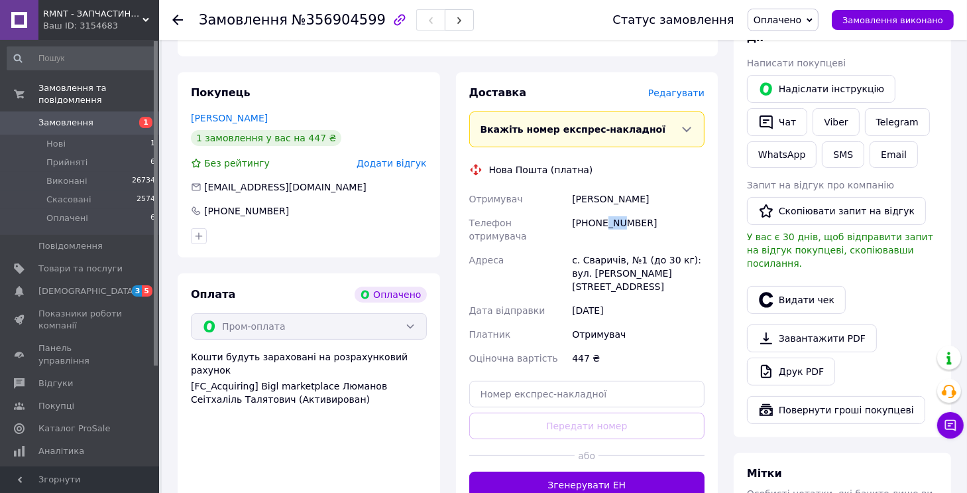
drag, startPoint x: 607, startPoint y: 213, endPoint x: 620, endPoint y: 214, distance: 12.6
click at [620, 214] on div "[PHONE_NUMBER]" at bounding box center [638, 229] width 138 height 37
click at [681, 88] on span "Редагувати" at bounding box center [676, 93] width 56 height 11
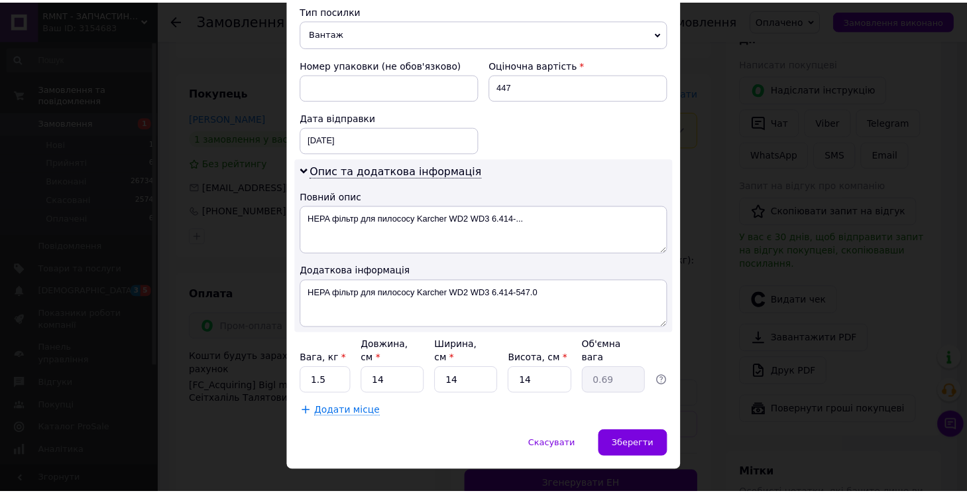
scroll to position [532, 0]
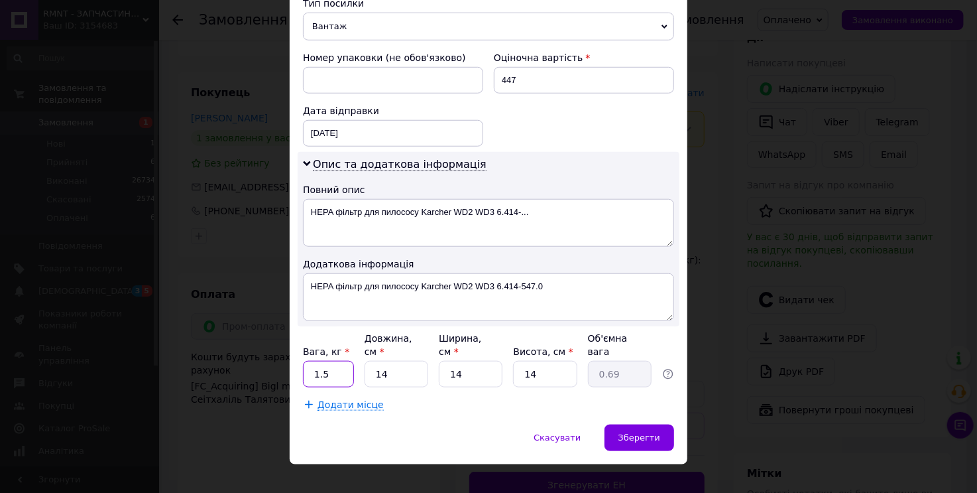
click at [324, 361] on input "1.5" at bounding box center [328, 374] width 51 height 27
click at [379, 361] on input "14" at bounding box center [397, 374] width 64 height 27
type input "4"
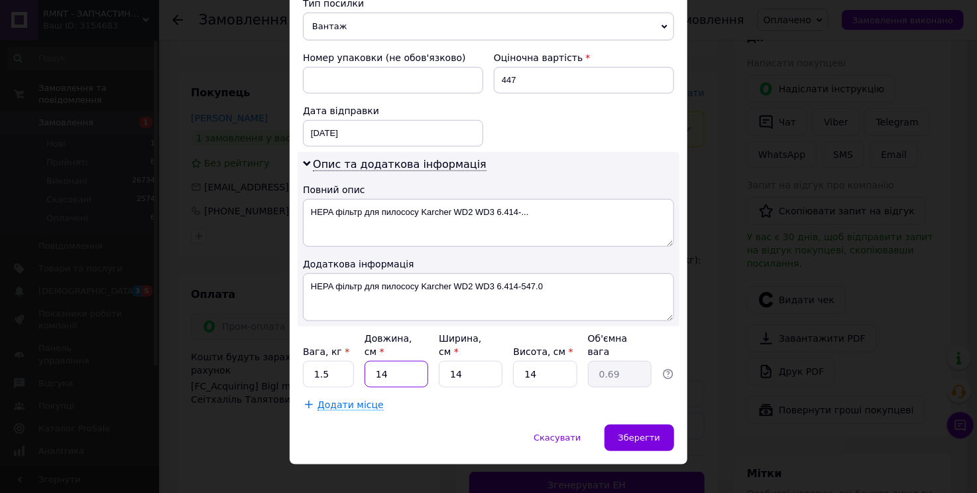
type input "0.2"
type input "42"
type input "2.06"
type input "4"
type input "0.2"
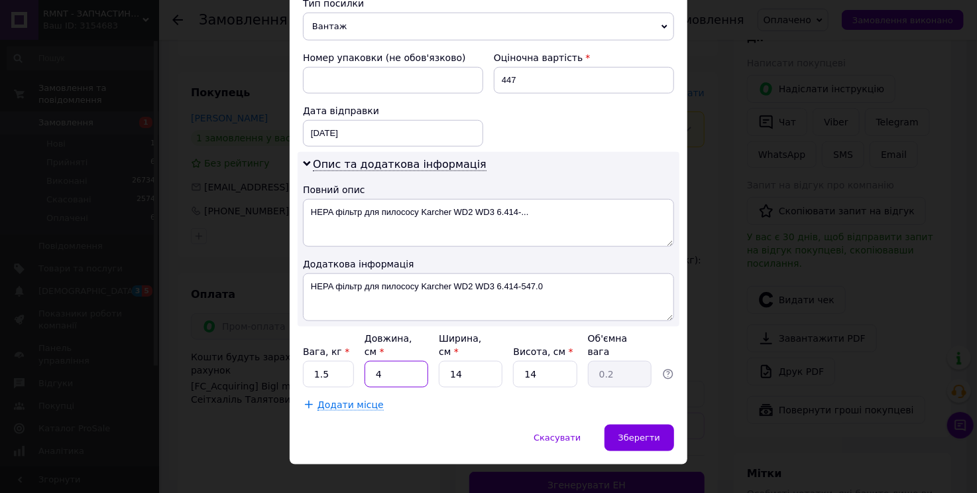
type input "40"
type input "1.96"
type input "40"
click at [325, 364] on input "1.5" at bounding box center [328, 374] width 51 height 27
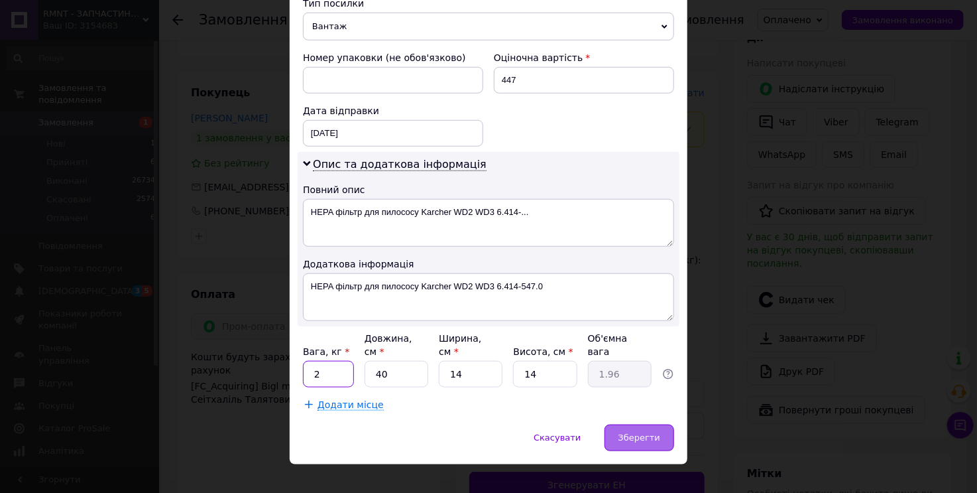
type input "2"
click at [633, 432] on span "Зберегти" at bounding box center [640, 437] width 42 height 10
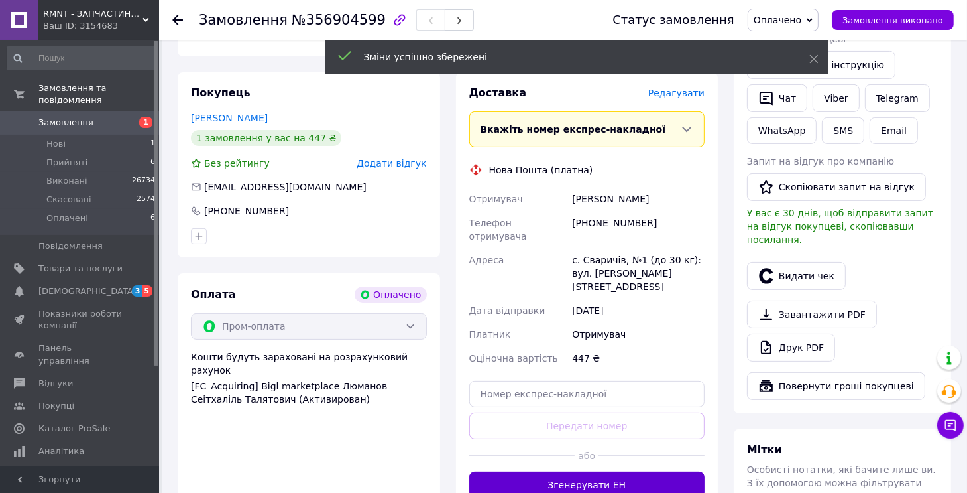
click at [617, 471] on button "Згенерувати ЕН" at bounding box center [587, 484] width 236 height 27
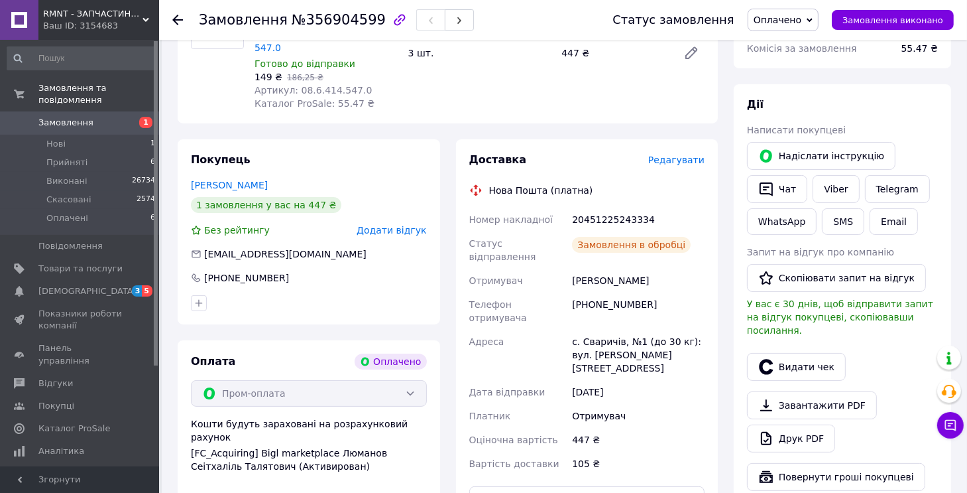
scroll to position [331, 0]
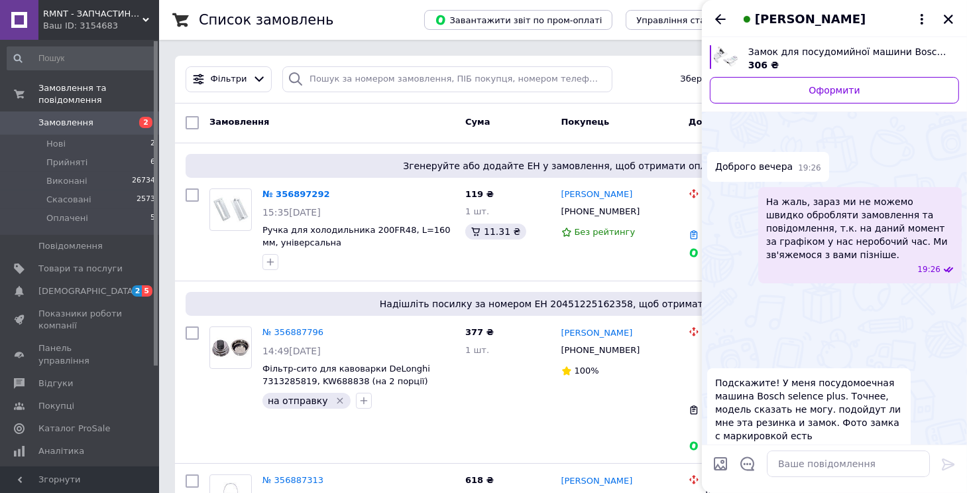
scroll to position [822, 0]
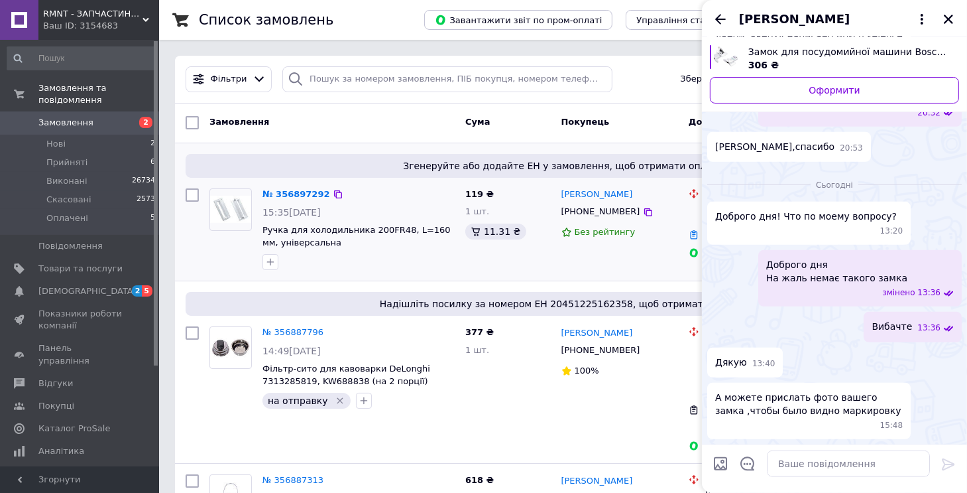
click at [352, 265] on div at bounding box center [359, 261] width 198 height 21
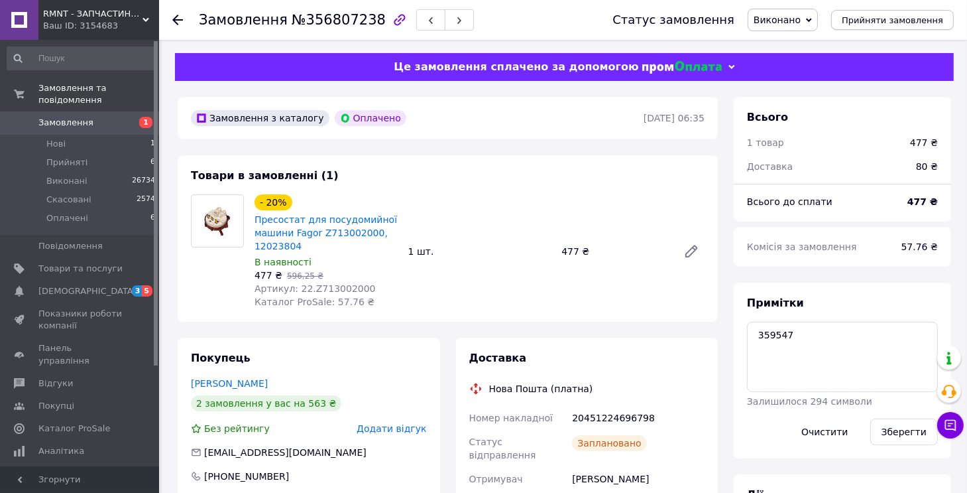
click at [877, 26] on button "Прийняти замовлення" at bounding box center [892, 20] width 123 height 20
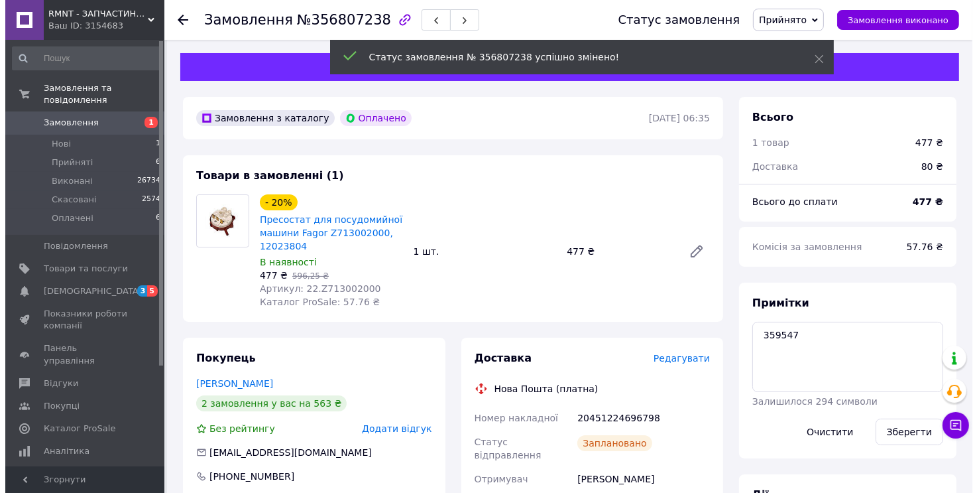
scroll to position [16, 0]
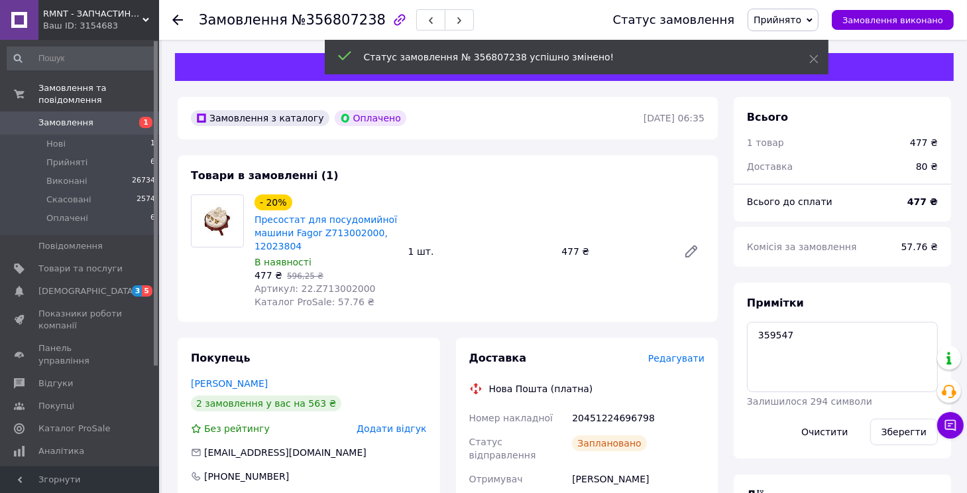
click at [692, 357] on span "Редагувати" at bounding box center [676, 358] width 56 height 11
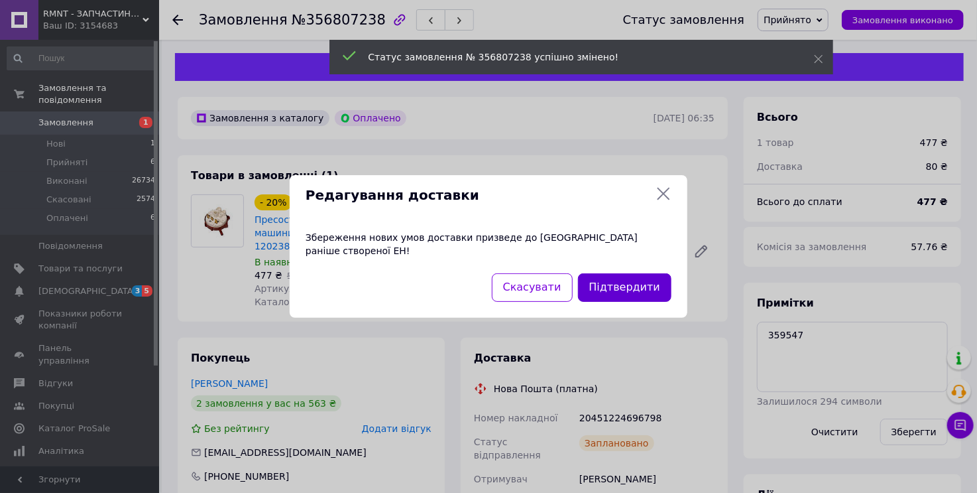
click at [628, 273] on button "Підтвердити" at bounding box center [624, 287] width 93 height 29
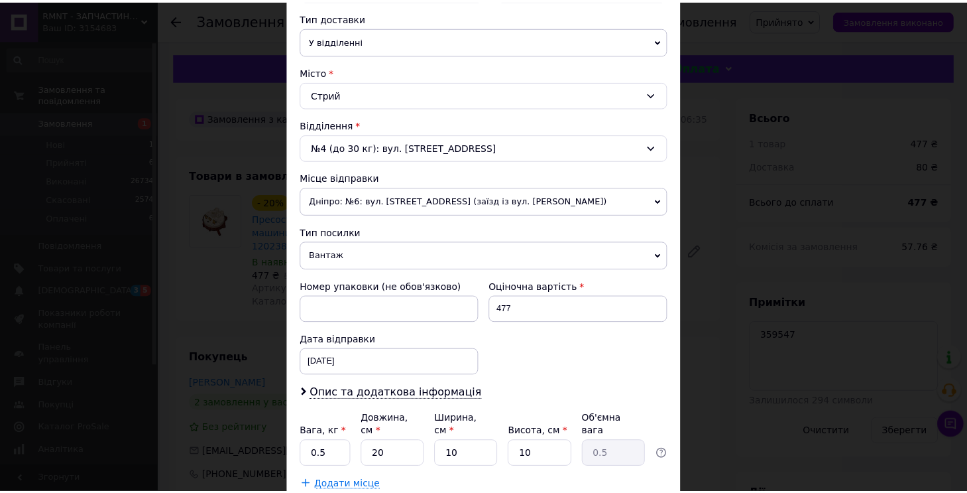
scroll to position [384, 0]
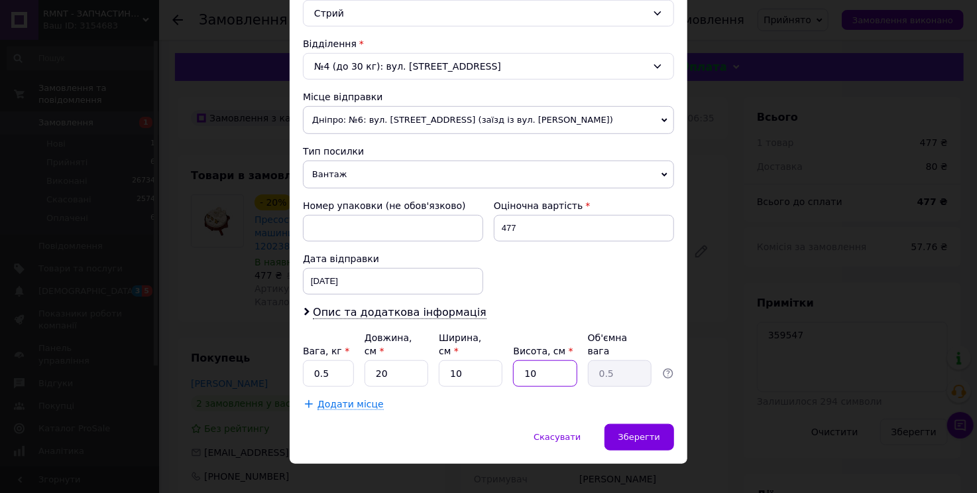
click at [548, 360] on input "10" at bounding box center [545, 373] width 64 height 27
click at [403, 360] on input "20" at bounding box center [397, 373] width 64 height 27
type input "1"
type input "0.1"
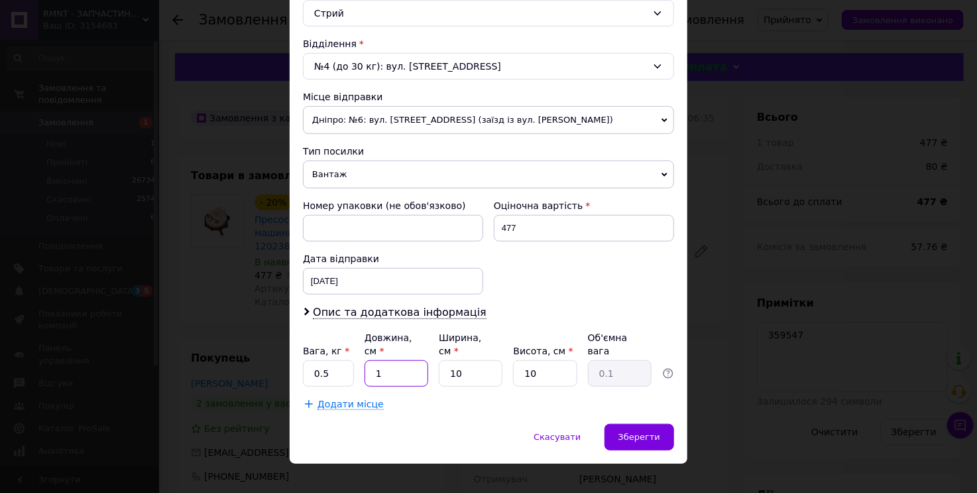
type input "15"
type input "0.38"
type input "15"
click at [630, 424] on div "Зберегти" at bounding box center [640, 437] width 70 height 27
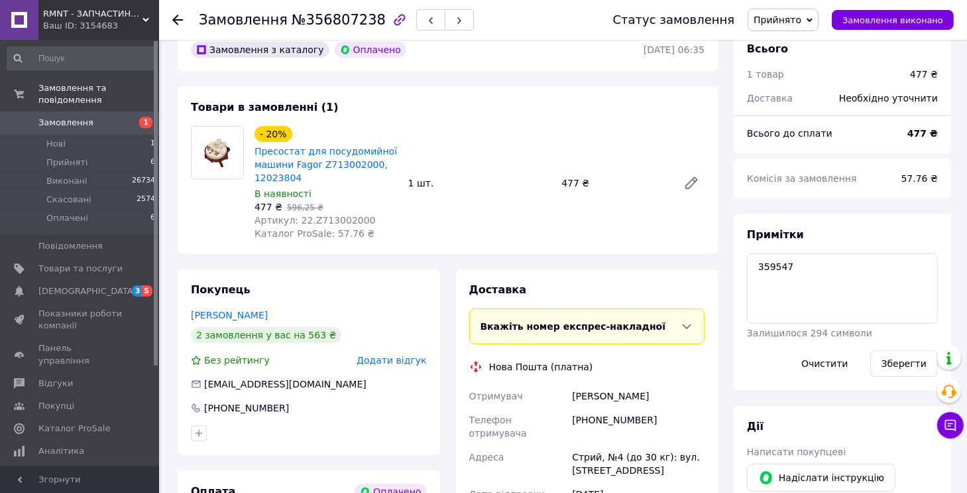
scroll to position [66, 0]
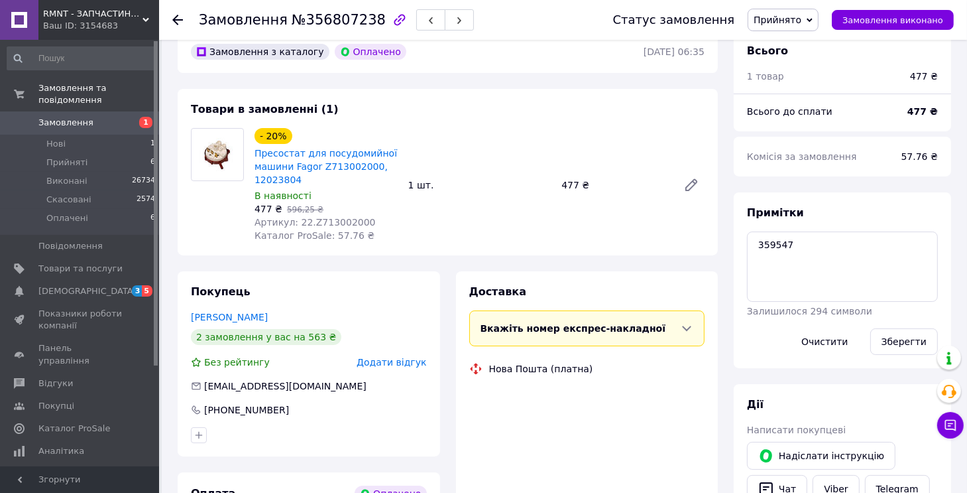
scroll to position [80, 0]
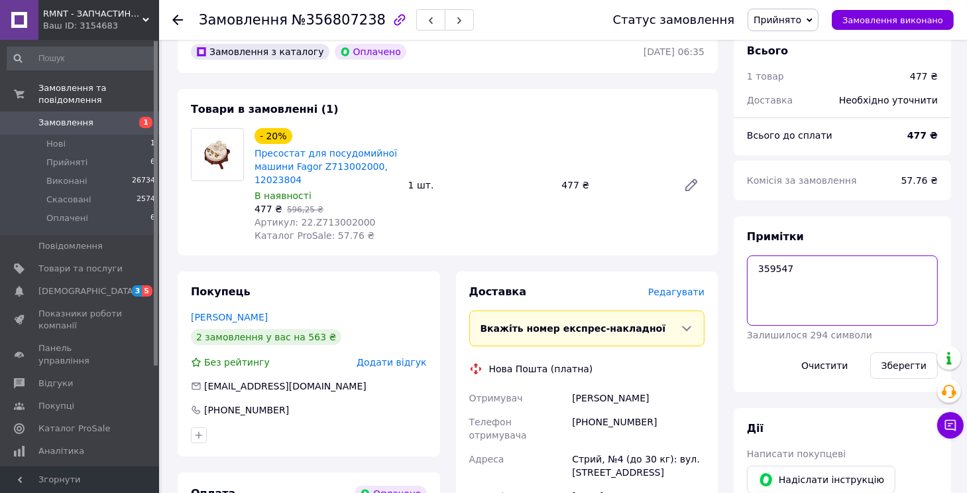
click at [833, 280] on textarea "359547" at bounding box center [842, 290] width 191 height 70
drag, startPoint x: 756, startPoint y: 268, endPoint x: 788, endPoint y: 272, distance: 32.1
click at [788, 272] on textarea "359547 нет" at bounding box center [842, 290] width 191 height 70
type textarea "359547 нет"
click at [917, 373] on button "Зберегти" at bounding box center [904, 365] width 68 height 27
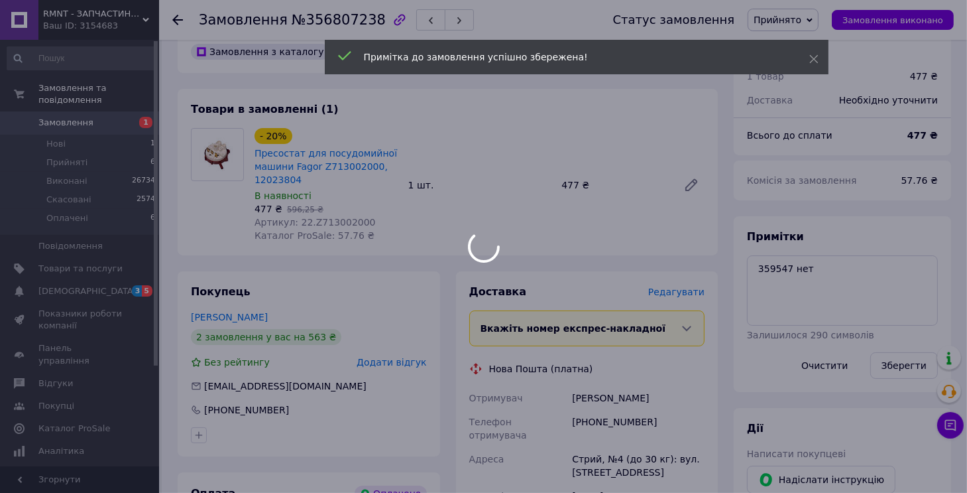
scroll to position [111, 0]
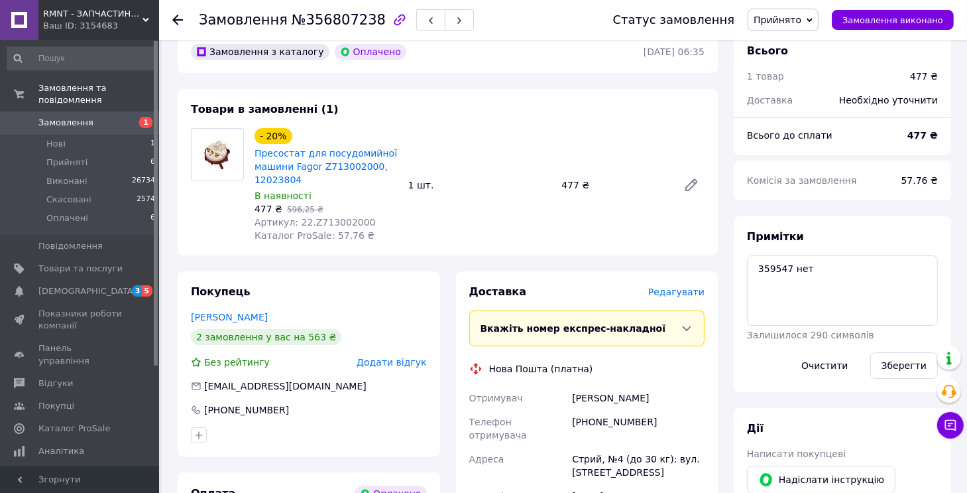
click at [629, 217] on div "- 20% Пресостат для посудомийної машини Fagor Z713002000, 12023804 В наявності …" at bounding box center [479, 184] width 461 height 119
